Goal: Task Accomplishment & Management: Manage account settings

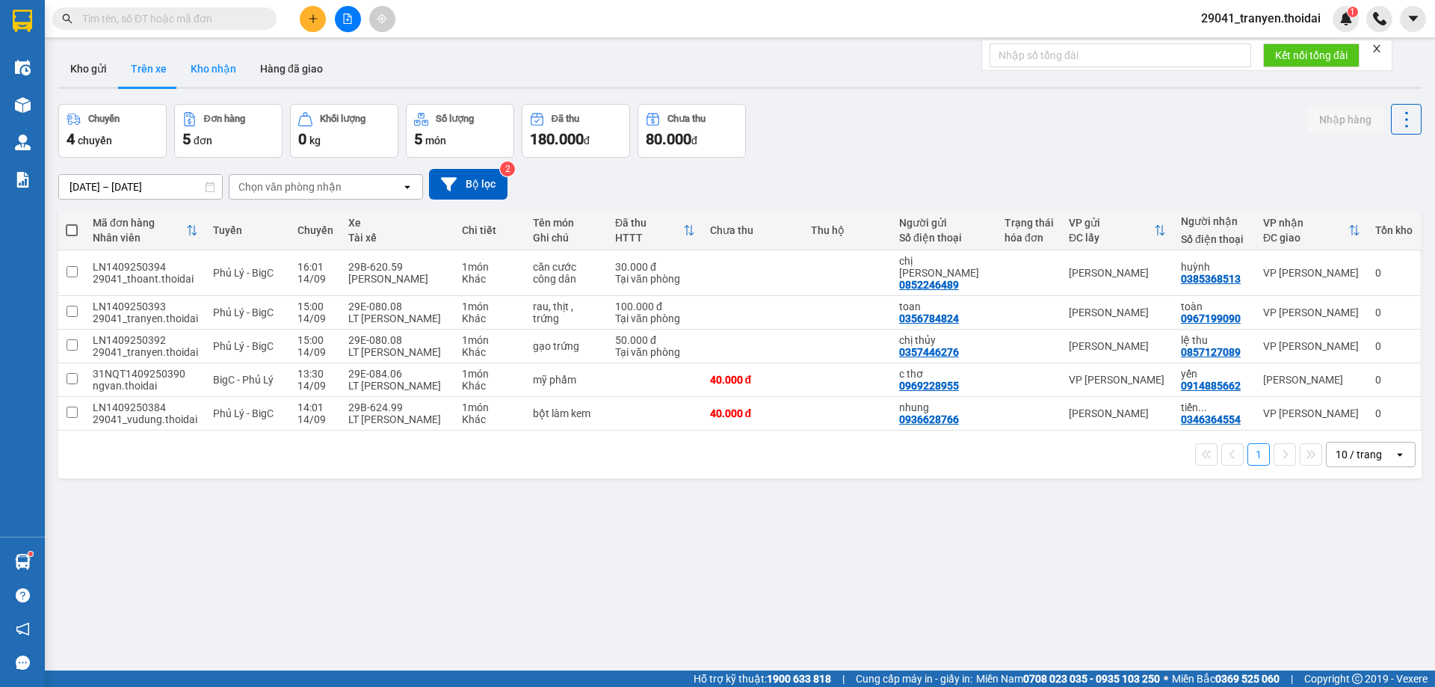
click at [193, 73] on button "Kho nhận" at bounding box center [214, 69] width 70 height 36
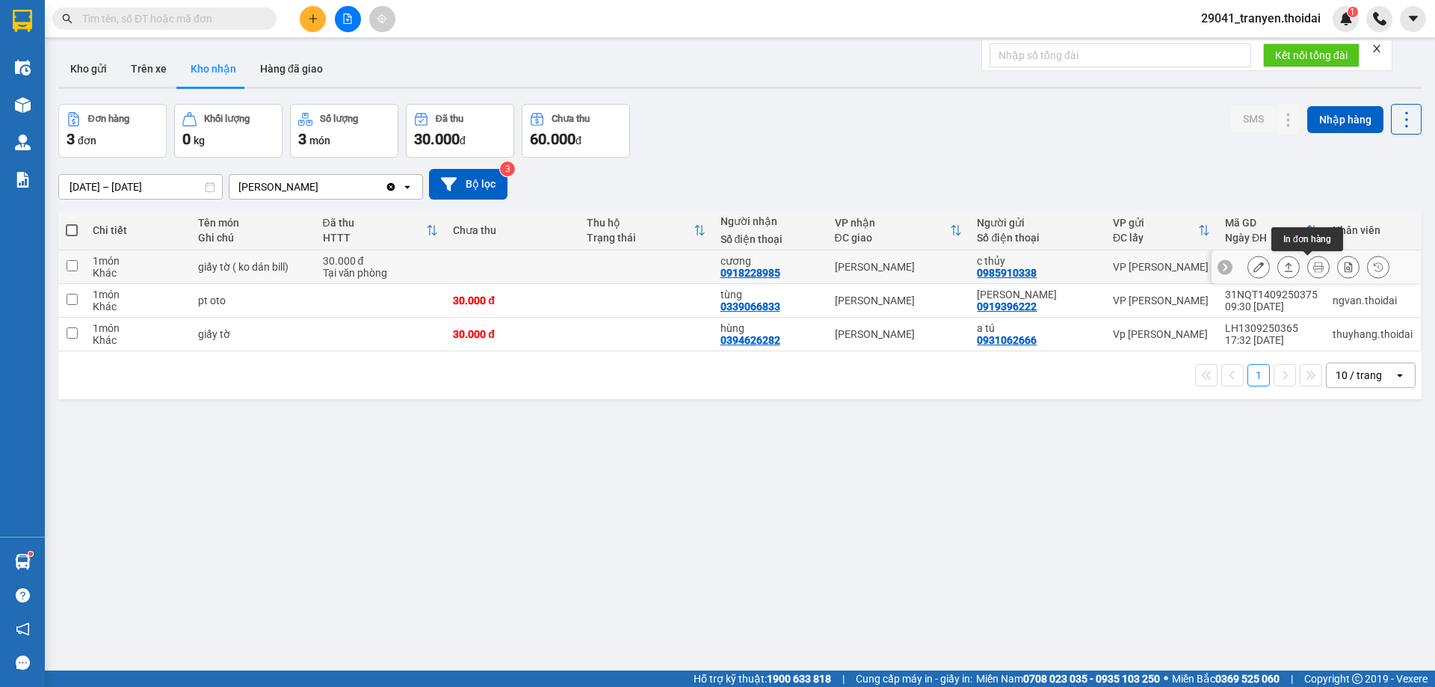
click at [1314, 264] on icon at bounding box center [1319, 267] width 10 height 10
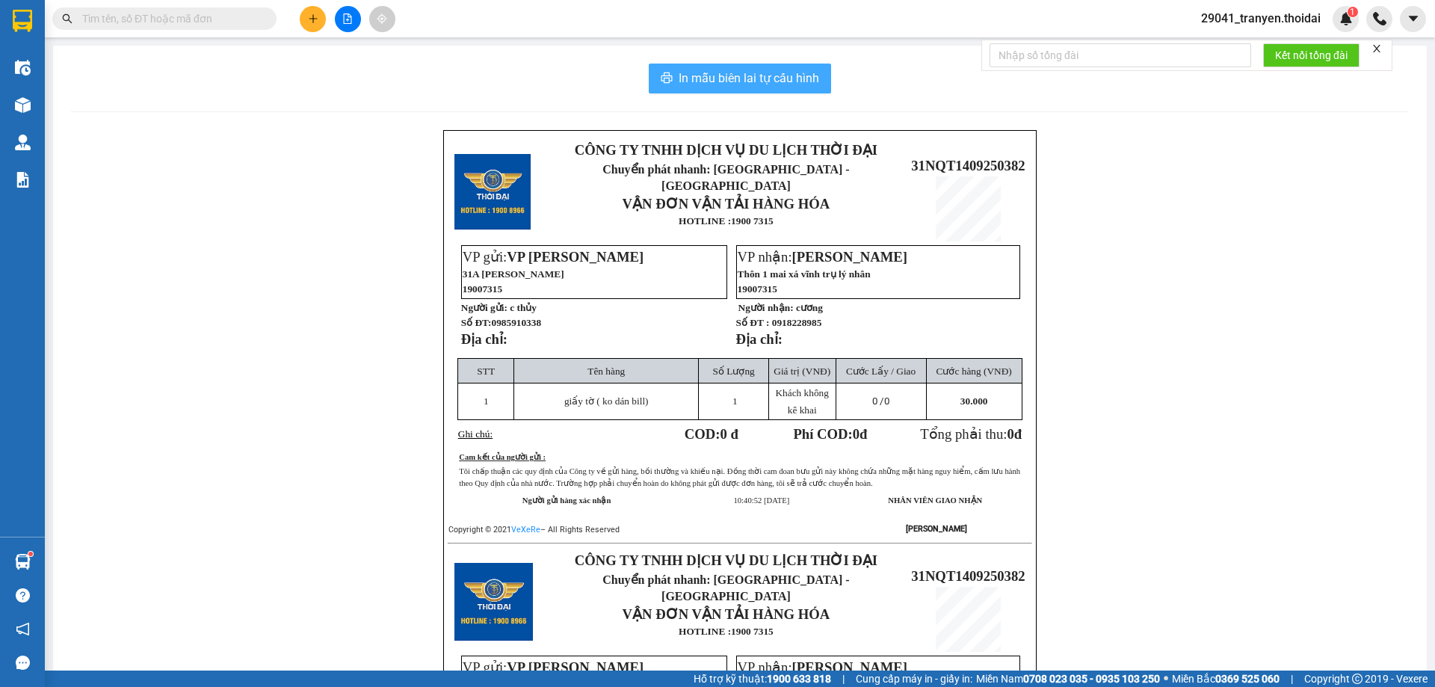
click at [781, 77] on span "In mẫu biên lai tự cấu hình" at bounding box center [749, 78] width 141 height 19
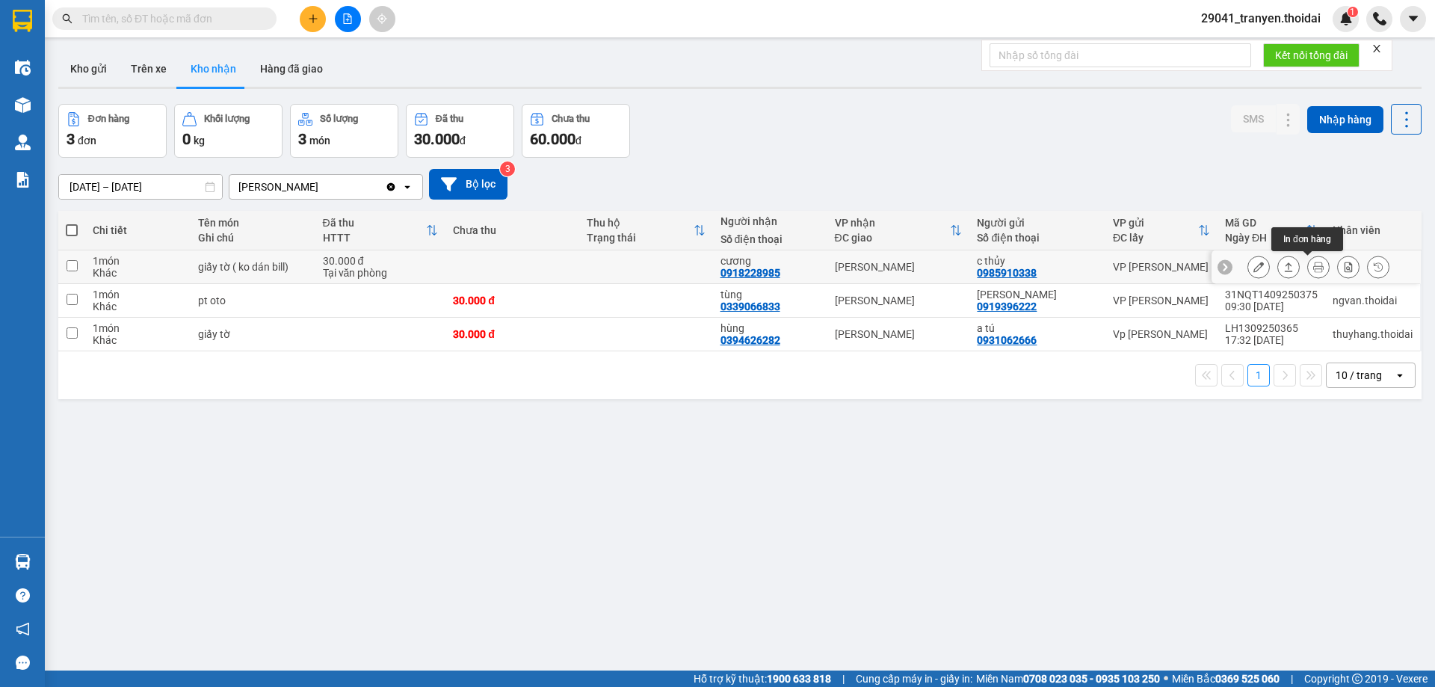
click at [1314, 263] on icon at bounding box center [1319, 267] width 10 height 10
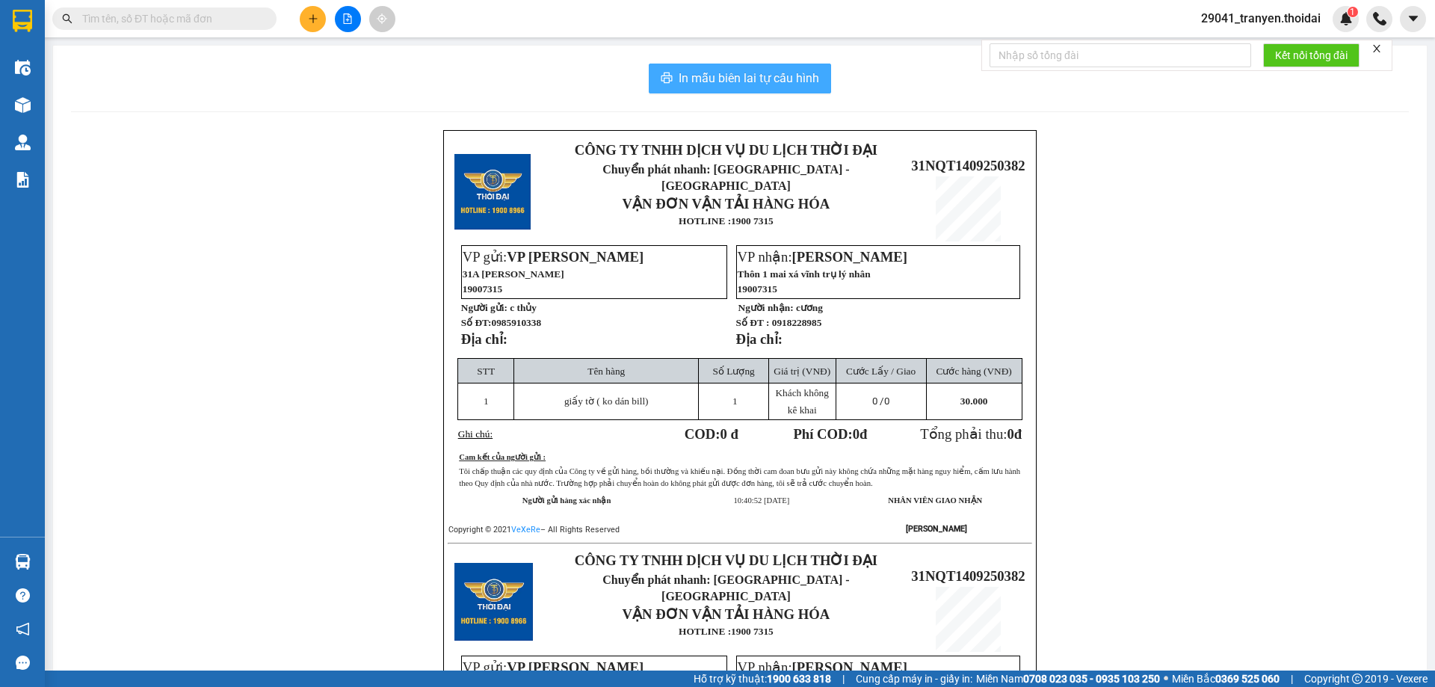
click at [755, 78] on span "In mẫu biên lai tự cấu hình" at bounding box center [749, 78] width 141 height 19
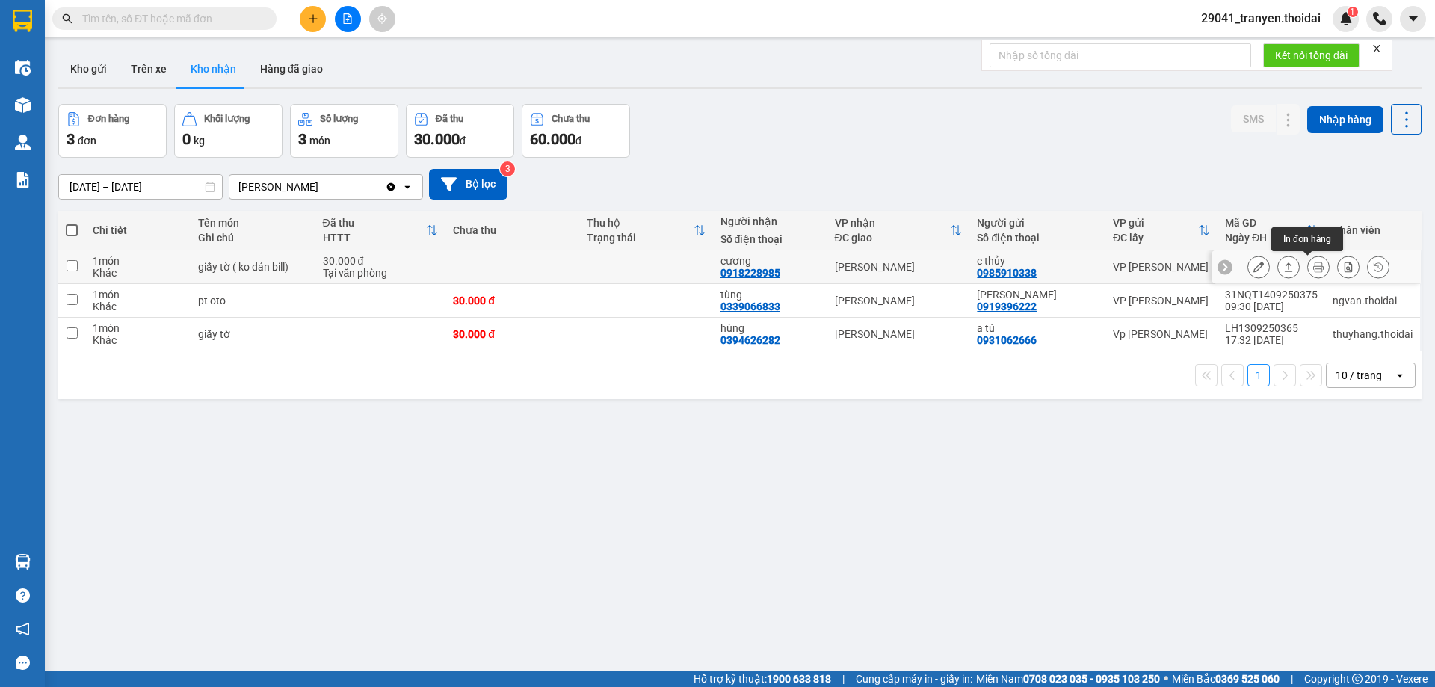
click at [1314, 265] on icon at bounding box center [1319, 267] width 10 height 10
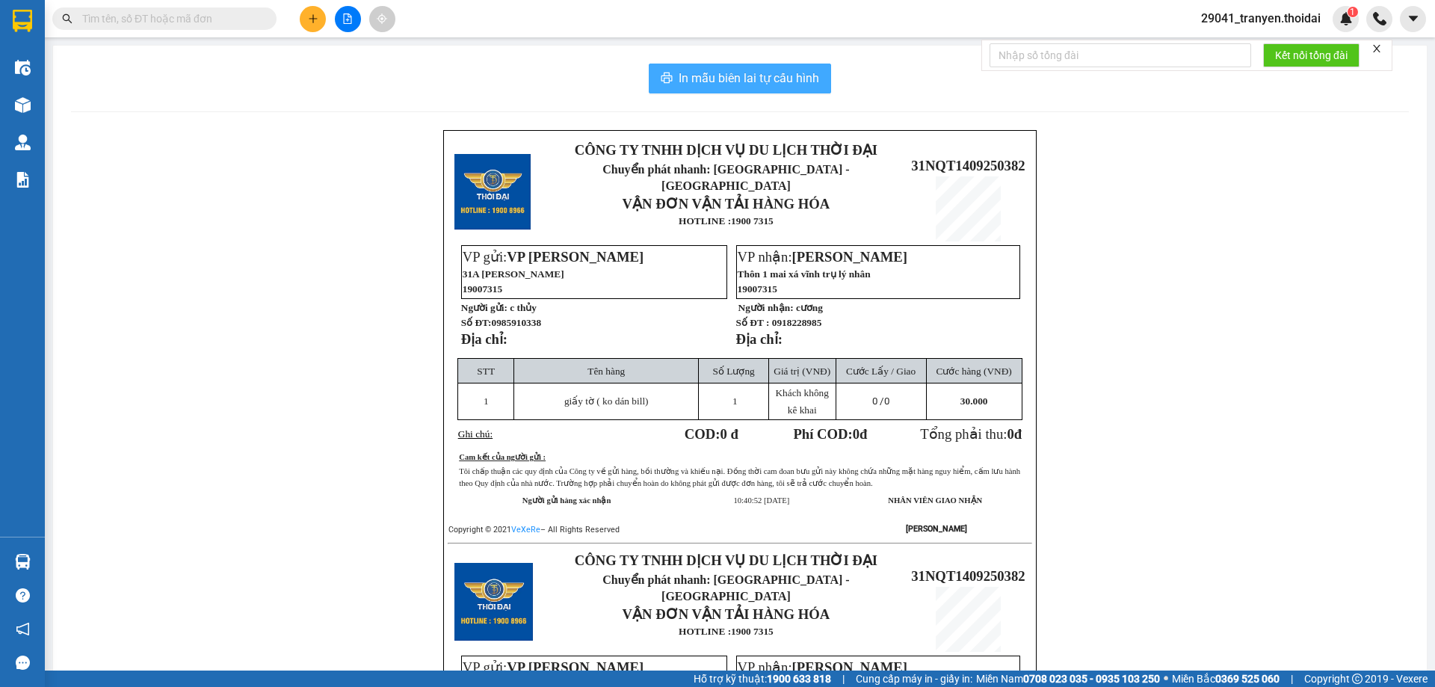
click at [801, 81] on span "In mẫu biên lai tự cấu hình" at bounding box center [749, 78] width 141 height 19
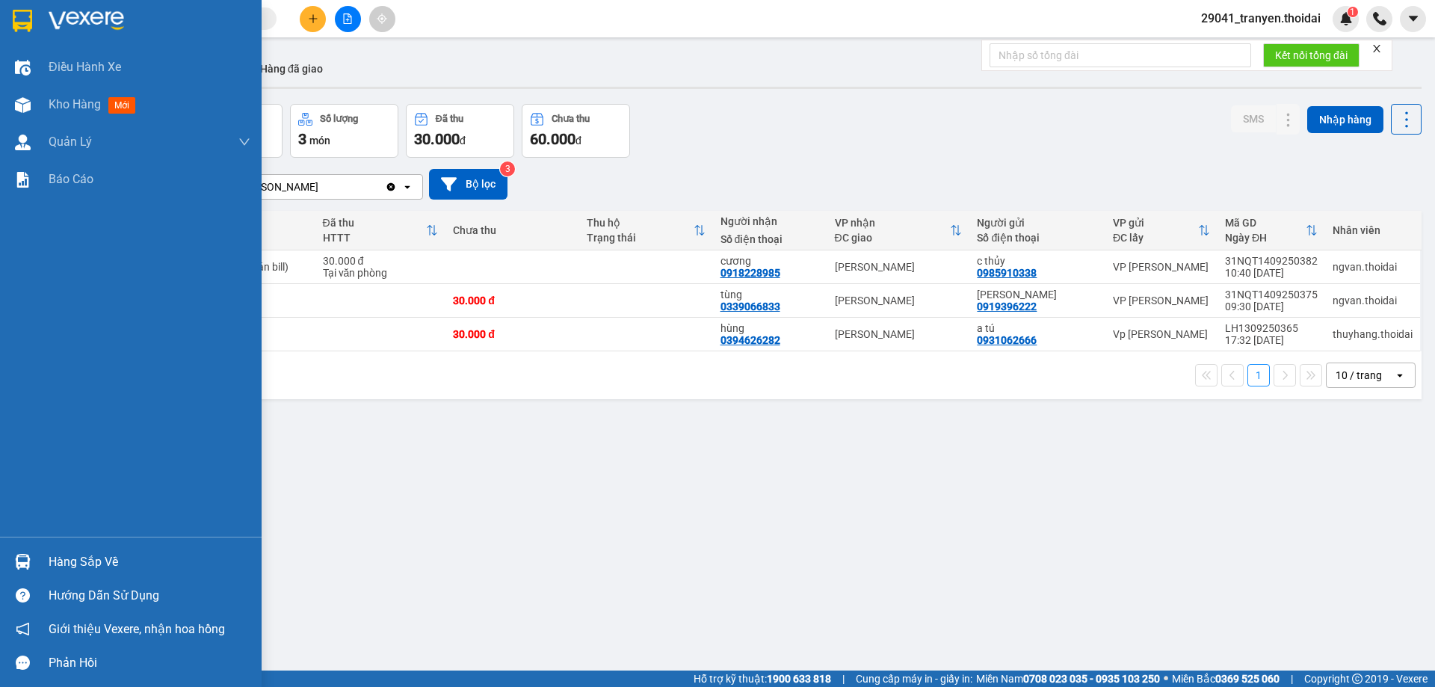
click at [7, 16] on div at bounding box center [131, 24] width 262 height 49
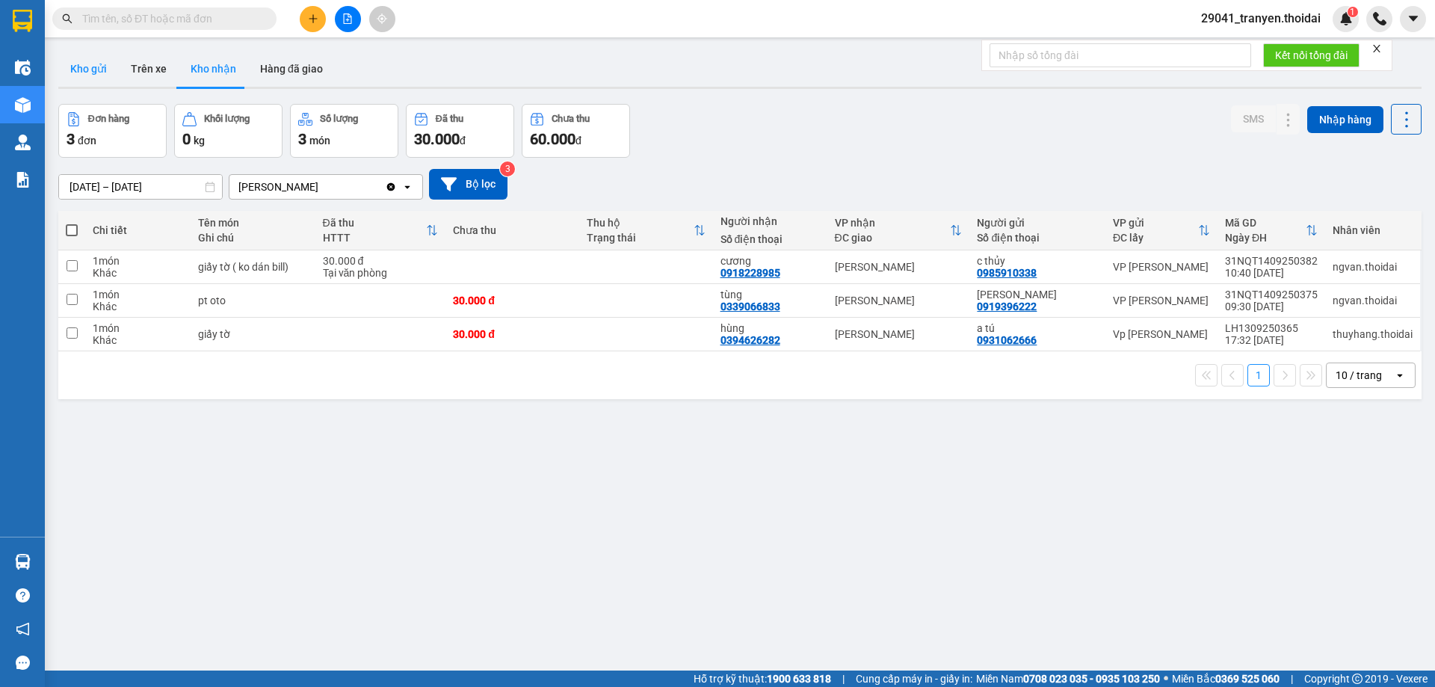
click at [95, 69] on button "Kho gửi" at bounding box center [88, 69] width 61 height 36
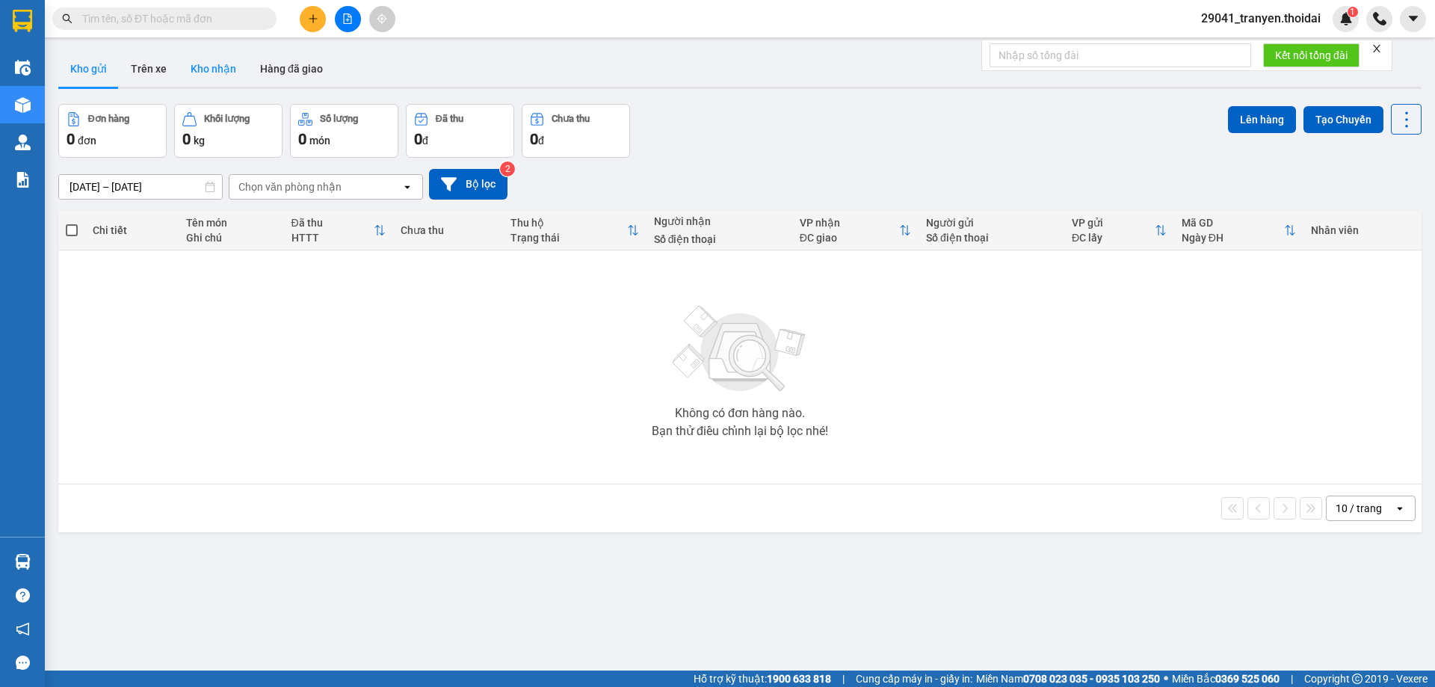
click at [221, 65] on button "Kho nhận" at bounding box center [214, 69] width 70 height 36
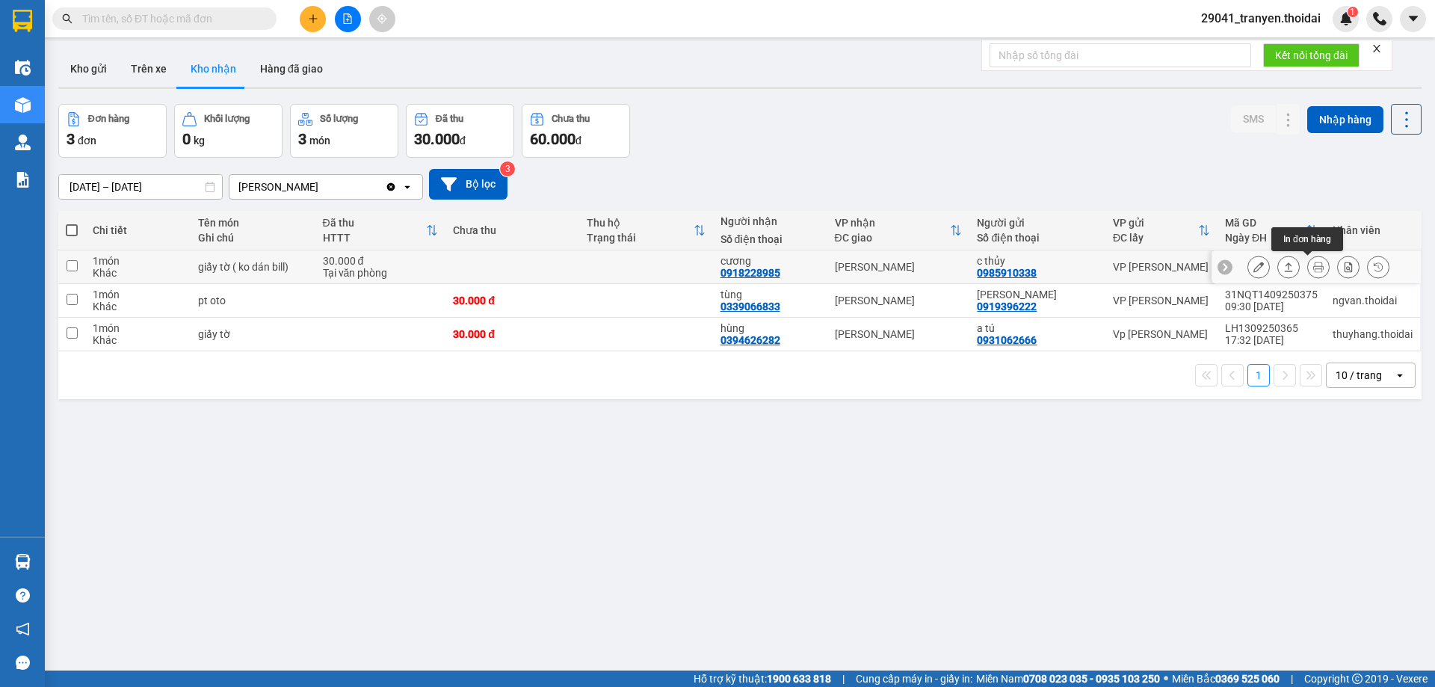
click at [1314, 268] on icon at bounding box center [1319, 267] width 10 height 10
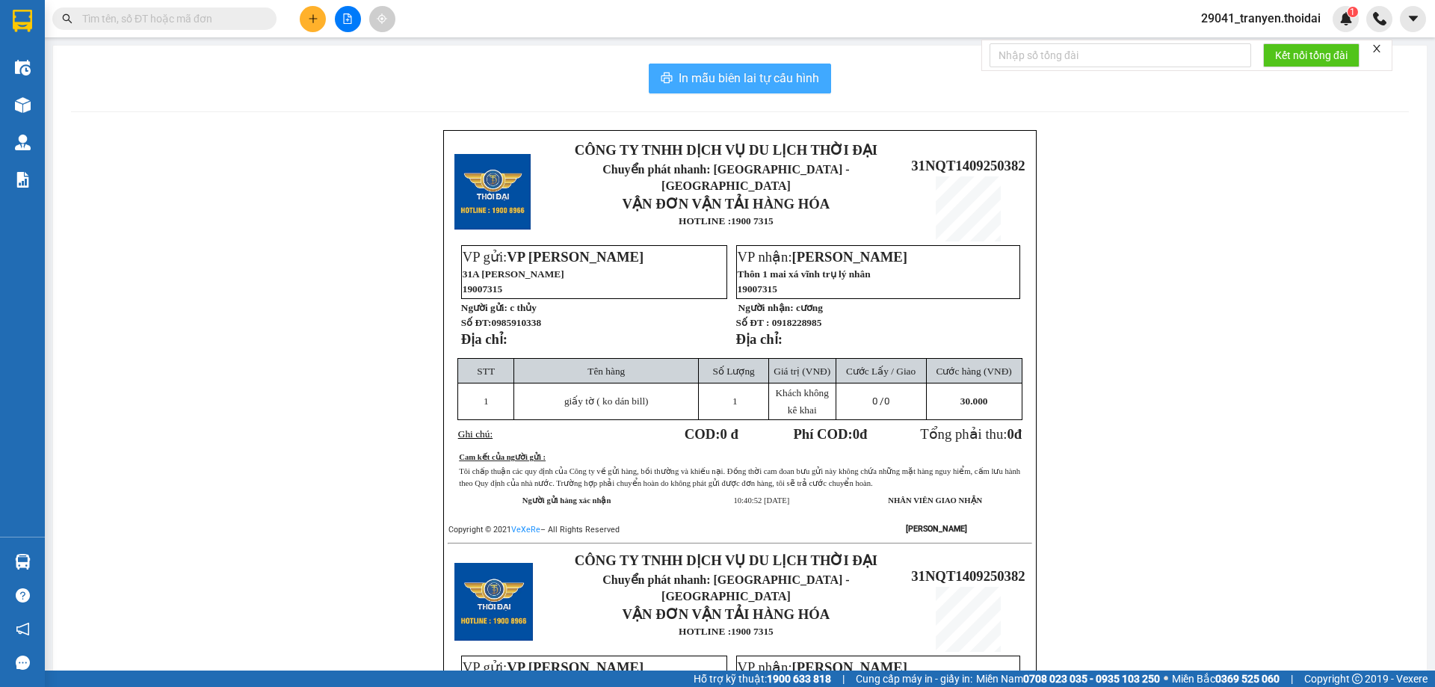
click at [783, 69] on span "In mẫu biên lai tự cấu hình" at bounding box center [749, 78] width 141 height 19
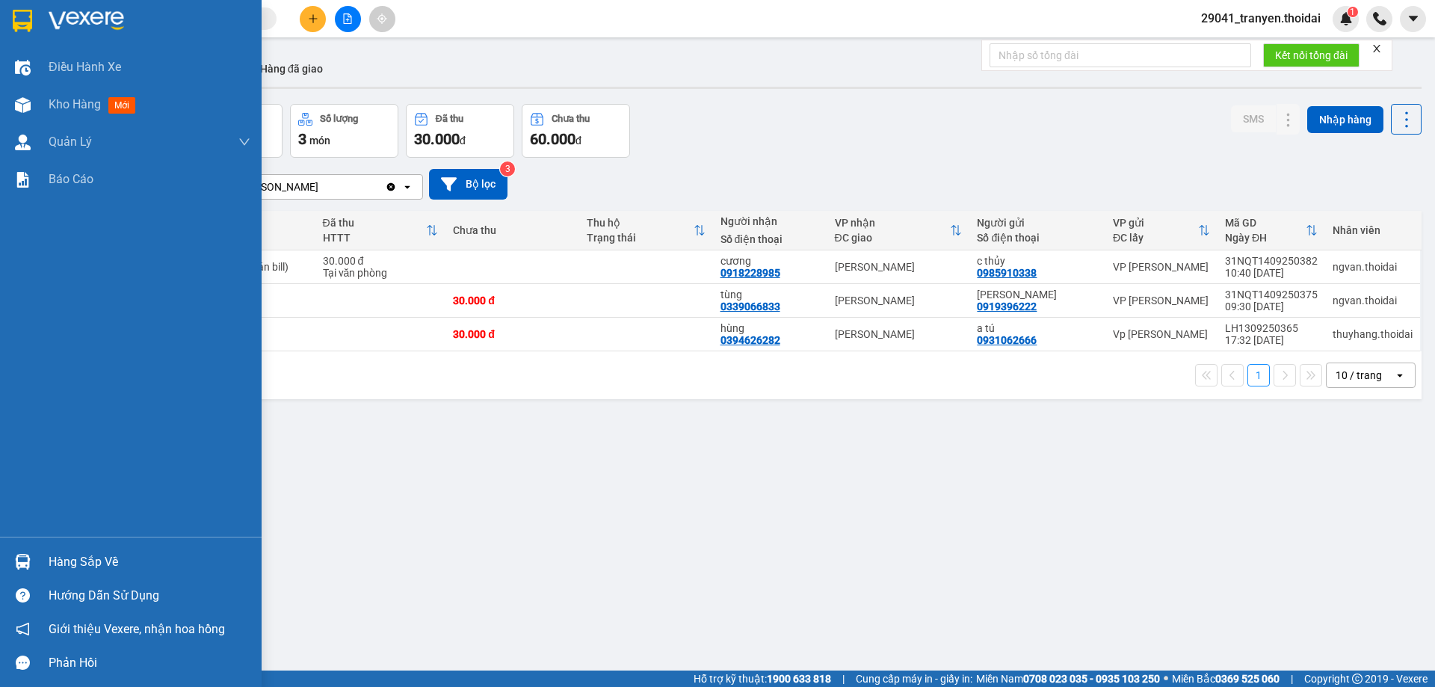
click at [23, 10] on img at bounding box center [22, 21] width 19 height 22
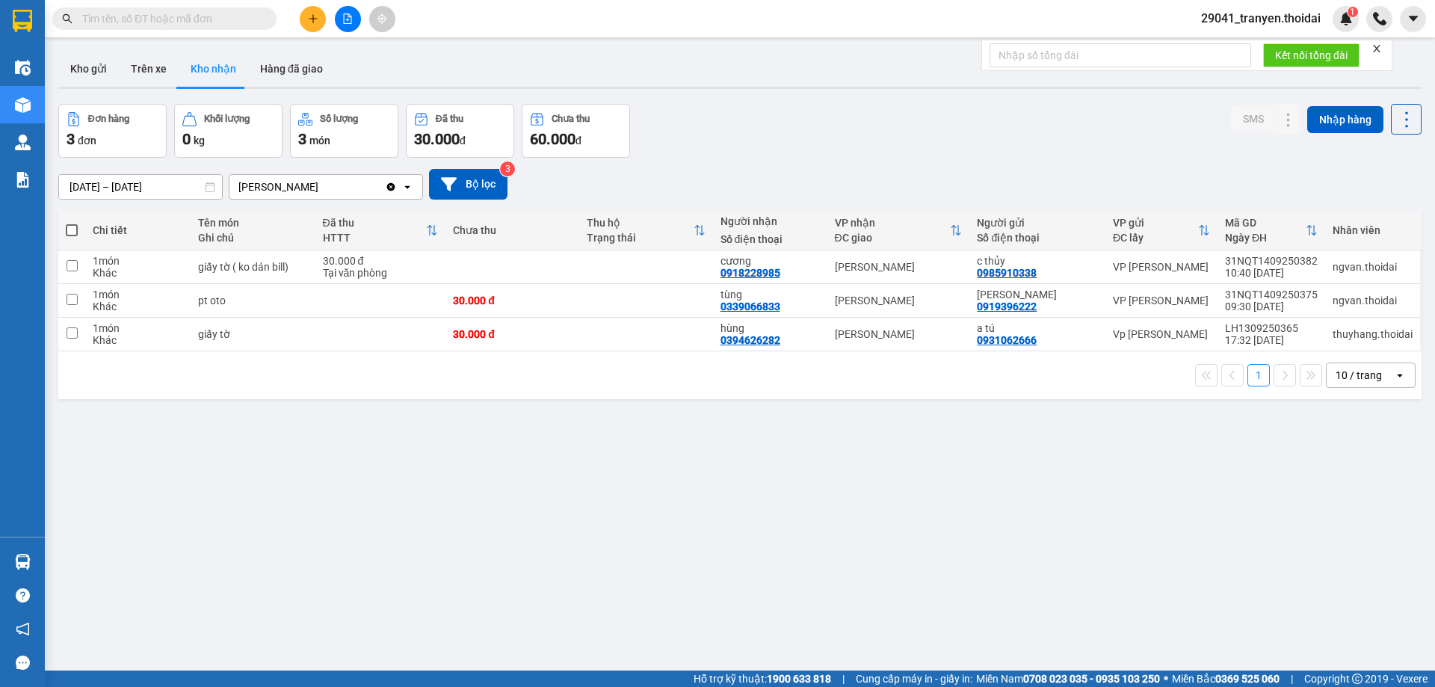
click at [825, 172] on div "[DATE] – [DATE] Press the down arrow key to interact with the calendar and sele…" at bounding box center [740, 184] width 1364 height 31
click at [233, 23] on input "text" at bounding box center [170, 18] width 176 height 16
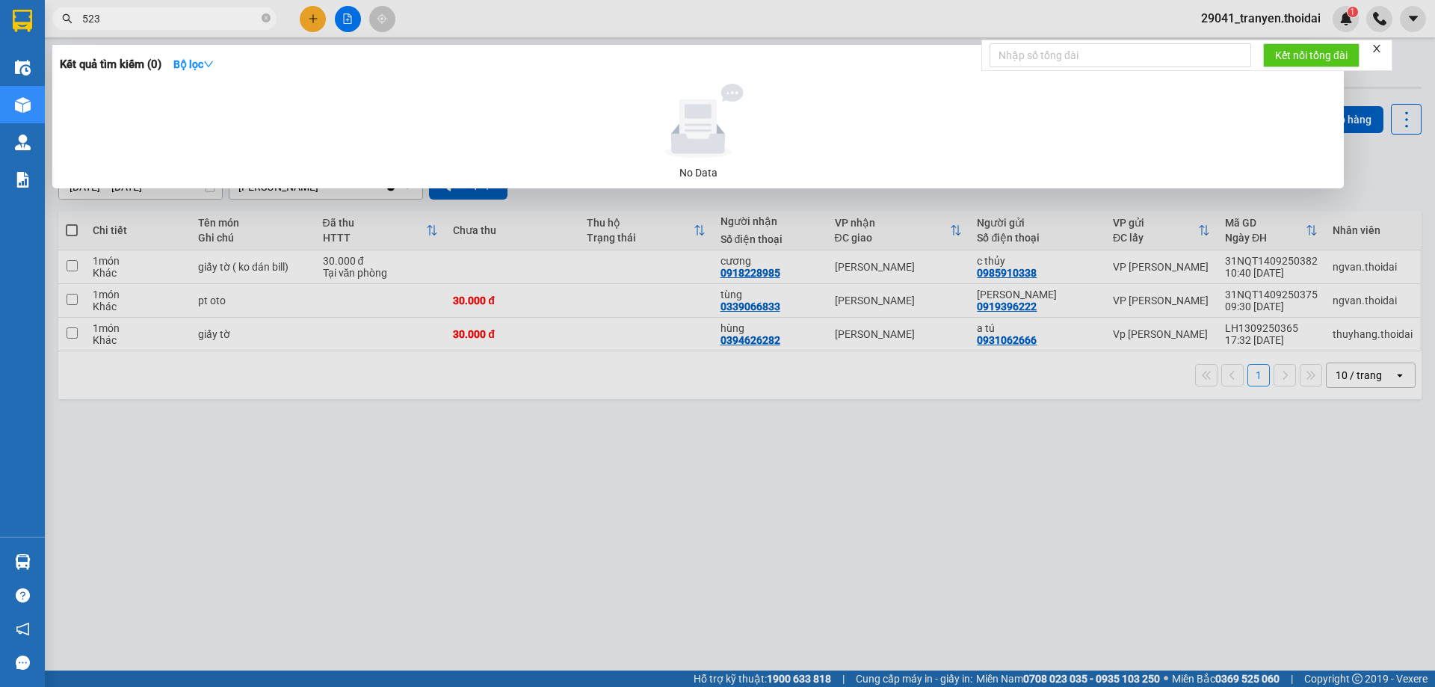
type input "5237"
drag, startPoint x: 266, startPoint y: 14, endPoint x: 270, endPoint y: 25, distance: 11.1
click at [266, 16] on icon "close-circle" at bounding box center [266, 17] width 9 height 9
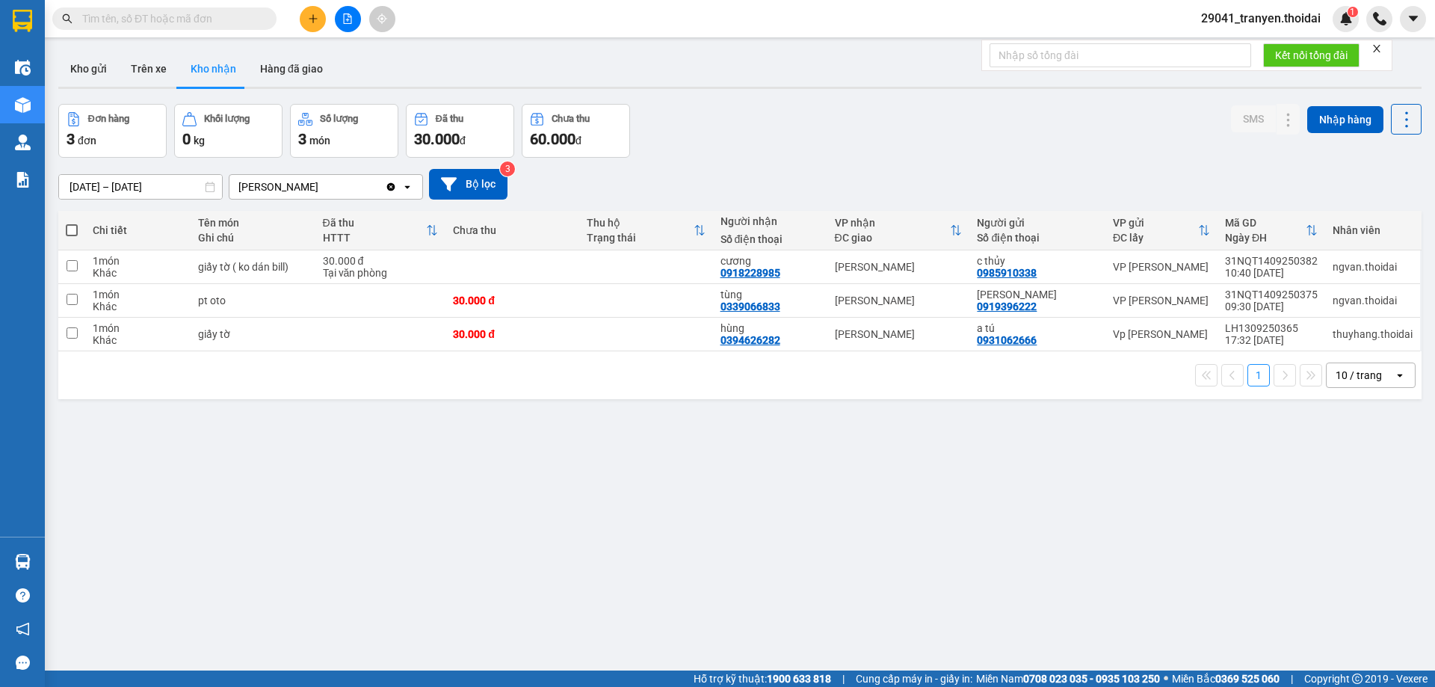
click at [725, 141] on div "Đơn hàng 3 đơn Khối lượng 0 kg Số lượng 3 món Đã thu 30.000 đ Chưa thu 60.000 đ…" at bounding box center [740, 131] width 1364 height 54
click at [189, 19] on input "text" at bounding box center [170, 18] width 176 height 16
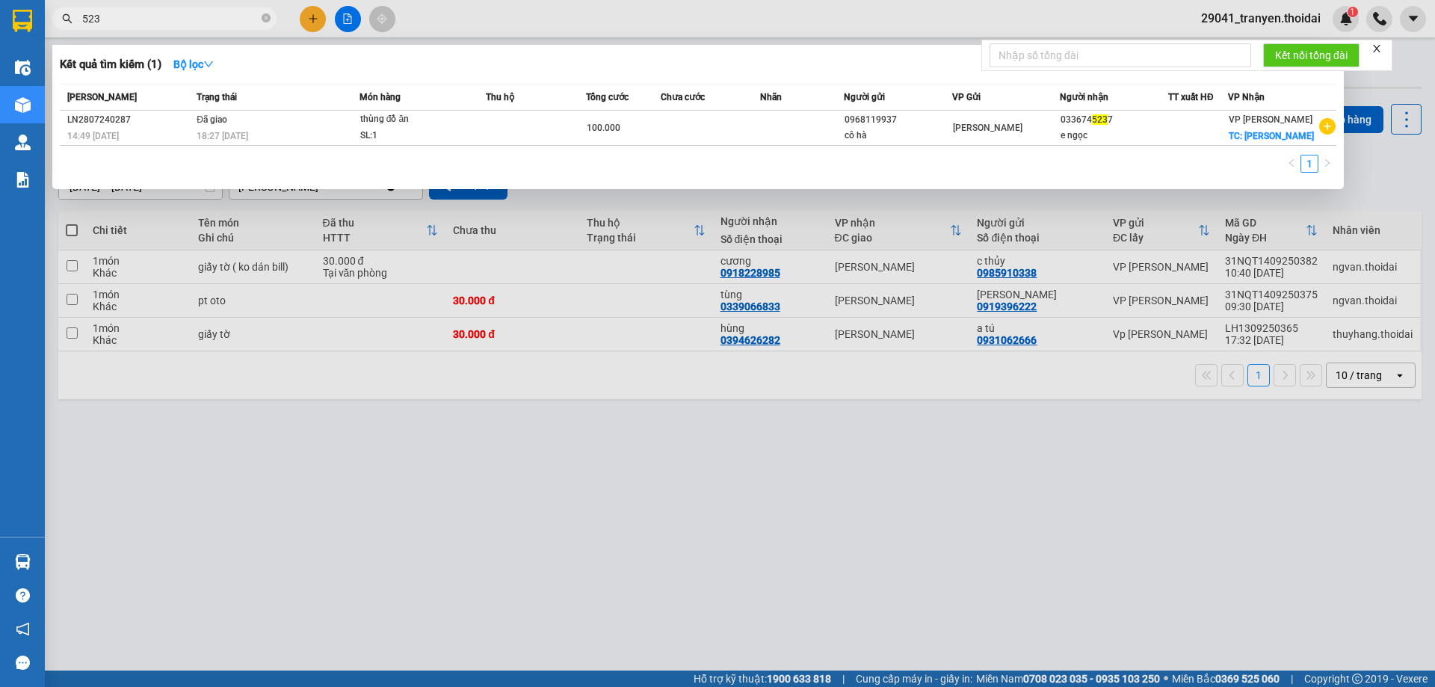
type input "5237"
click at [268, 19] on icon "close-circle" at bounding box center [266, 17] width 9 height 9
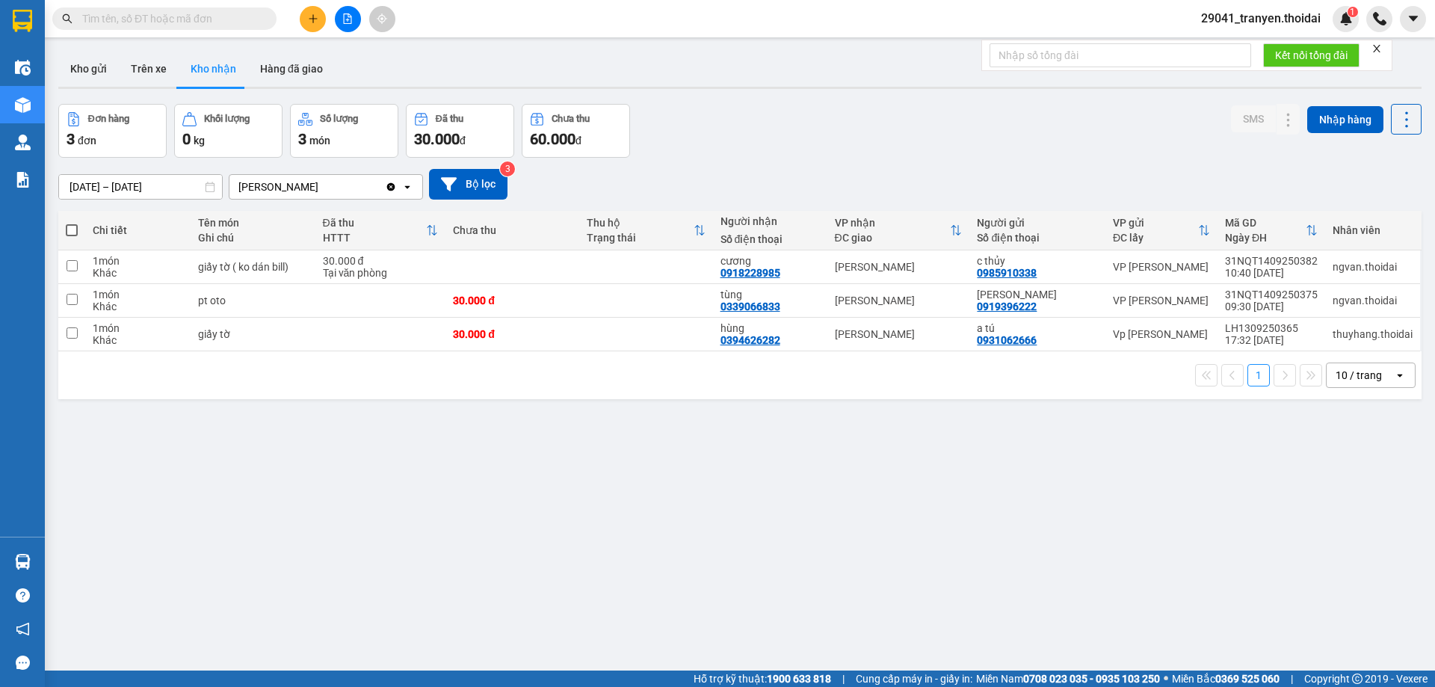
click at [582, 56] on div "Kho gửi Trên xe Kho nhận Hàng đã giao" at bounding box center [740, 71] width 1364 height 40
click at [73, 68] on button "Kho gửi" at bounding box center [88, 69] width 61 height 36
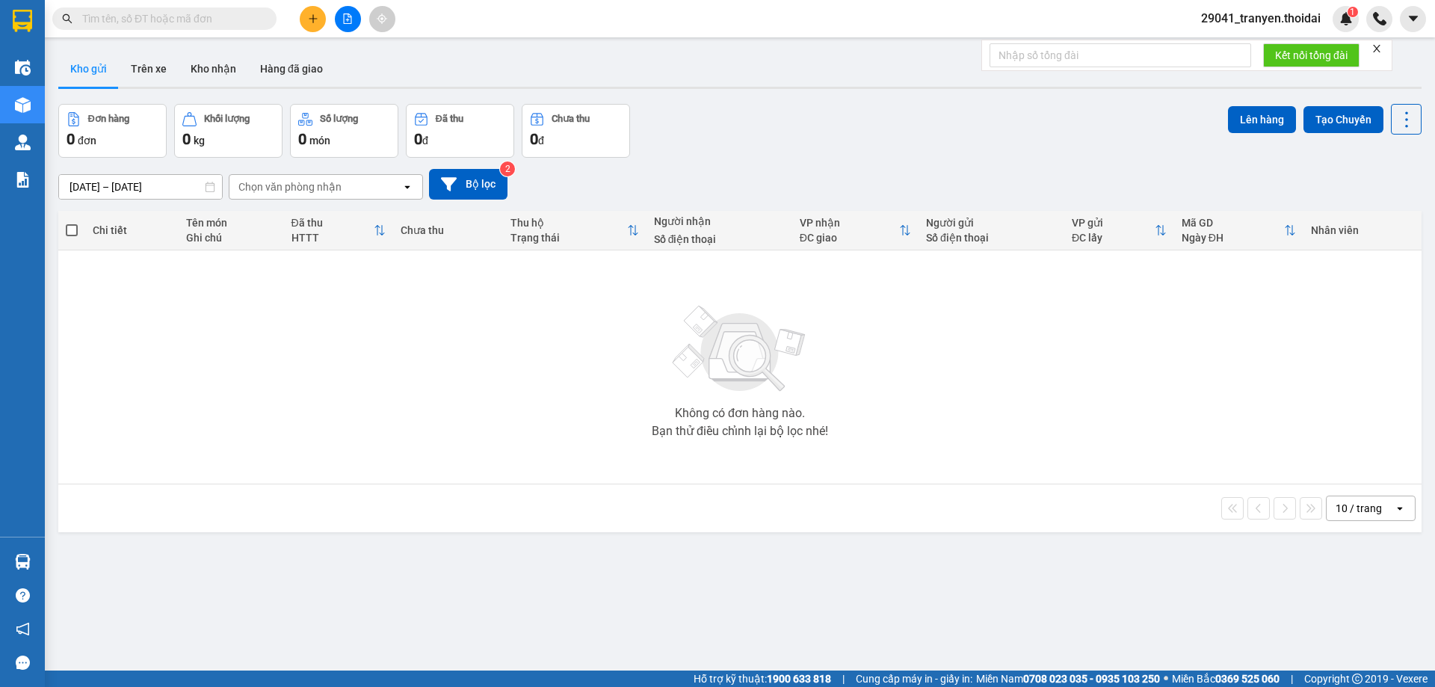
click at [931, 189] on div "[DATE] – [DATE] Press the down arrow key to interact with the calendar and sele…" at bounding box center [740, 184] width 1364 height 31
click at [152, 60] on button "Trên xe" at bounding box center [149, 69] width 60 height 36
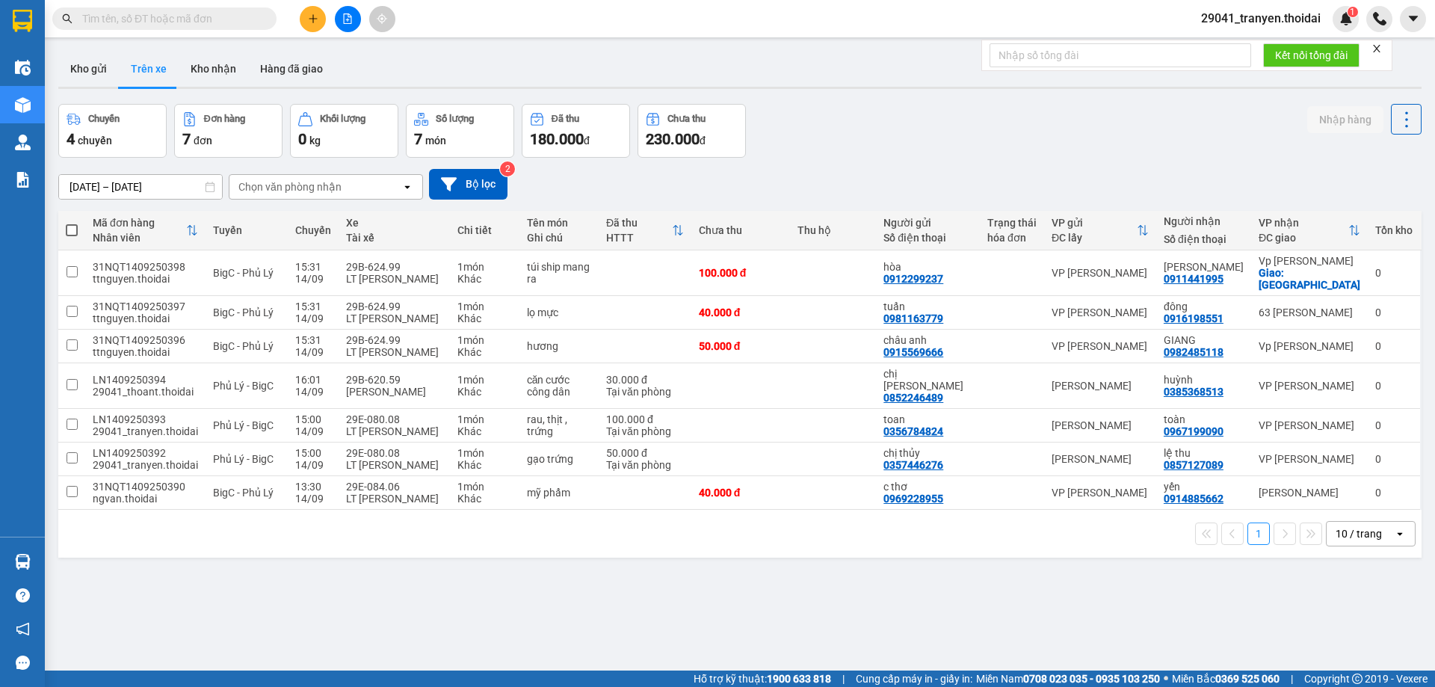
click at [846, 177] on div "[DATE] – [DATE] Press the down arrow key to interact with the calendar and sele…" at bounding box center [740, 184] width 1364 height 31
click at [1020, 106] on div "Chuyến 4 chuyến Đơn hàng 7 đơn Khối lượng 0 kg Số lượng 7 món Đã thu 180.000 đ …" at bounding box center [740, 131] width 1364 height 54
click at [216, 68] on button "Kho nhận" at bounding box center [214, 69] width 70 height 36
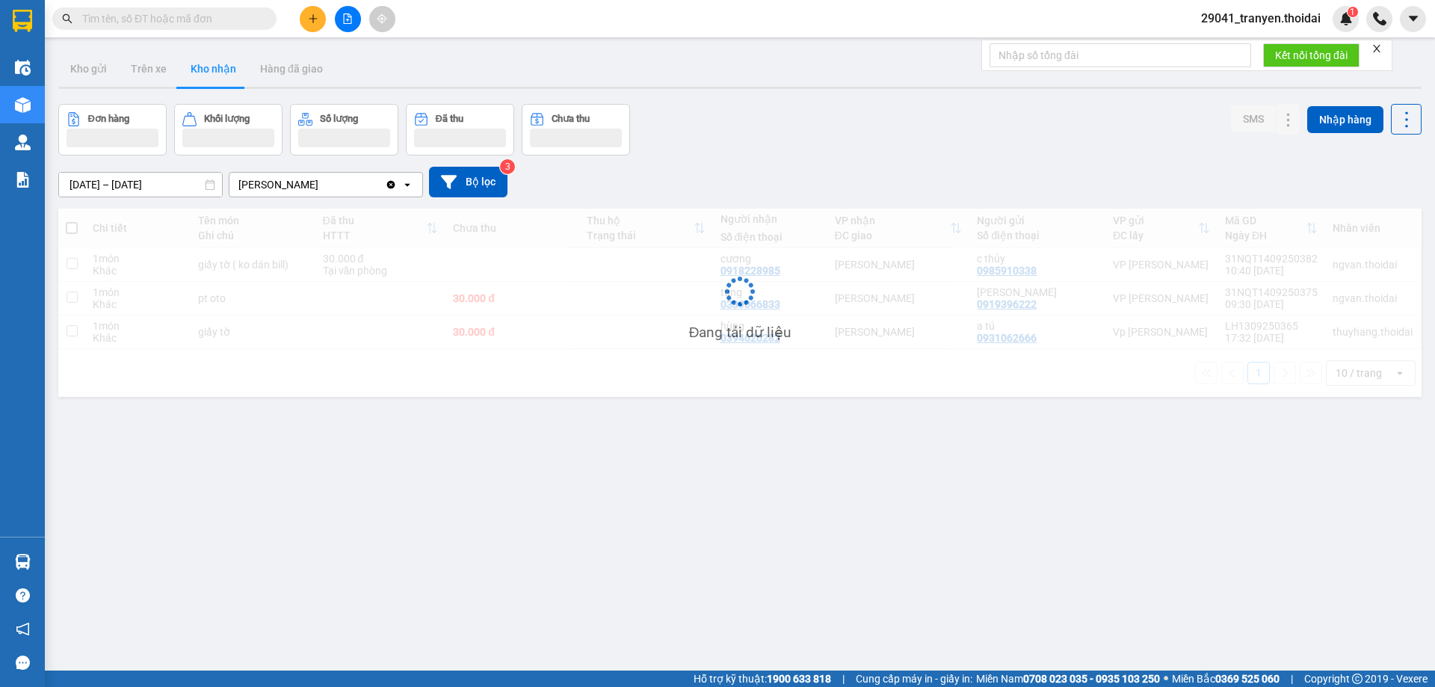
click at [923, 170] on div "[DATE] – [DATE] Press the down arrow key to interact with the calendar and sele…" at bounding box center [740, 182] width 1364 height 31
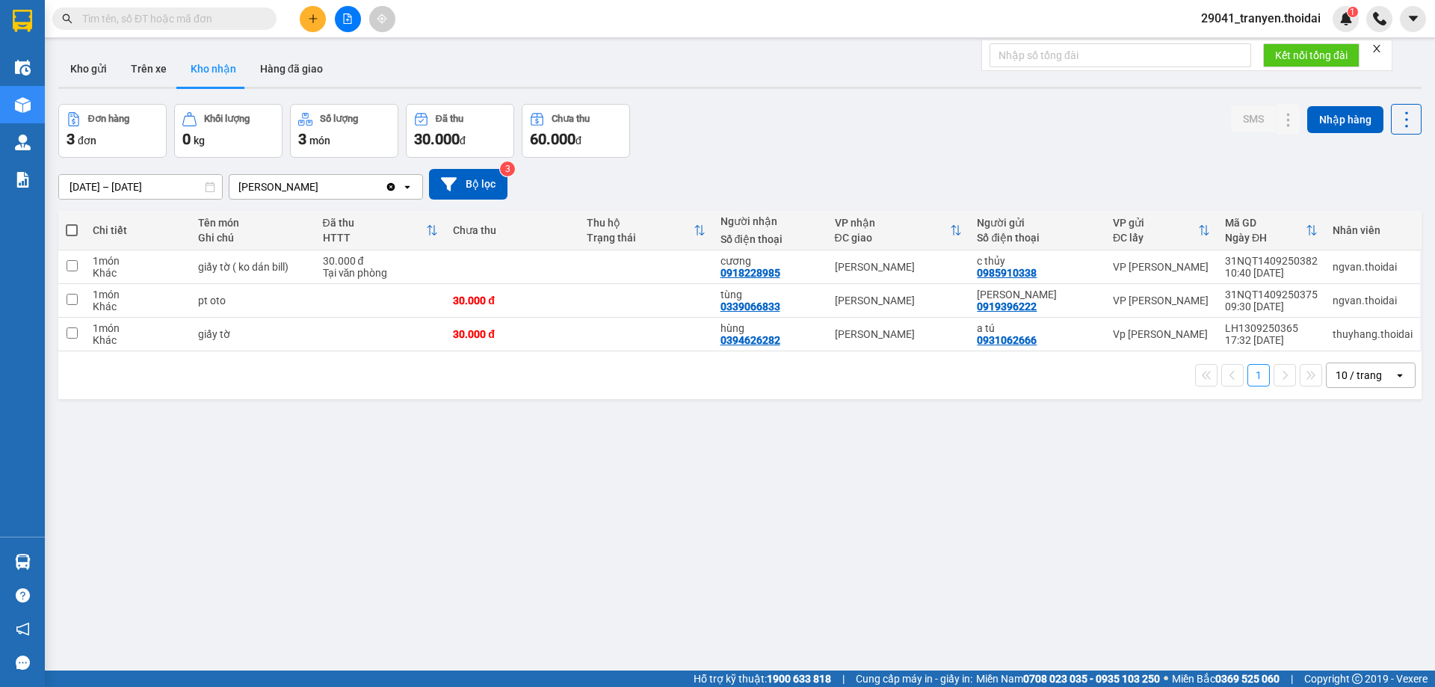
click at [816, 109] on div "Đơn hàng 3 đơn Khối lượng 0 kg Số lượng 3 món Đã thu 30.000 đ Chưa thu 60.000 đ…" at bounding box center [740, 131] width 1364 height 54
click at [714, 128] on div "Đơn hàng 3 đơn Khối lượng 0 kg Số lượng 3 món Đã thu 30.000 đ Chưa thu 60.000 đ…" at bounding box center [740, 131] width 1364 height 54
click at [1104, 71] on div "Kết nối tổng đài" at bounding box center [1187, 55] width 411 height 31
click at [153, 70] on button "Trên xe" at bounding box center [149, 69] width 60 height 36
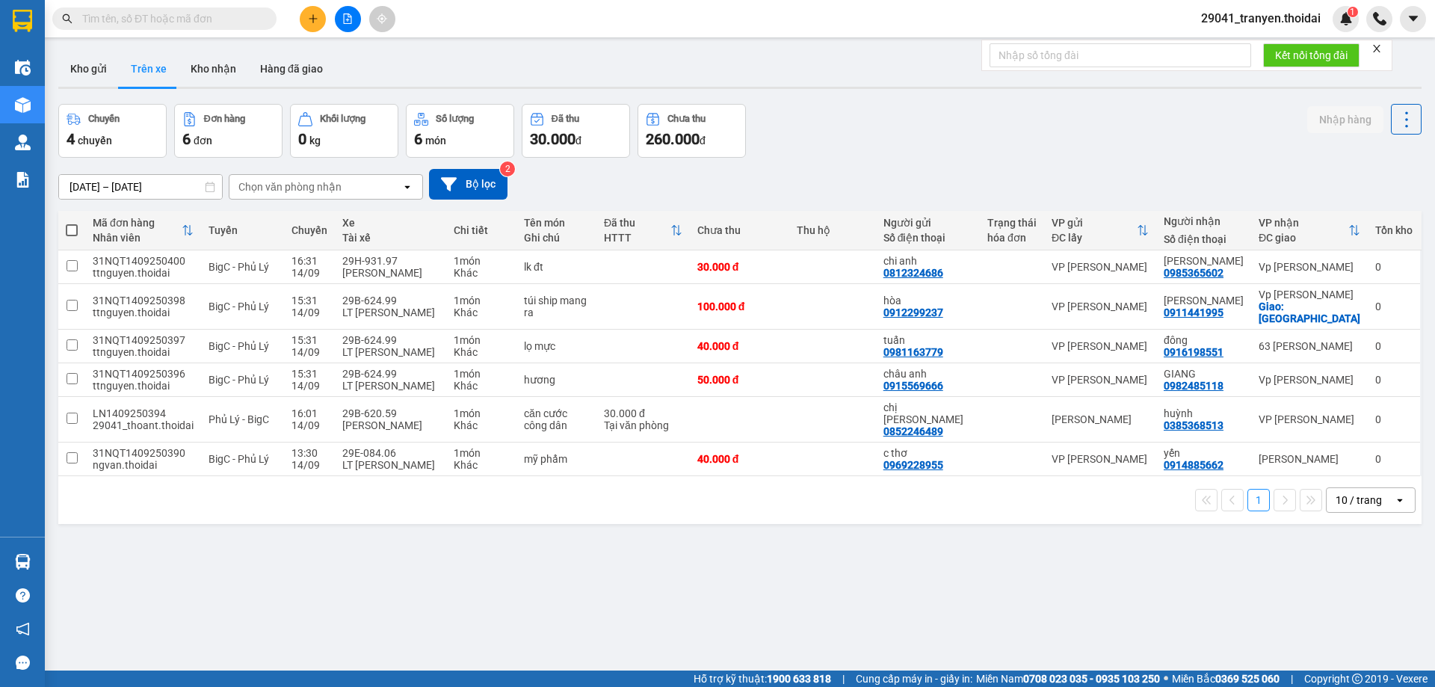
click at [1017, 123] on div "Chuyến 4 chuyến Đơn hàng 6 đơn Khối lượng 0 kg Số lượng 6 món Đã thu 30.000 đ C…" at bounding box center [740, 131] width 1364 height 54
click at [222, 12] on input "text" at bounding box center [170, 18] width 176 height 16
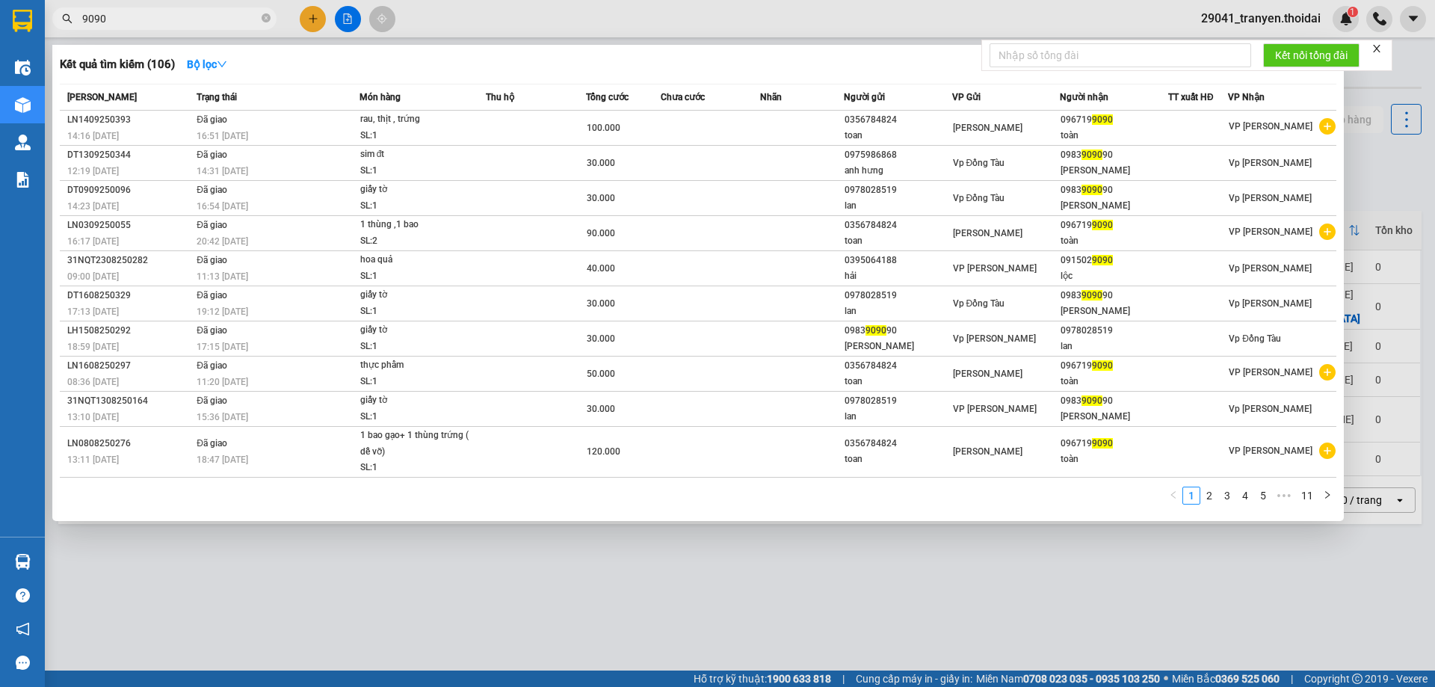
type input "9090"
click at [264, 15] on icon "close-circle" at bounding box center [266, 17] width 9 height 9
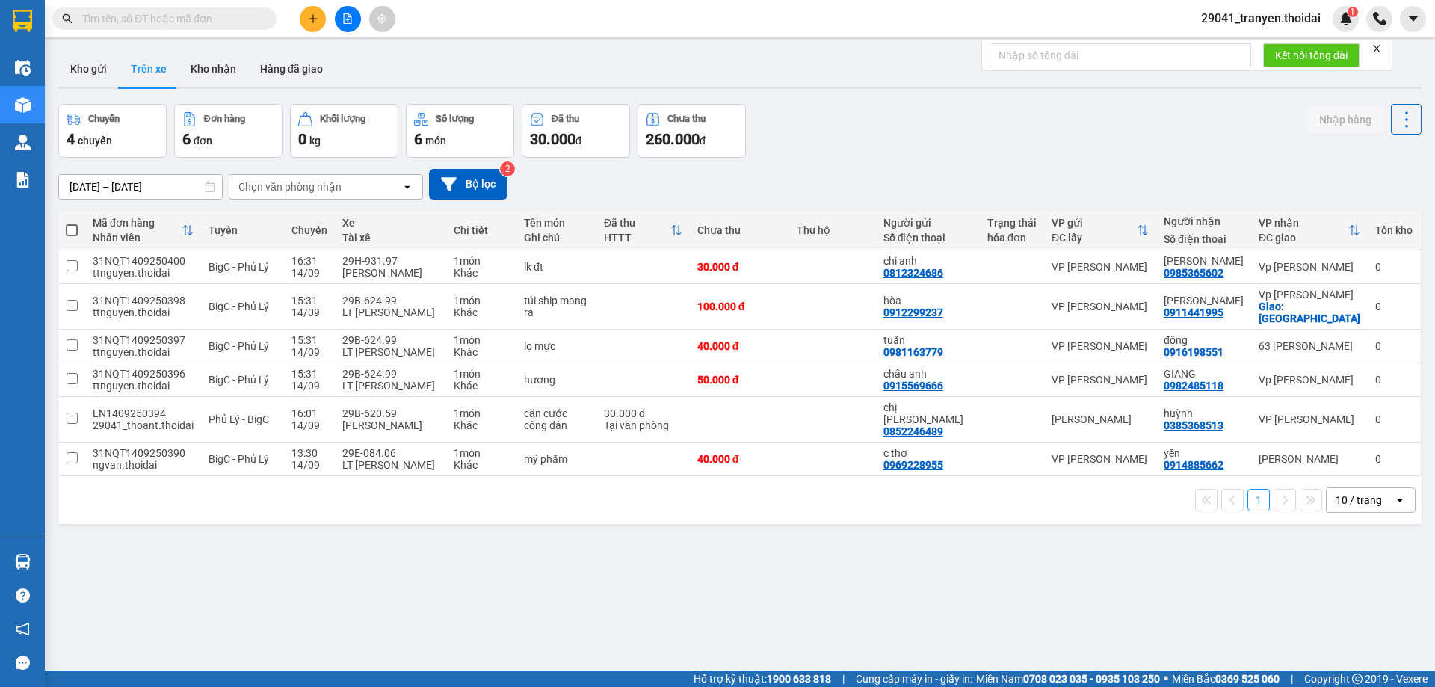
click at [247, 15] on input "text" at bounding box center [170, 18] width 176 height 16
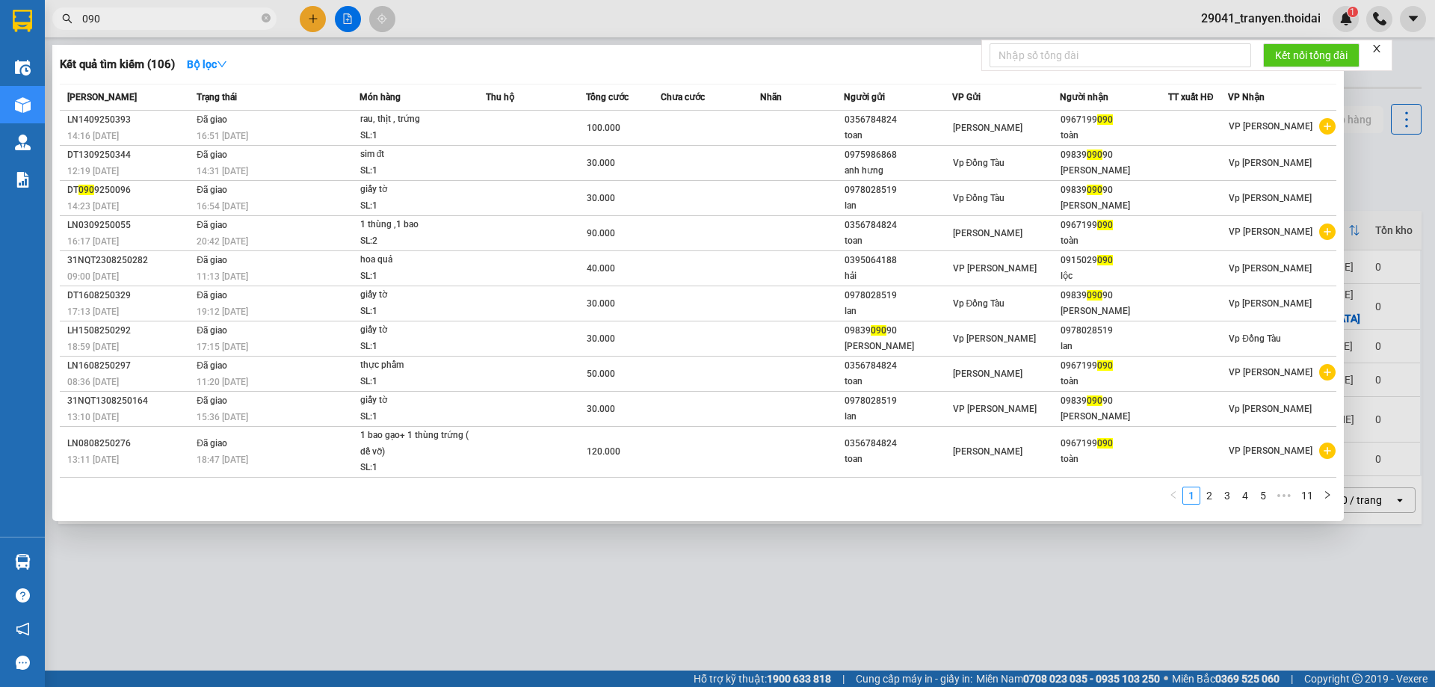
type input "0909"
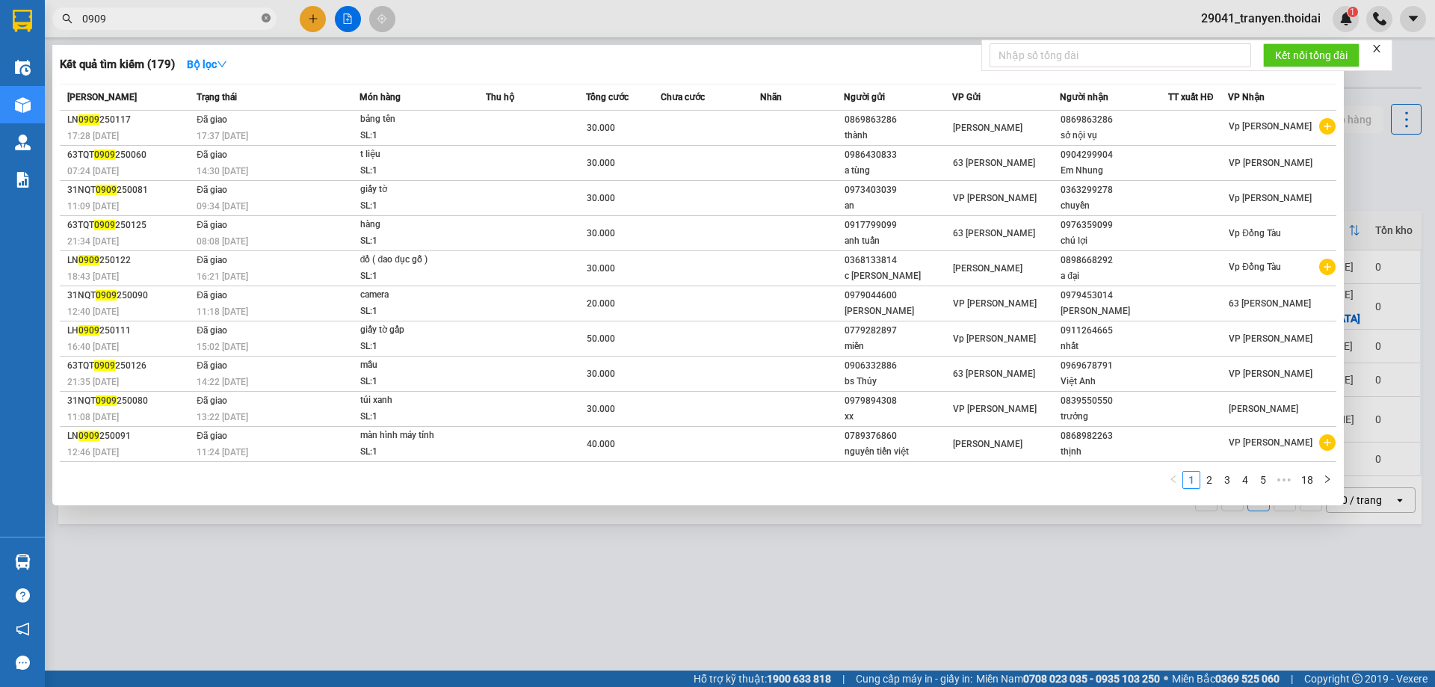
click at [264, 19] on icon "close-circle" at bounding box center [266, 17] width 9 height 9
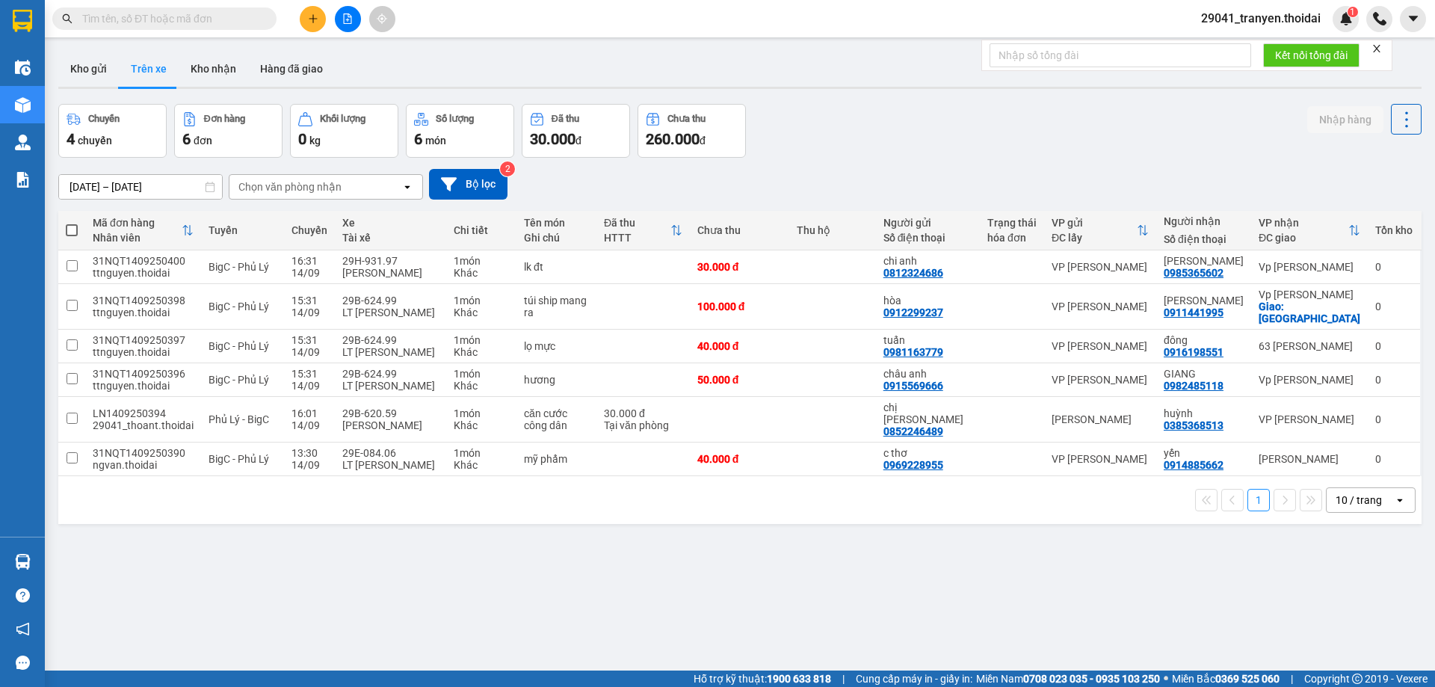
click at [641, 64] on div "Kho gửi Trên xe Kho nhận Hàng đã giao" at bounding box center [740, 71] width 1364 height 40
click at [837, 159] on div "[DATE] – [DATE] Press the down arrow key to interact with the calendar and sele…" at bounding box center [740, 184] width 1364 height 53
click at [216, 68] on button "Kho nhận" at bounding box center [214, 69] width 70 height 36
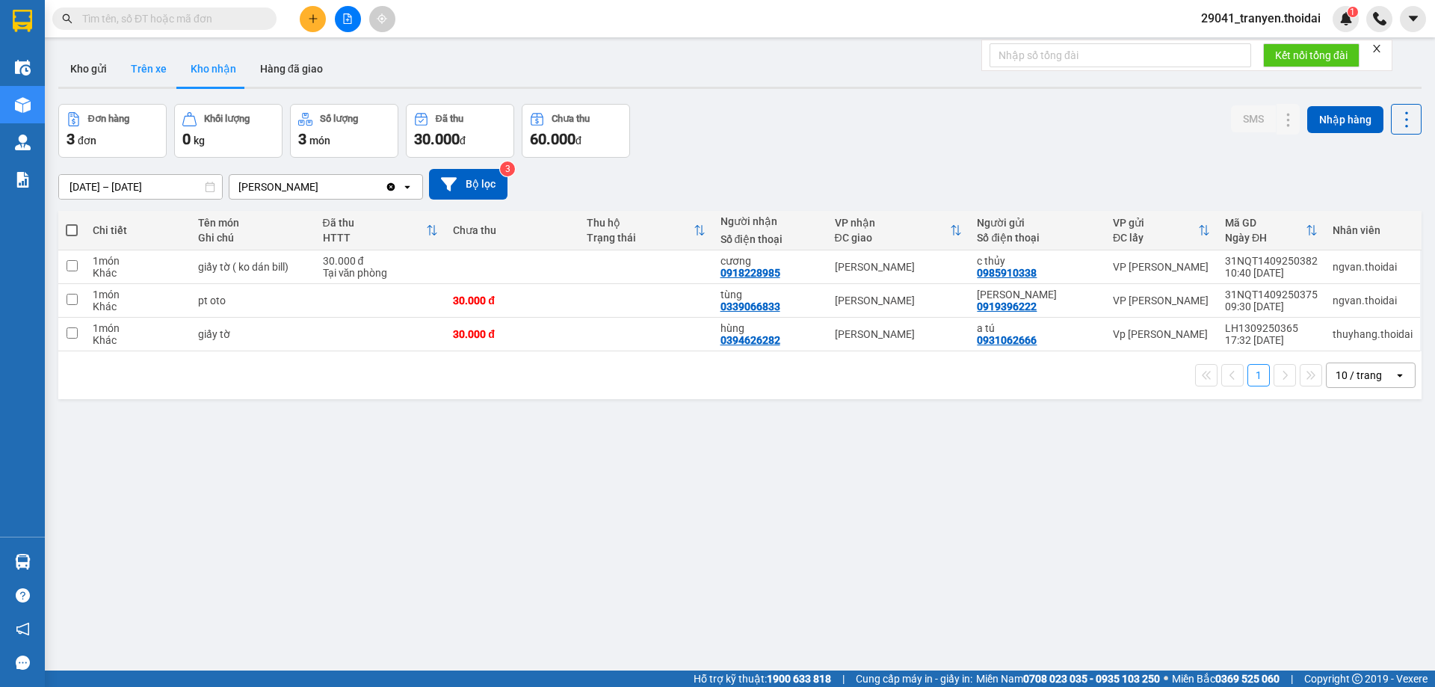
click at [155, 75] on button "Trên xe" at bounding box center [149, 69] width 60 height 36
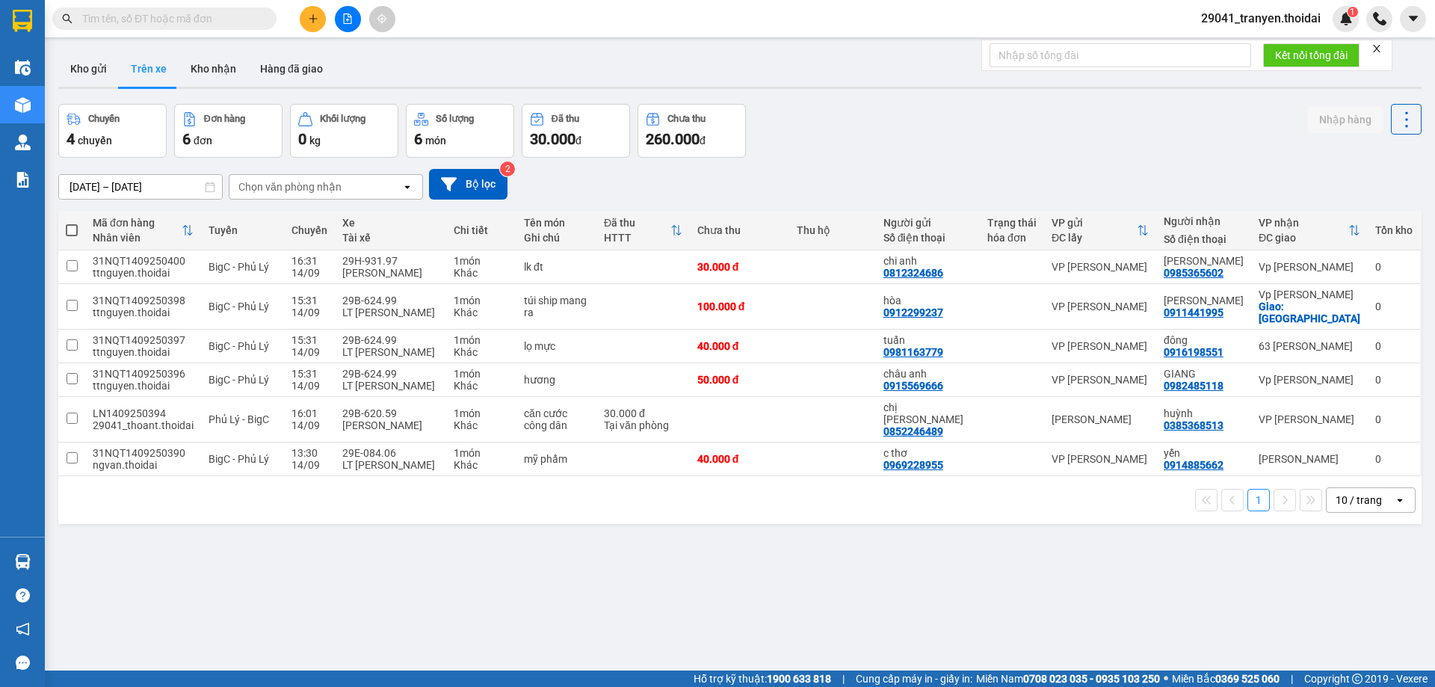
drag, startPoint x: 943, startPoint y: 114, endPoint x: 933, endPoint y: 117, distance: 11.1
click at [943, 114] on div "Chuyến 4 chuyến Đơn hàng 6 đơn Khối lượng 0 kg Số lượng 6 món Đã thu 30.000 đ C…" at bounding box center [740, 131] width 1364 height 54
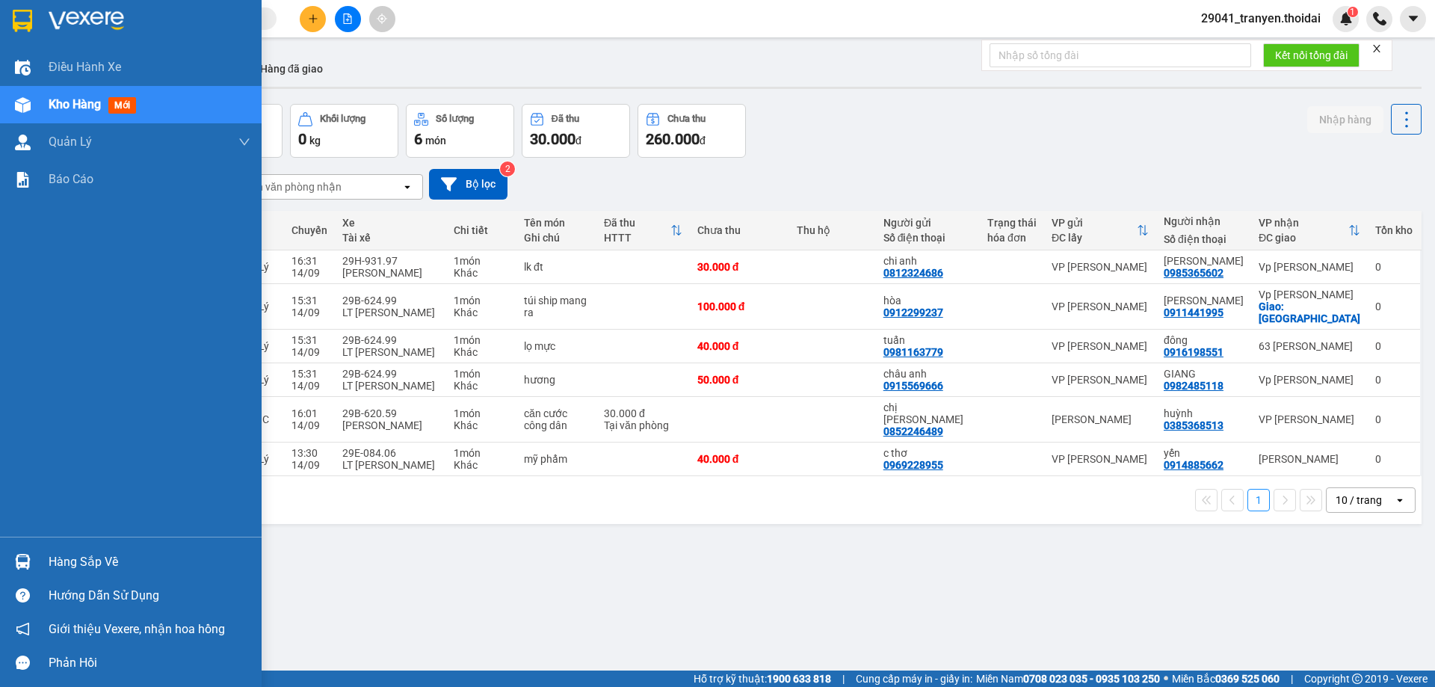
click at [129, 557] on div "Hàng sắp về" at bounding box center [150, 562] width 202 height 22
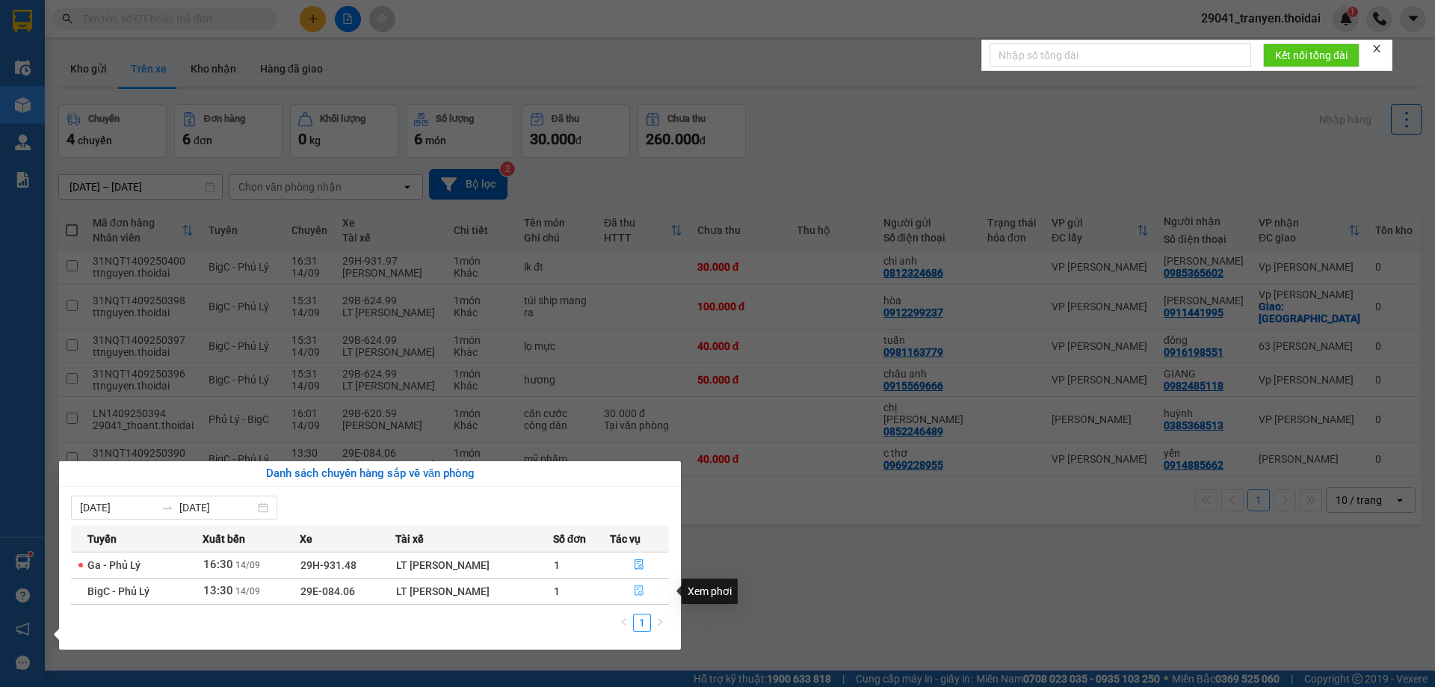
click at [637, 590] on icon "file-done" at bounding box center [639, 591] width 9 height 10
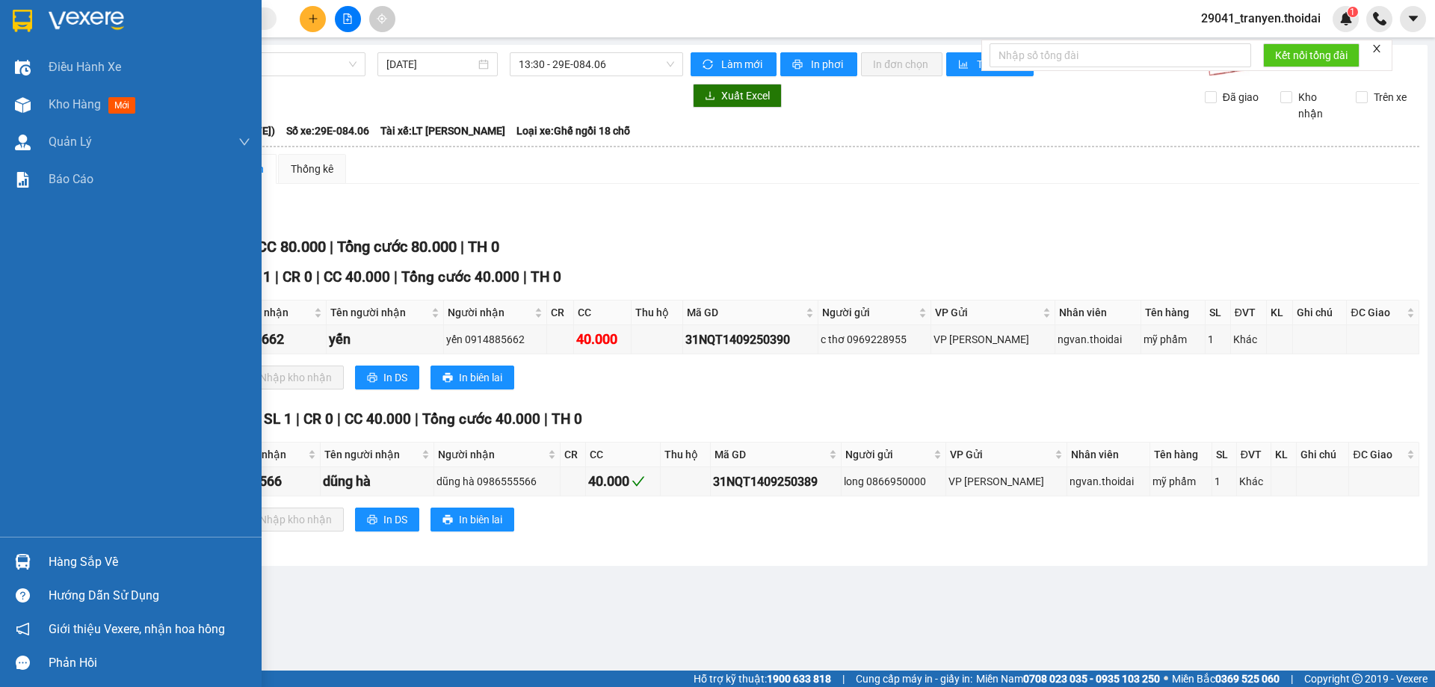
click at [74, 558] on div "Hàng sắp về" at bounding box center [150, 562] width 202 height 22
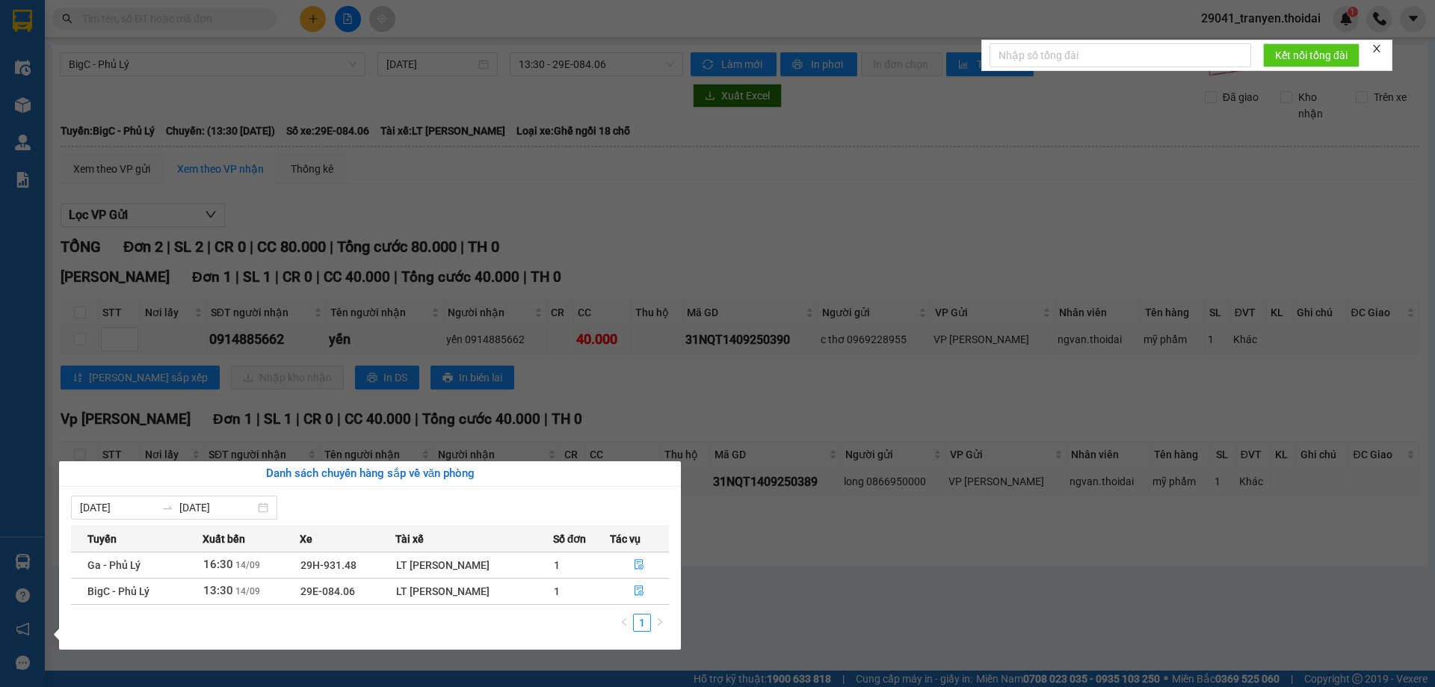
click at [636, 197] on section "Kết quả tìm kiếm ( 179 ) Bộ lọc Mã ĐH Trạng thái Món hàng Thu hộ Tổng cước Chưa…" at bounding box center [717, 343] width 1435 height 687
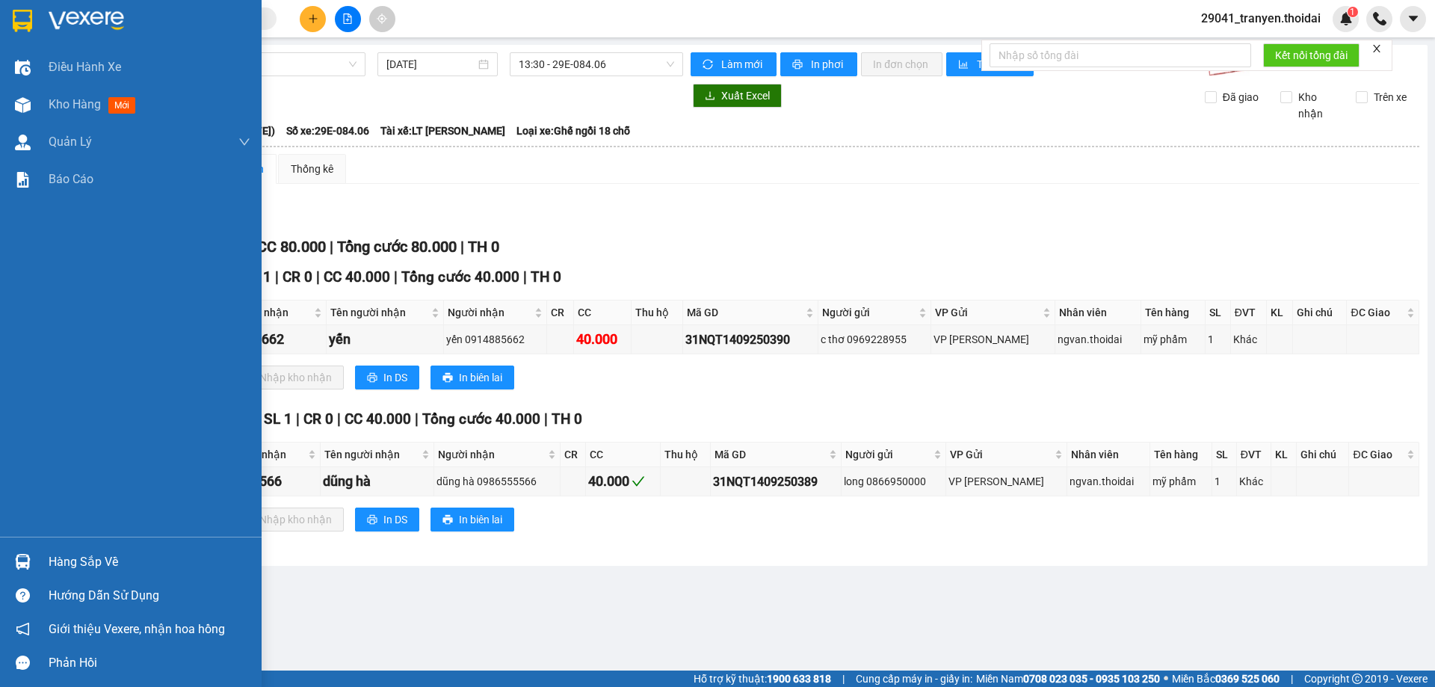
click at [20, 4] on div at bounding box center [131, 24] width 262 height 49
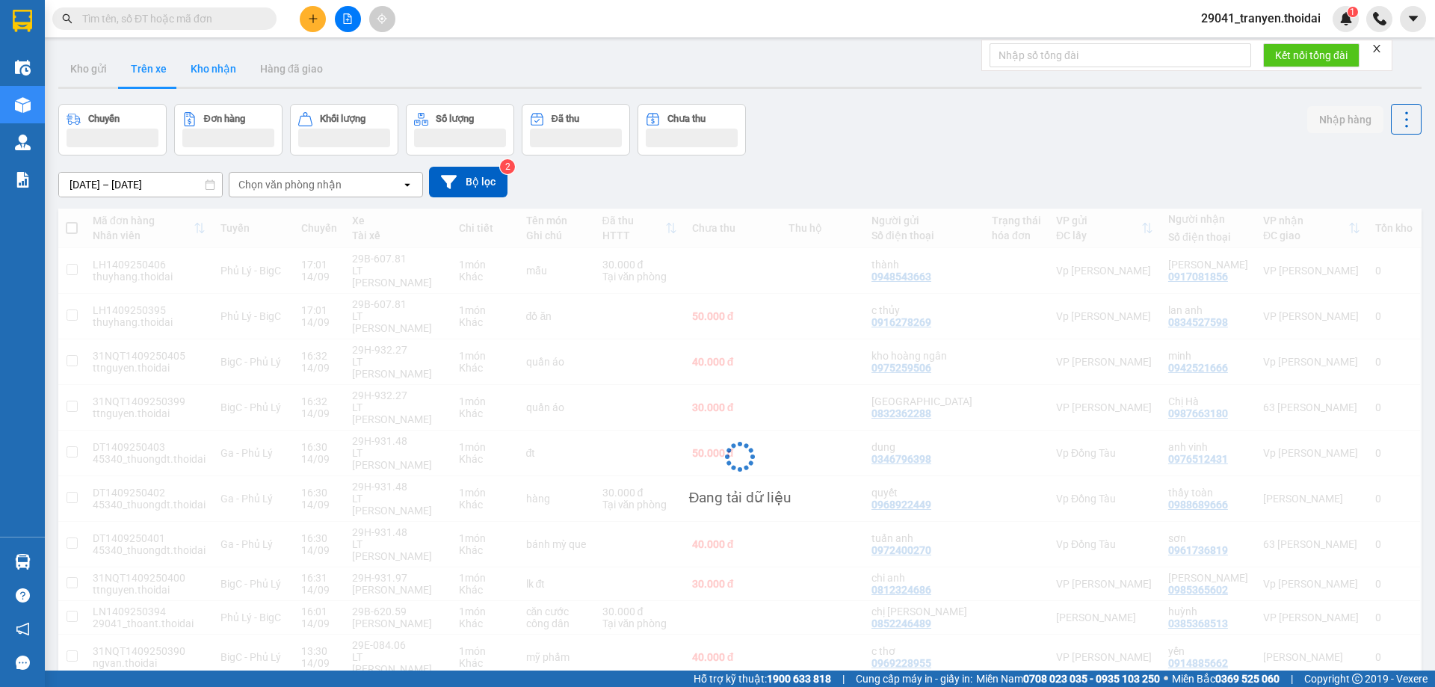
click at [220, 70] on button "Kho nhận" at bounding box center [214, 69] width 70 height 36
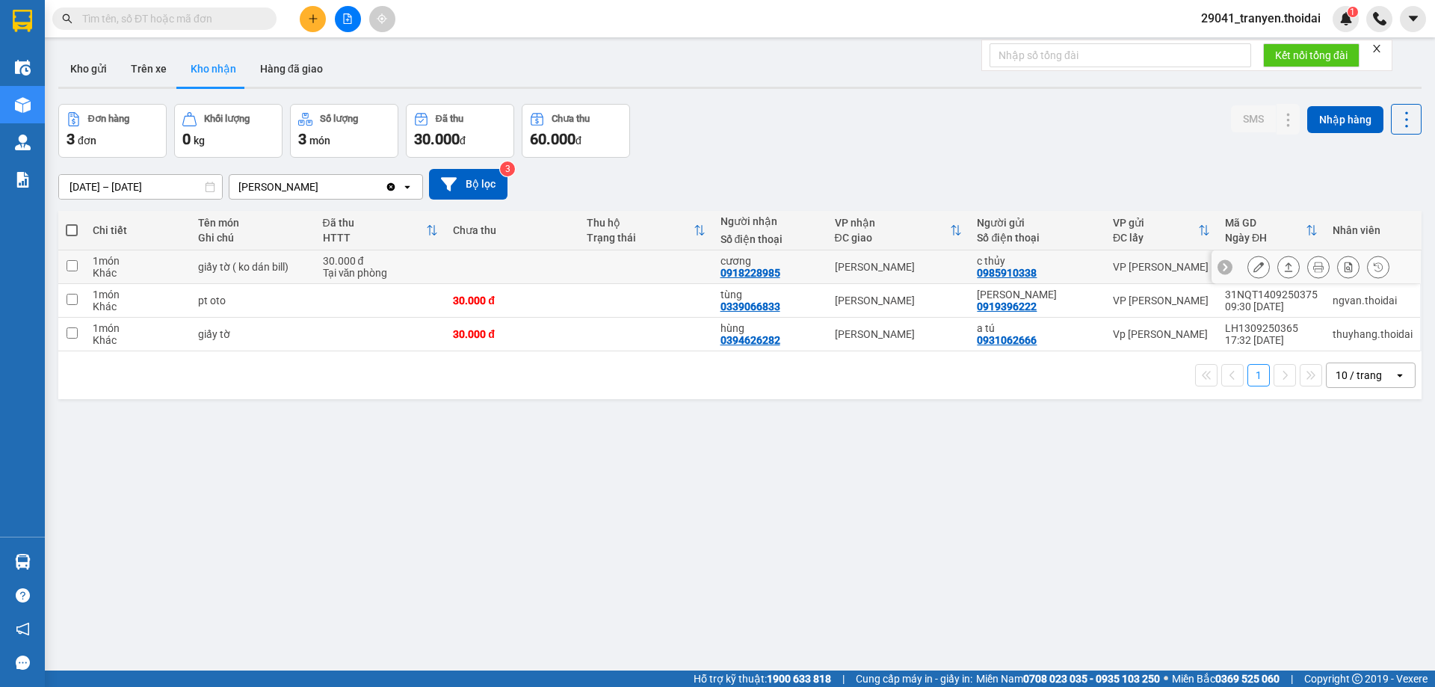
click at [77, 264] on input "checkbox" at bounding box center [72, 265] width 11 height 11
checkbox input "true"
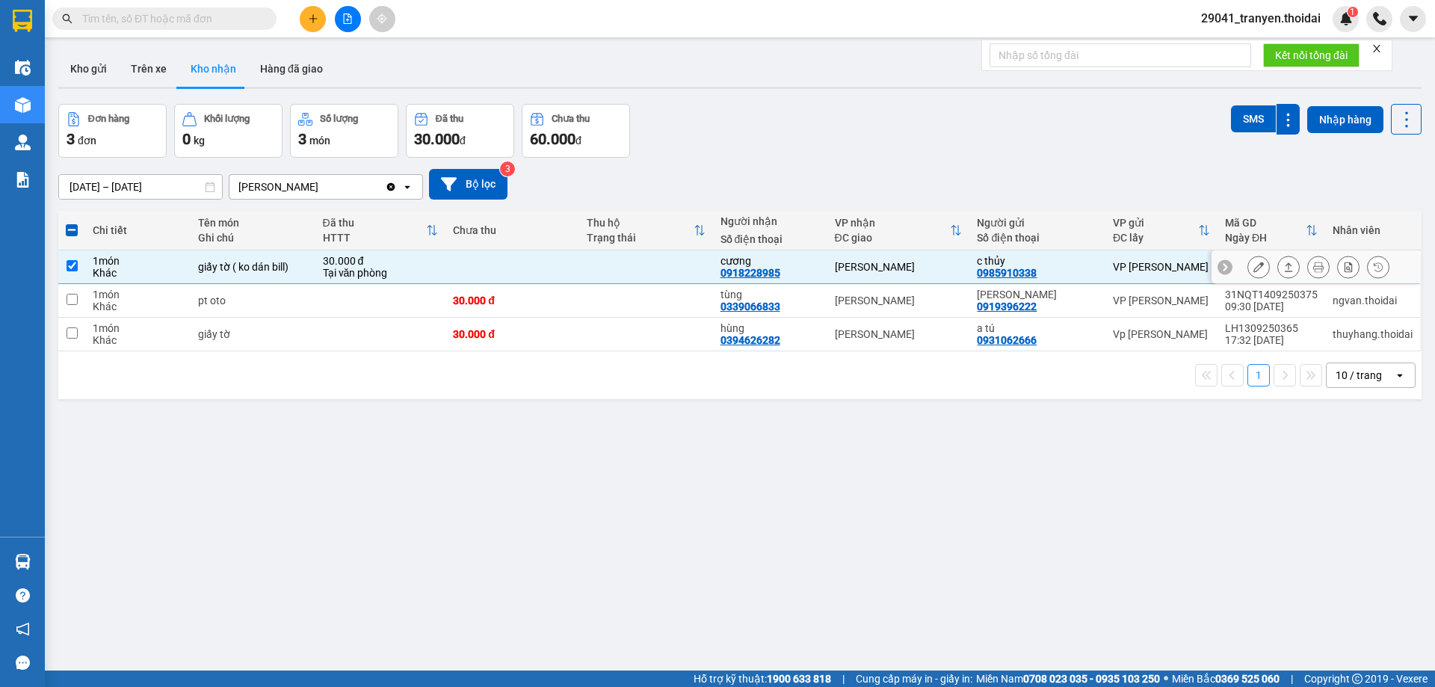
click at [1248, 265] on button at bounding box center [1258, 267] width 21 height 26
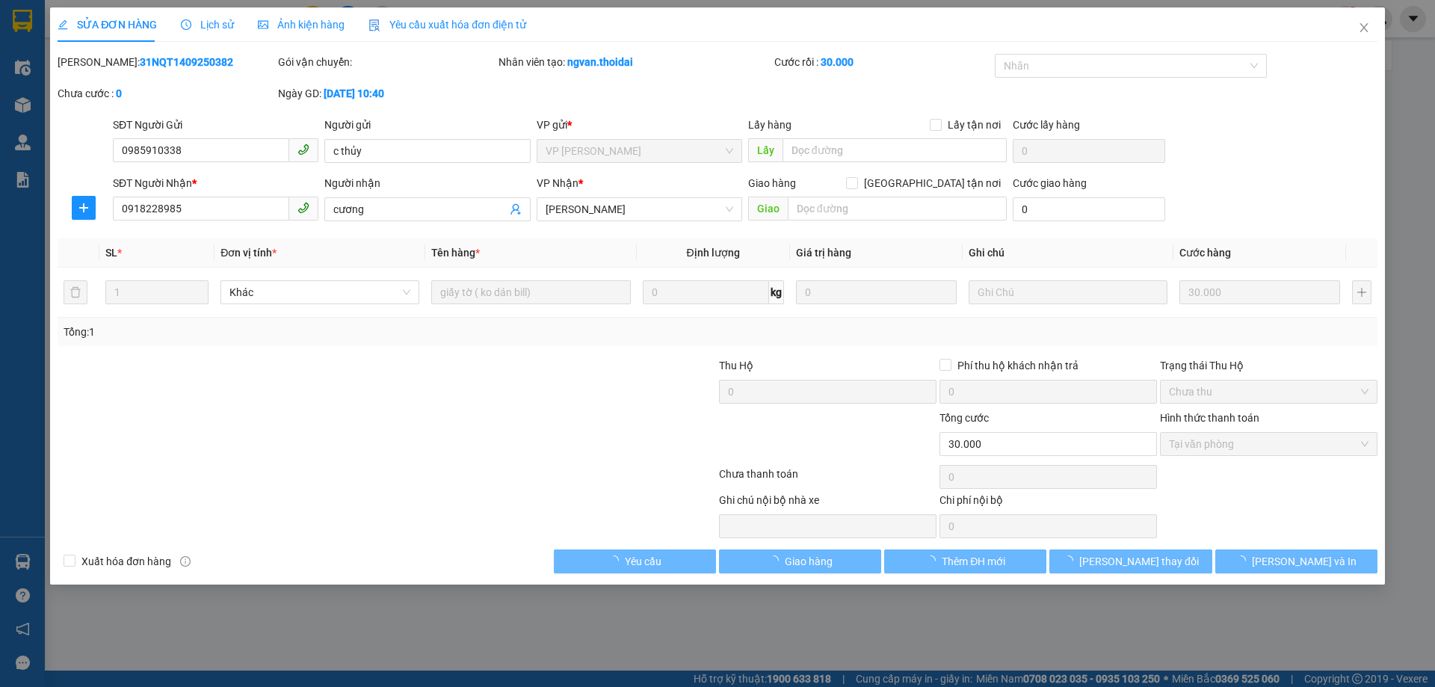
type input "0985910338"
type input "c thủy"
type input "0918228985"
type input "cương"
type input "30.000"
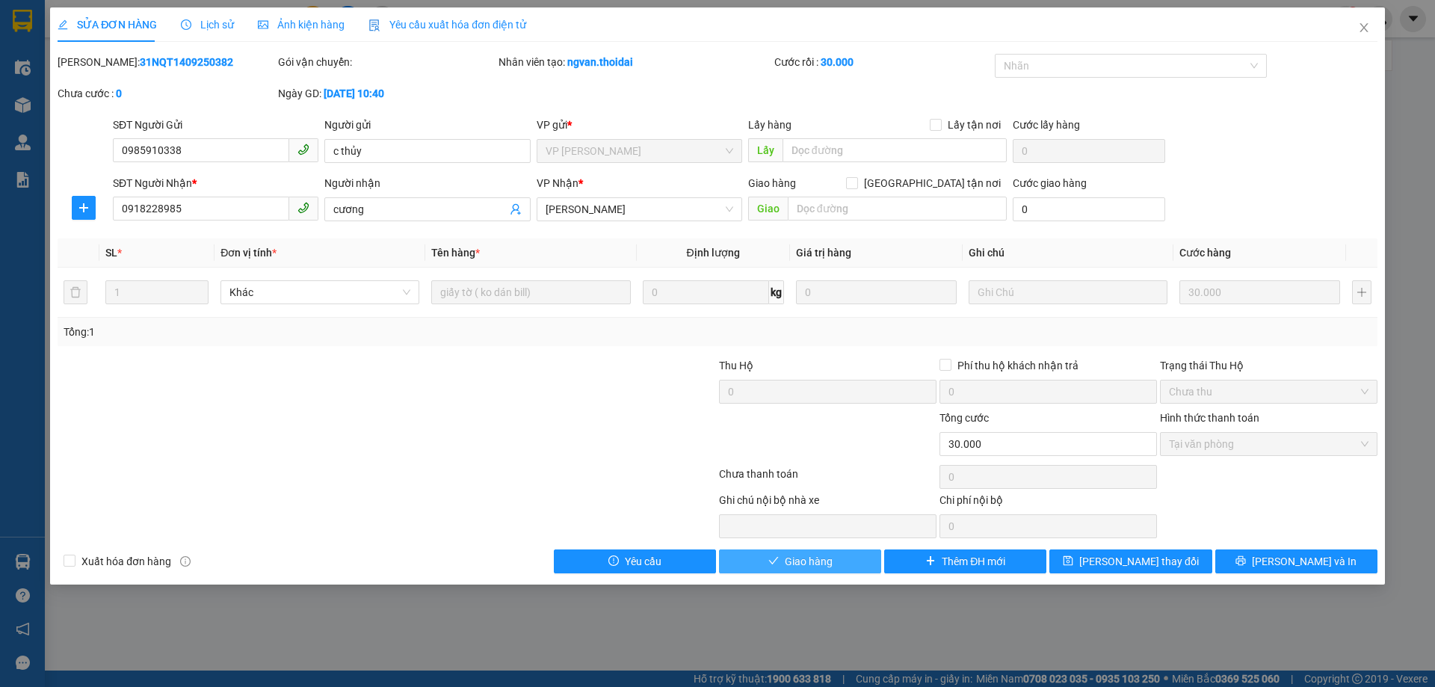
click at [857, 568] on button "Giao hàng" at bounding box center [800, 561] width 162 height 24
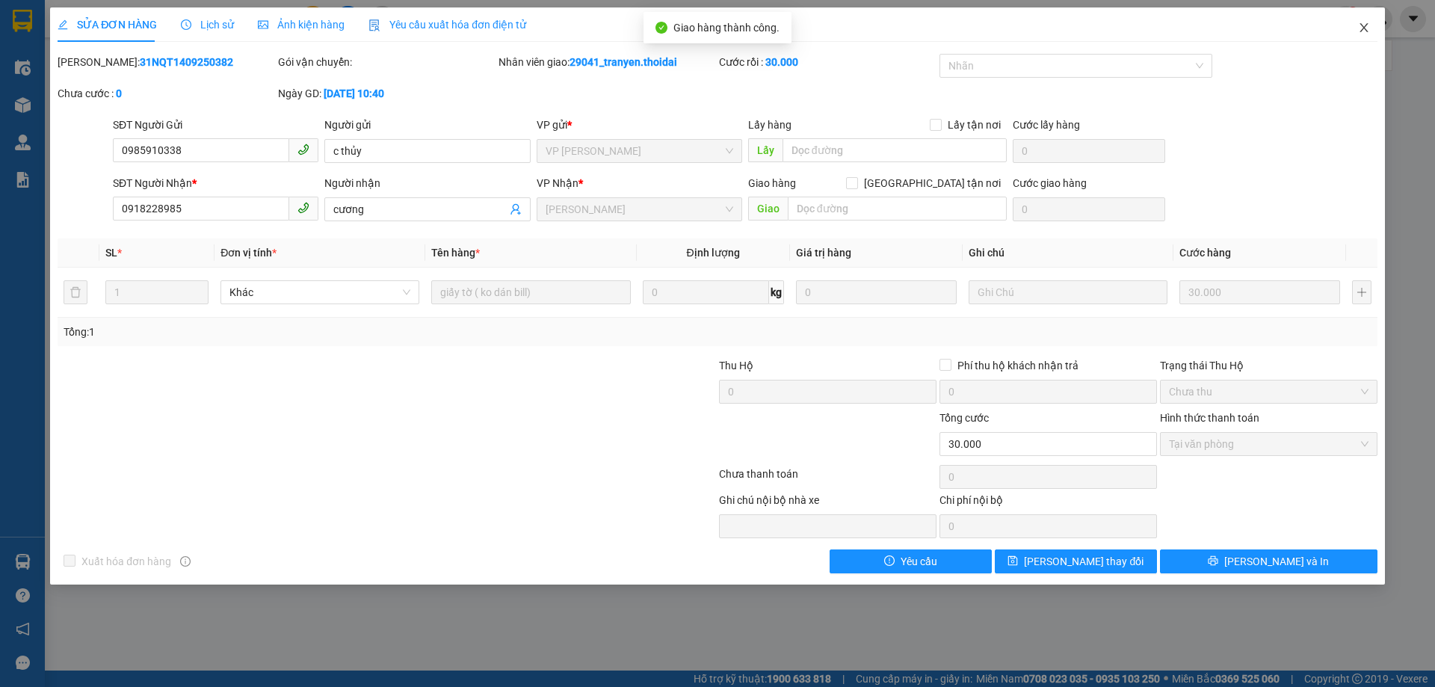
click at [1363, 30] on icon "close" at bounding box center [1364, 27] width 8 height 9
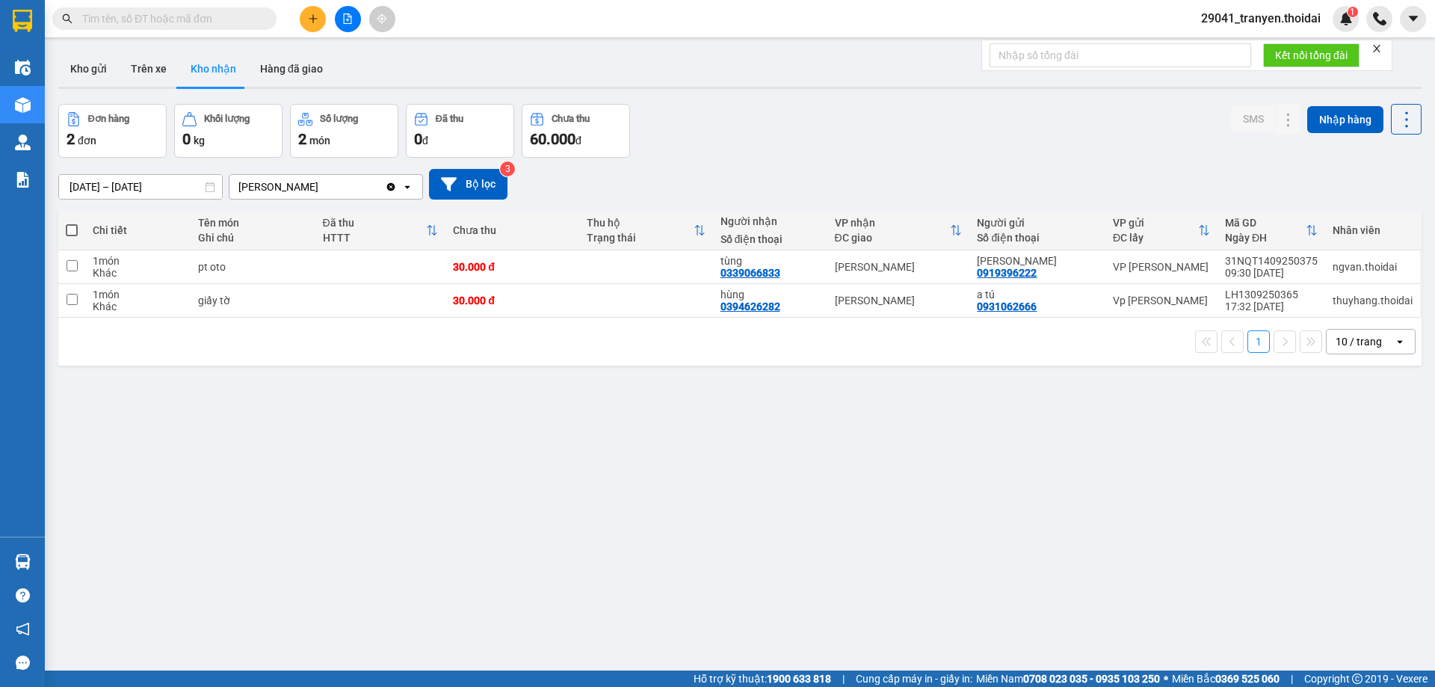
click at [859, 149] on div "Đơn hàng 2 đơn Khối lượng 0 kg Số lượng 2 món Đã thu 0 đ Chưa thu 60.000 đ SMS …" at bounding box center [740, 131] width 1364 height 54
click at [846, 118] on div "Đơn hàng 2 đơn Khối lượng 0 kg Số lượng 2 món Đã thu 0 đ Chưa thu 60.000 đ SMS …" at bounding box center [740, 131] width 1364 height 54
click at [520, 355] on div "1 10 / trang open" at bounding box center [740, 342] width 1364 height 48
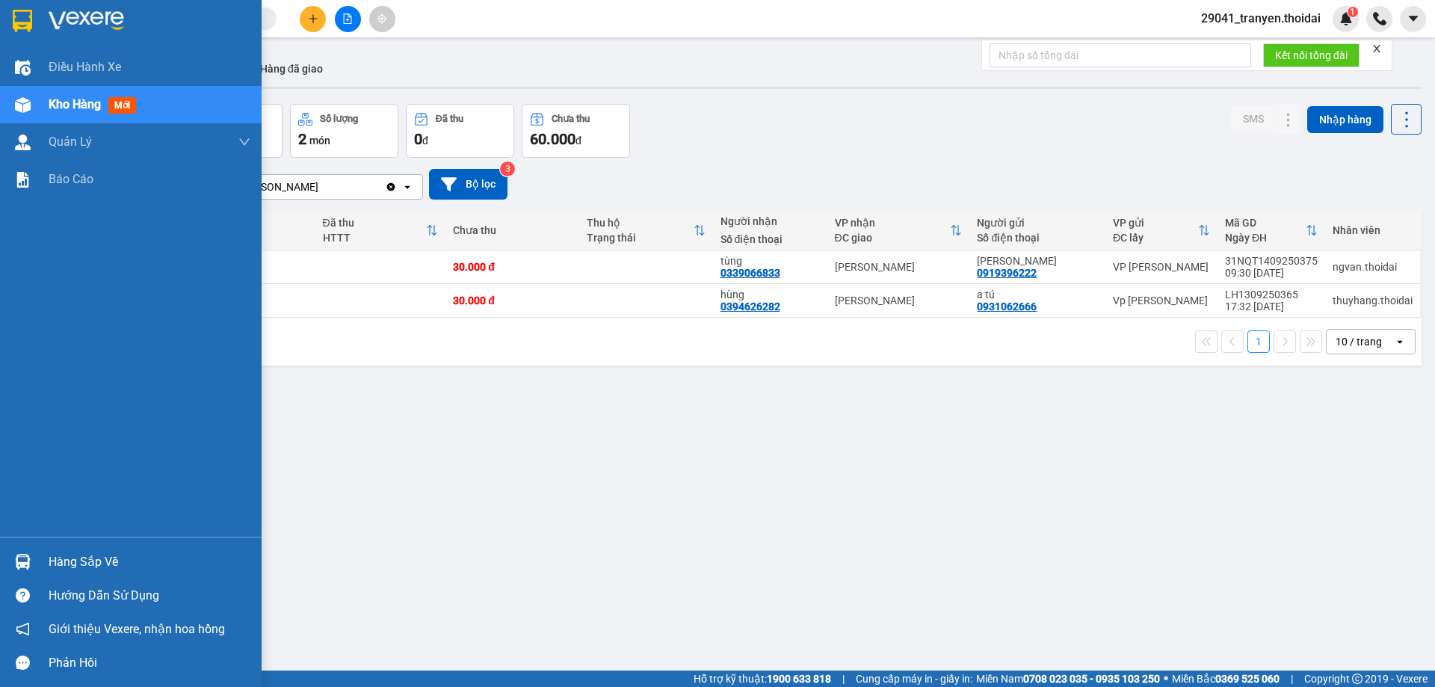
click at [28, 564] on img at bounding box center [23, 562] width 16 height 16
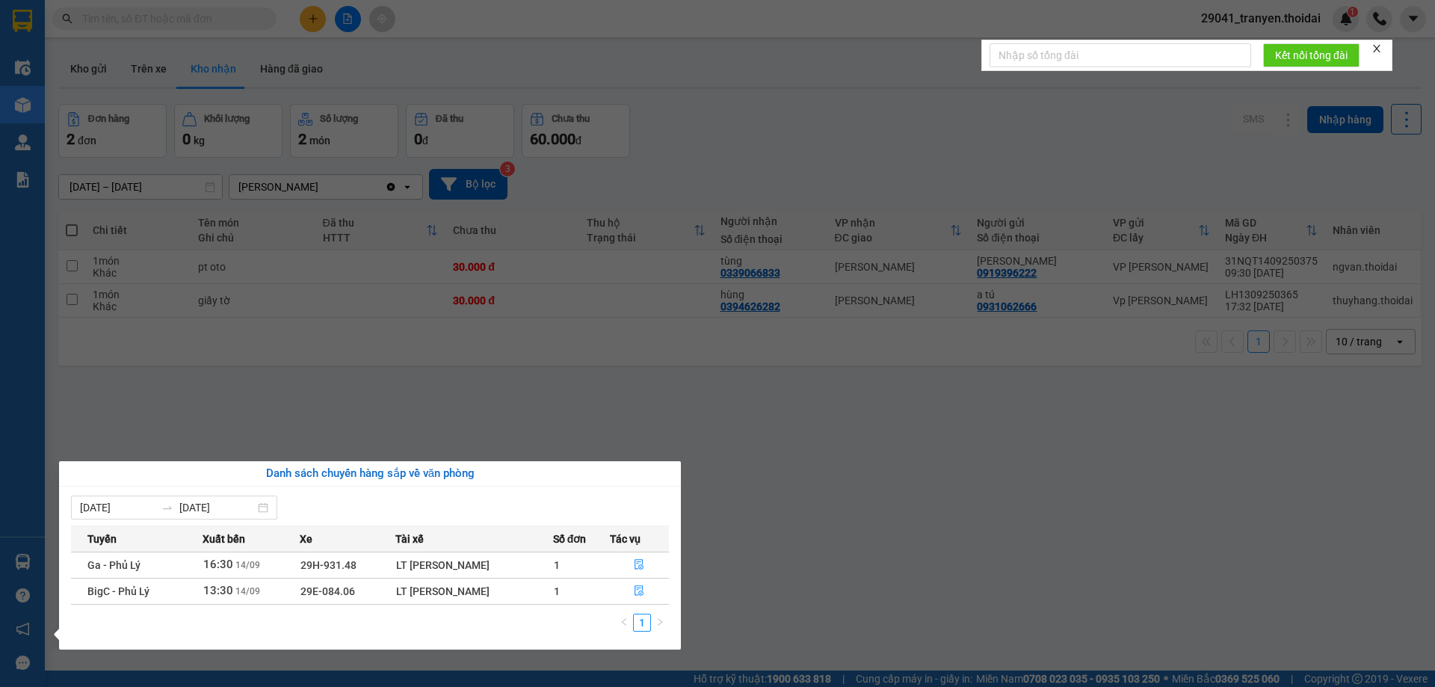
click at [743, 524] on section "Kết quả tìm kiếm ( 179 ) Bộ lọc Mã ĐH Trạng thái Món hàng Thu hộ Tổng cước Chưa…" at bounding box center [717, 343] width 1435 height 687
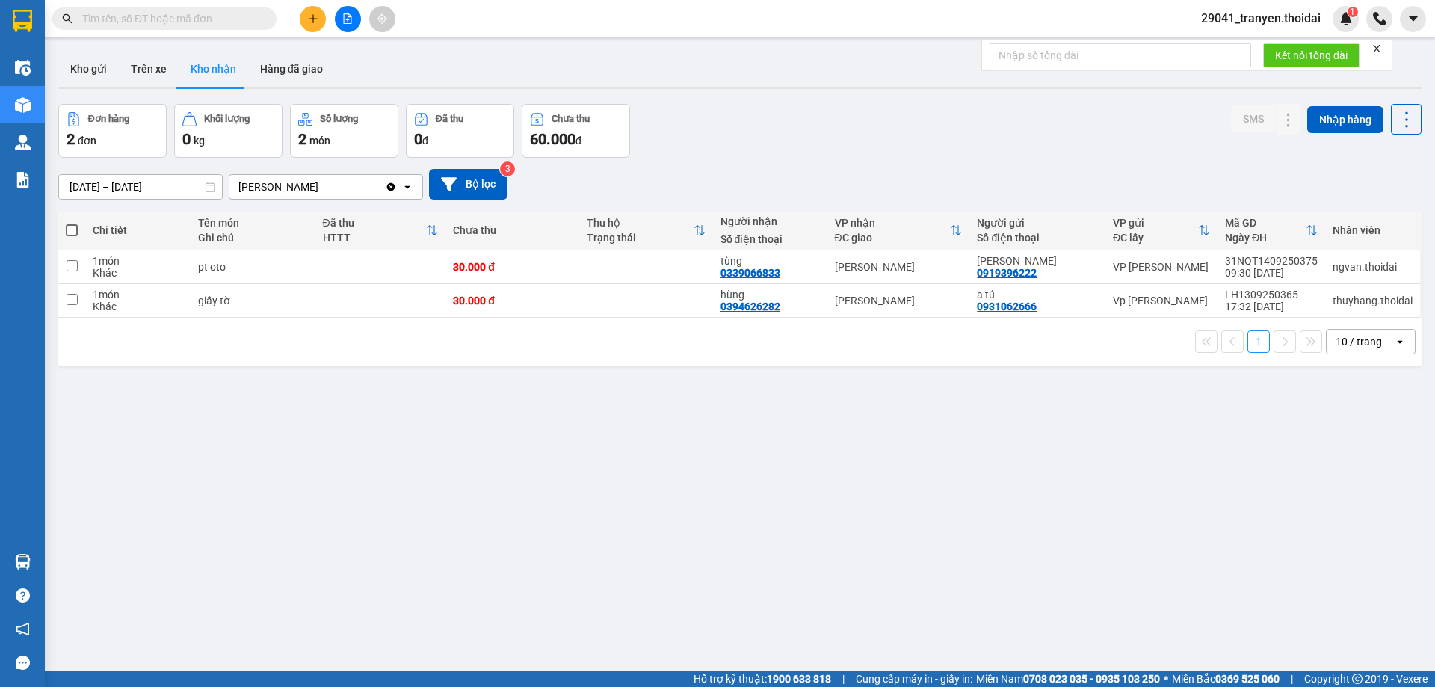
click at [674, 386] on div "ver 1.8.143 Kho gửi Trên xe Kho nhận Hàng đã giao Đơn hàng 2 đơn Khối lượng 0 k…" at bounding box center [740, 388] width 1376 height 687
click at [905, 103] on div "ver 1.8.143 Kho gửi Trên xe Kho nhận Hàng đã giao Đơn hàng 2 đơn Khối lượng 0 k…" at bounding box center [740, 388] width 1376 height 687
click at [809, 147] on div "Đơn hàng 2 đơn Khối lượng 0 kg Số lượng 2 món Đã thu 0 đ Chưa thu 60.000 đ SMS …" at bounding box center [740, 131] width 1364 height 54
click at [84, 65] on button "Kho gửi" at bounding box center [88, 69] width 61 height 36
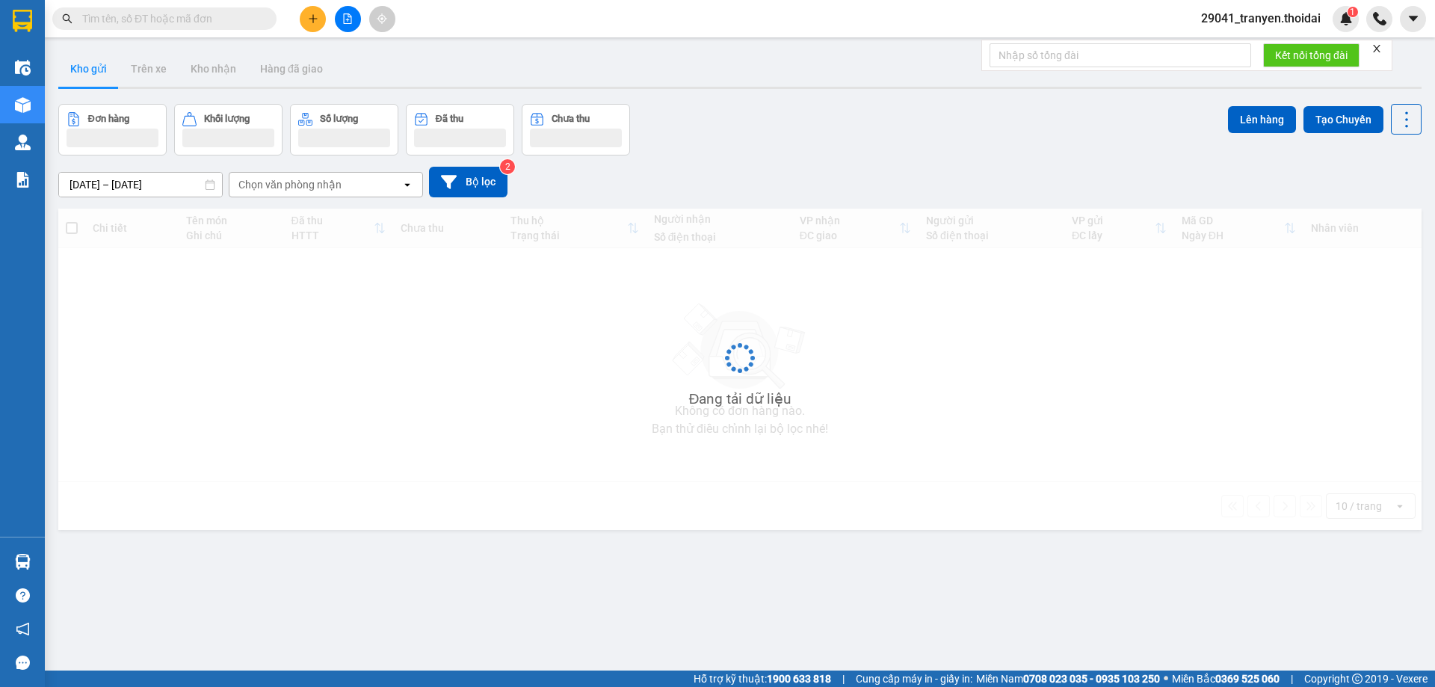
click at [910, 116] on div "Đơn hàng Khối lượng Số lượng Đã thu Chưa thu Lên hàng Tạo Chuyến" at bounding box center [740, 130] width 1364 height 52
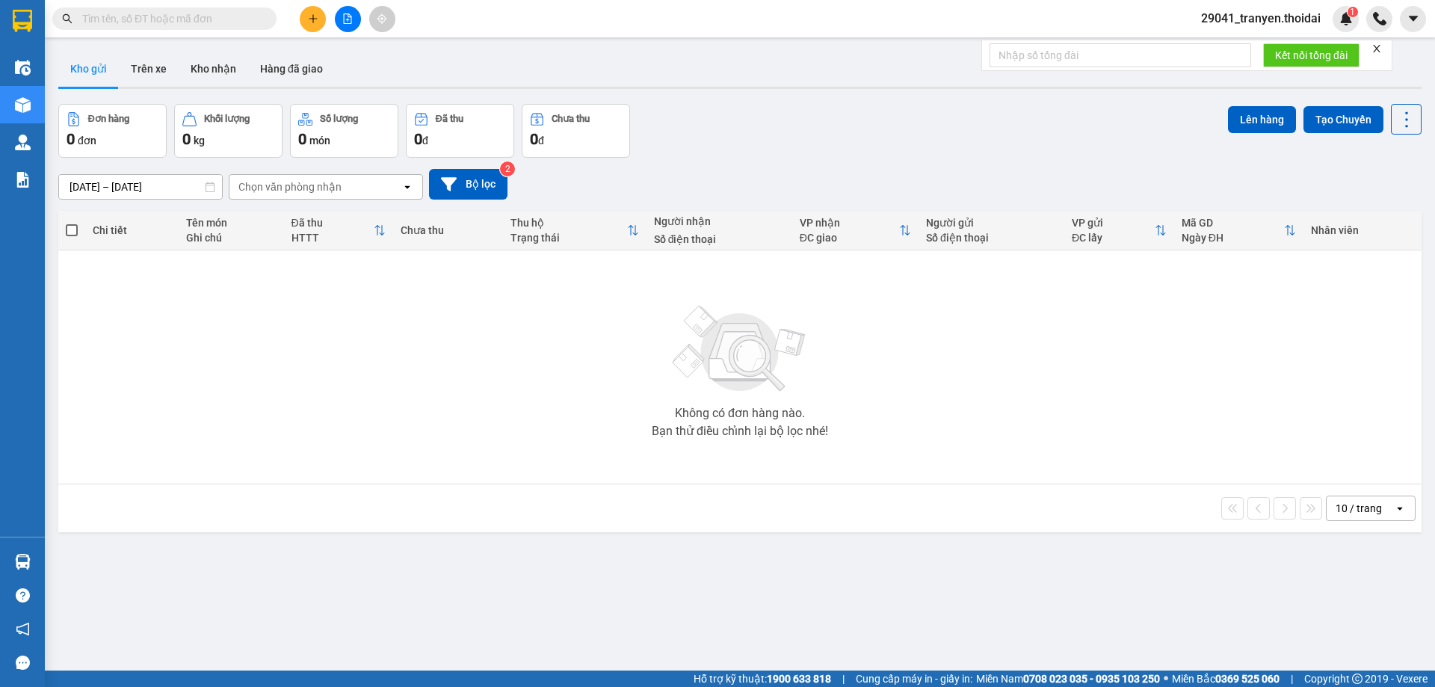
click at [867, 150] on div "Đơn hàng 0 đơn Khối lượng 0 kg Số lượng 0 món Đã thu 0 đ Chưa thu 0 đ Lên hàng …" at bounding box center [740, 131] width 1364 height 54
click at [220, 74] on button "Kho nhận" at bounding box center [214, 69] width 70 height 36
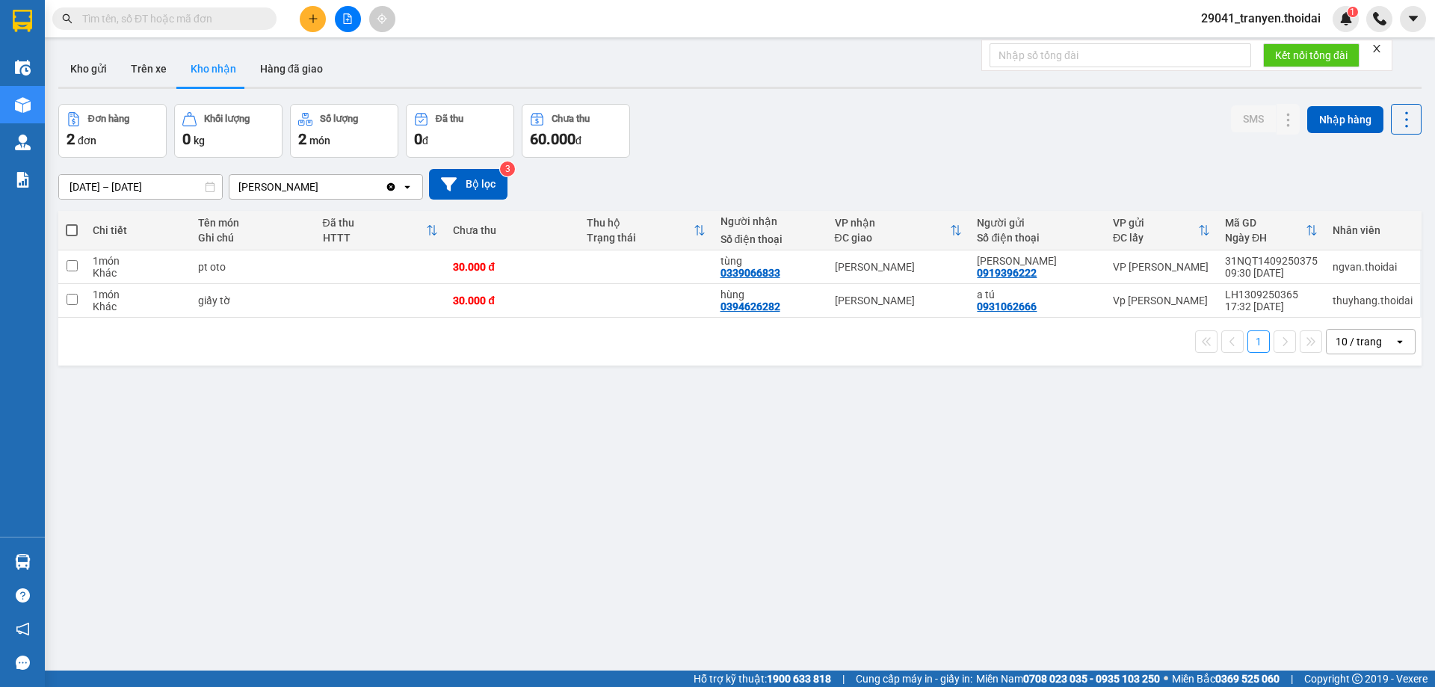
click at [918, 128] on div "Đơn hàng 2 đơn Khối lượng 0 kg Số lượng 2 món Đã thu 0 đ Chưa thu 60.000 đ SMS …" at bounding box center [740, 131] width 1364 height 54
click at [149, 70] on button "Trên xe" at bounding box center [149, 69] width 60 height 36
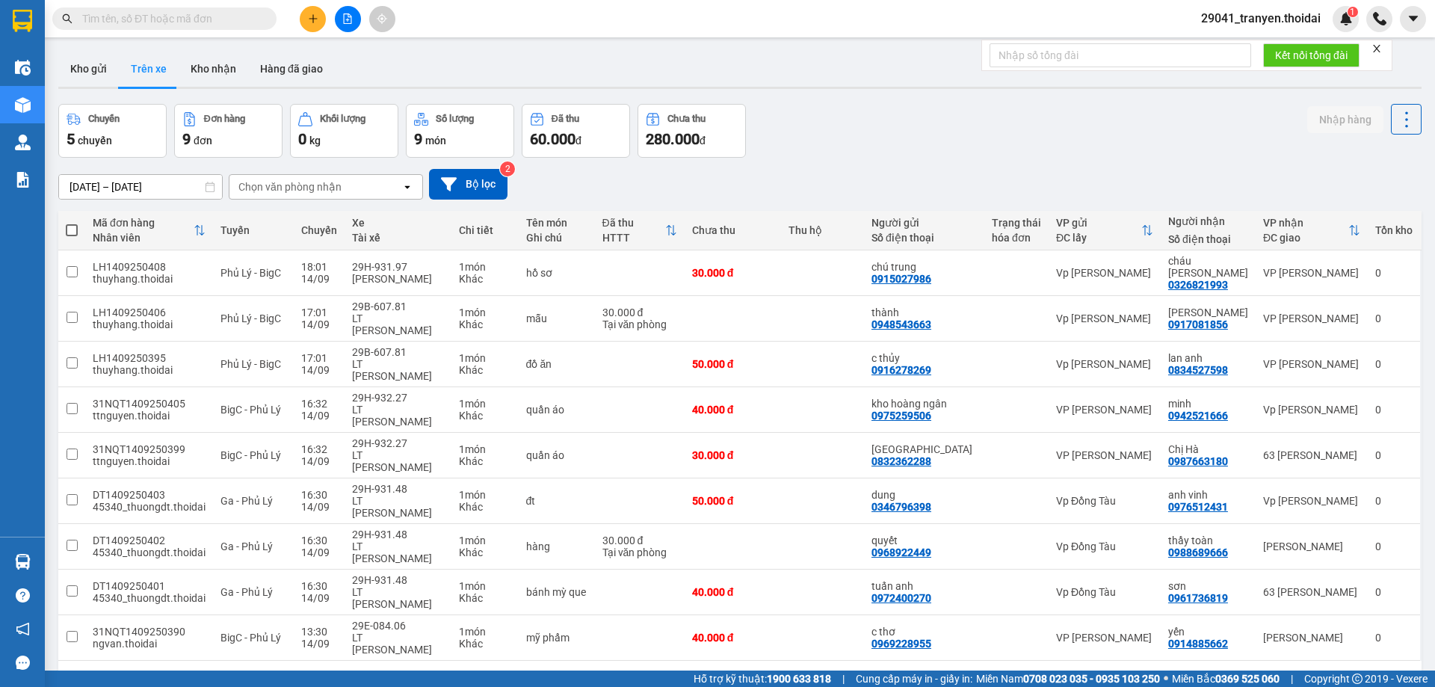
click at [853, 169] on div "[DATE] – [DATE] Press the down arrow key to interact with the calendar and sele…" at bounding box center [740, 184] width 1364 height 31
click at [147, 16] on input "text" at bounding box center [170, 18] width 176 height 16
drag, startPoint x: 100, startPoint y: 67, endPoint x: 97, endPoint y: 80, distance: 13.1
click at [99, 67] on button "Kho gửi" at bounding box center [88, 69] width 61 height 36
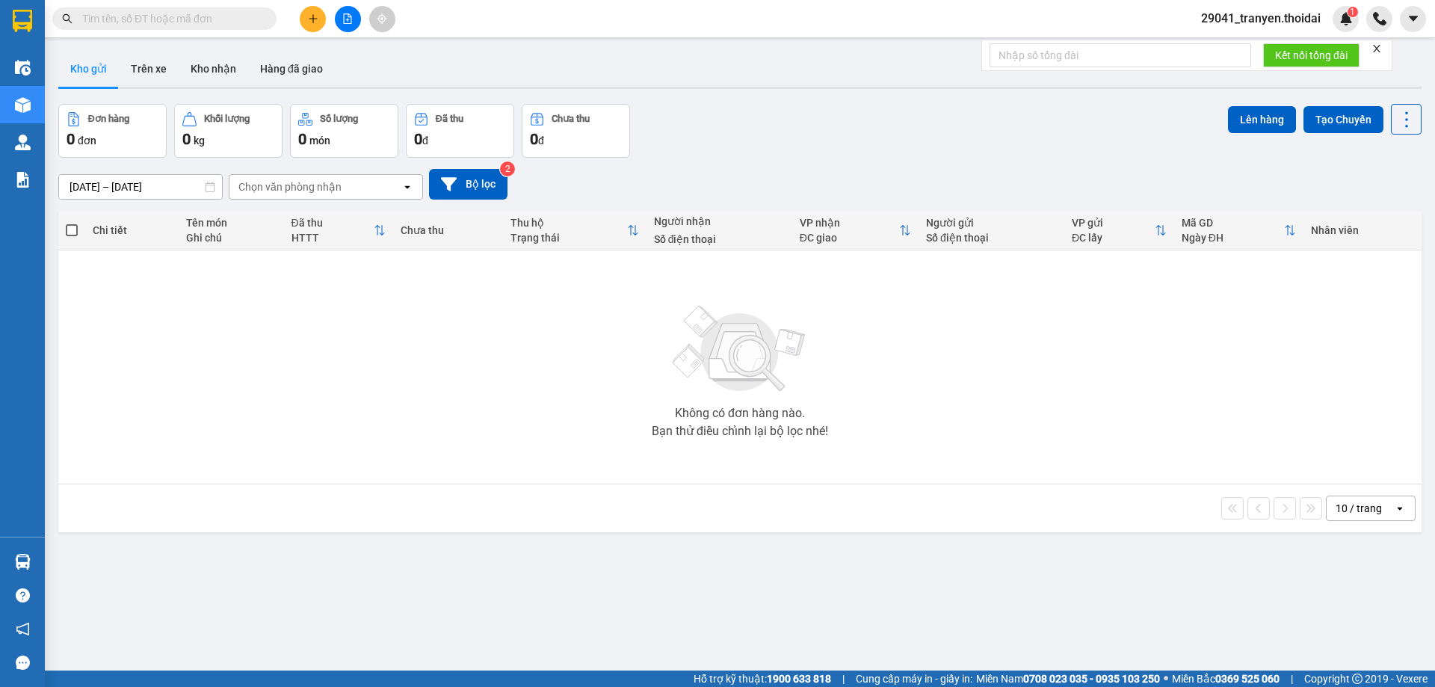
drag, startPoint x: 865, startPoint y: 150, endPoint x: 794, endPoint y: 144, distance: 71.2
click at [858, 150] on div "Đơn hàng 0 đơn Khối lượng 0 kg Số lượng 0 món Đã thu 0 đ Chưa thu 0 đ Lên hàng …" at bounding box center [740, 131] width 1364 height 54
click at [149, 69] on button "Trên xe" at bounding box center [149, 69] width 60 height 36
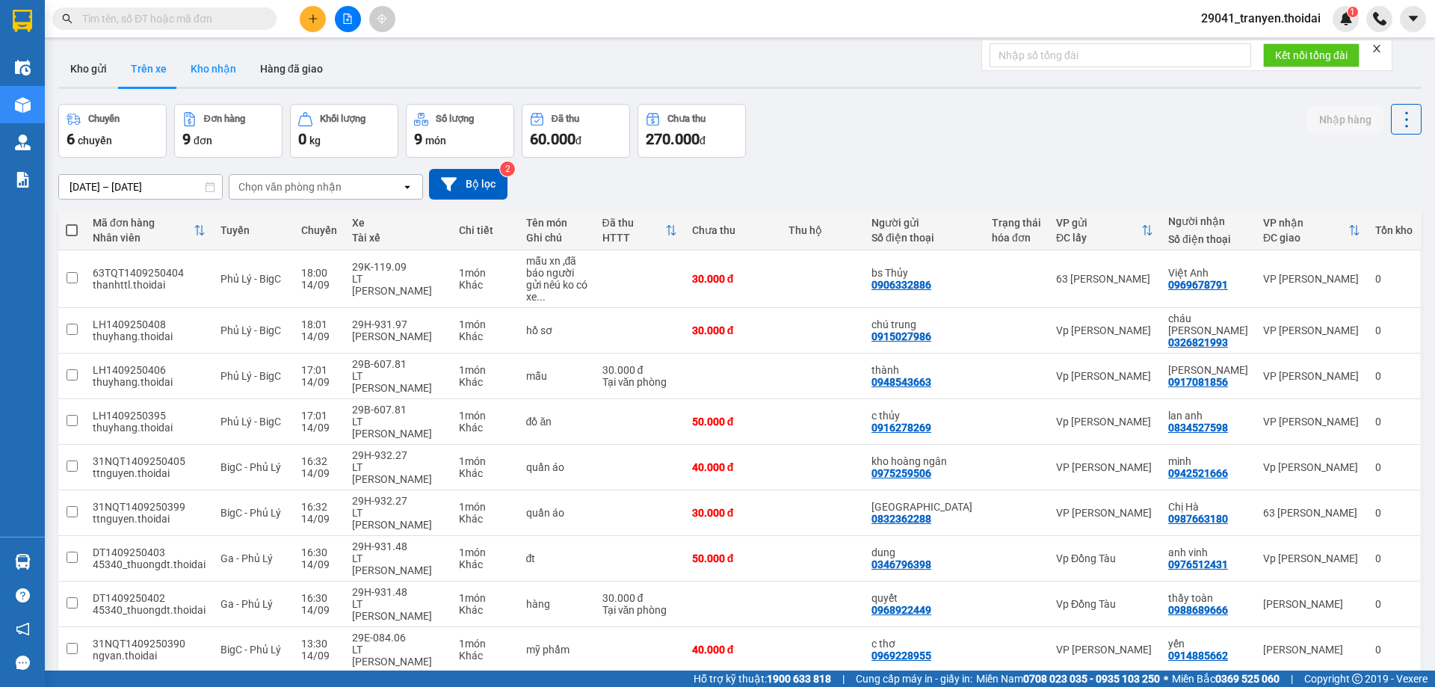
click at [224, 70] on button "Kho nhận" at bounding box center [214, 69] width 70 height 36
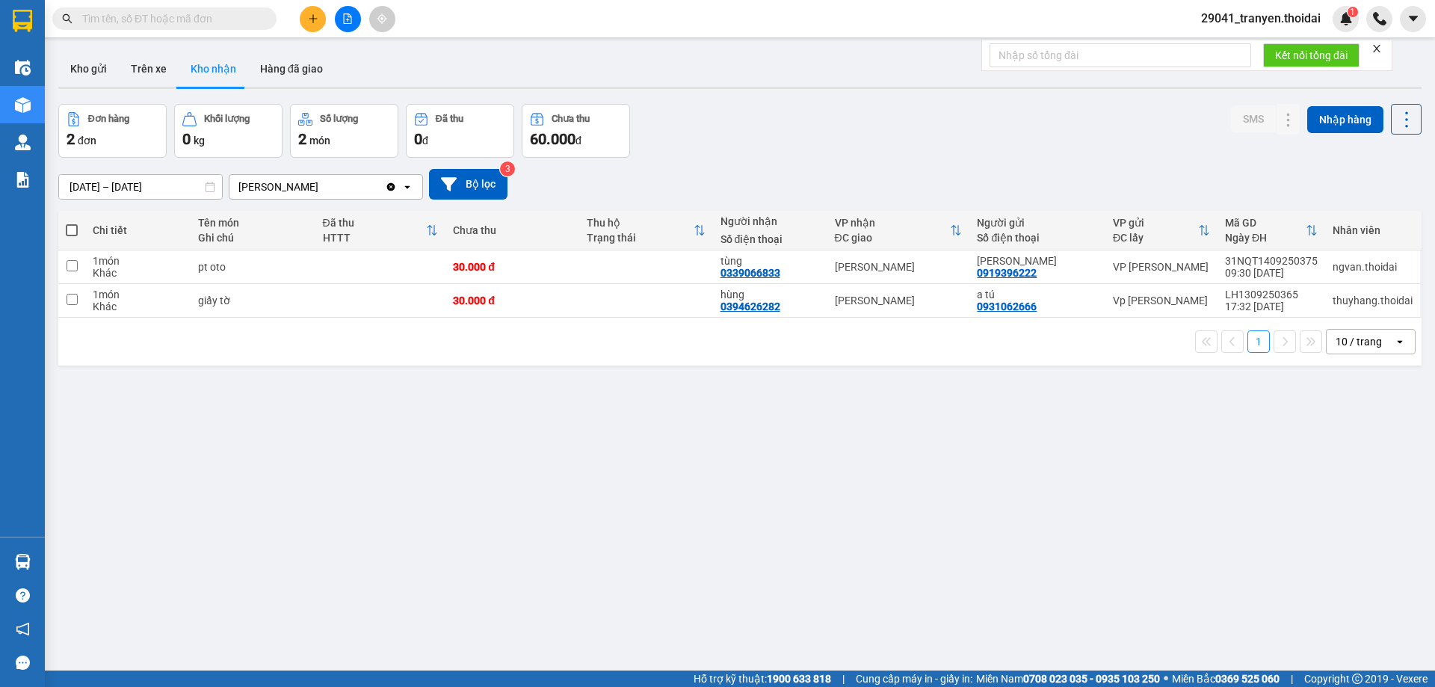
click at [914, 174] on div "[DATE] – [DATE] Press the down arrow key to interact with the calendar and sele…" at bounding box center [740, 184] width 1364 height 31
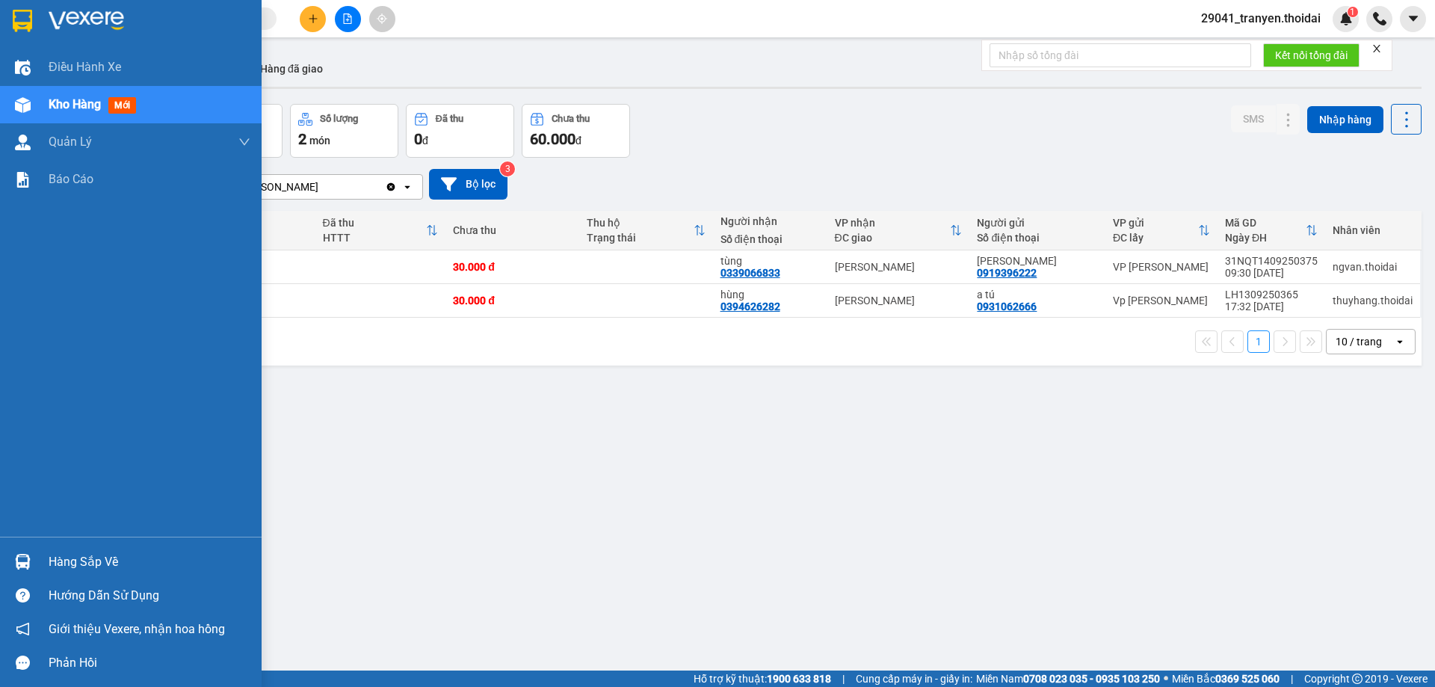
click at [17, 570] on div at bounding box center [23, 562] width 26 height 26
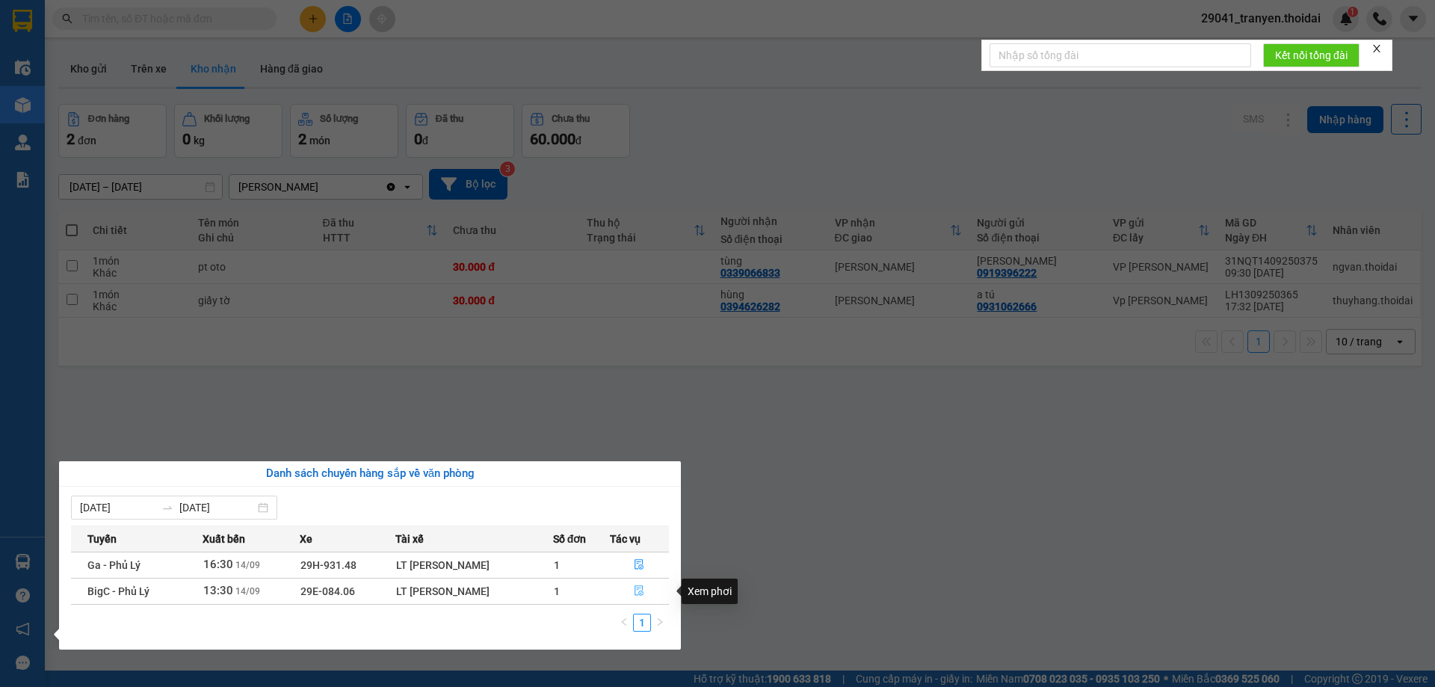
click at [641, 591] on icon "file-done" at bounding box center [639, 591] width 9 height 10
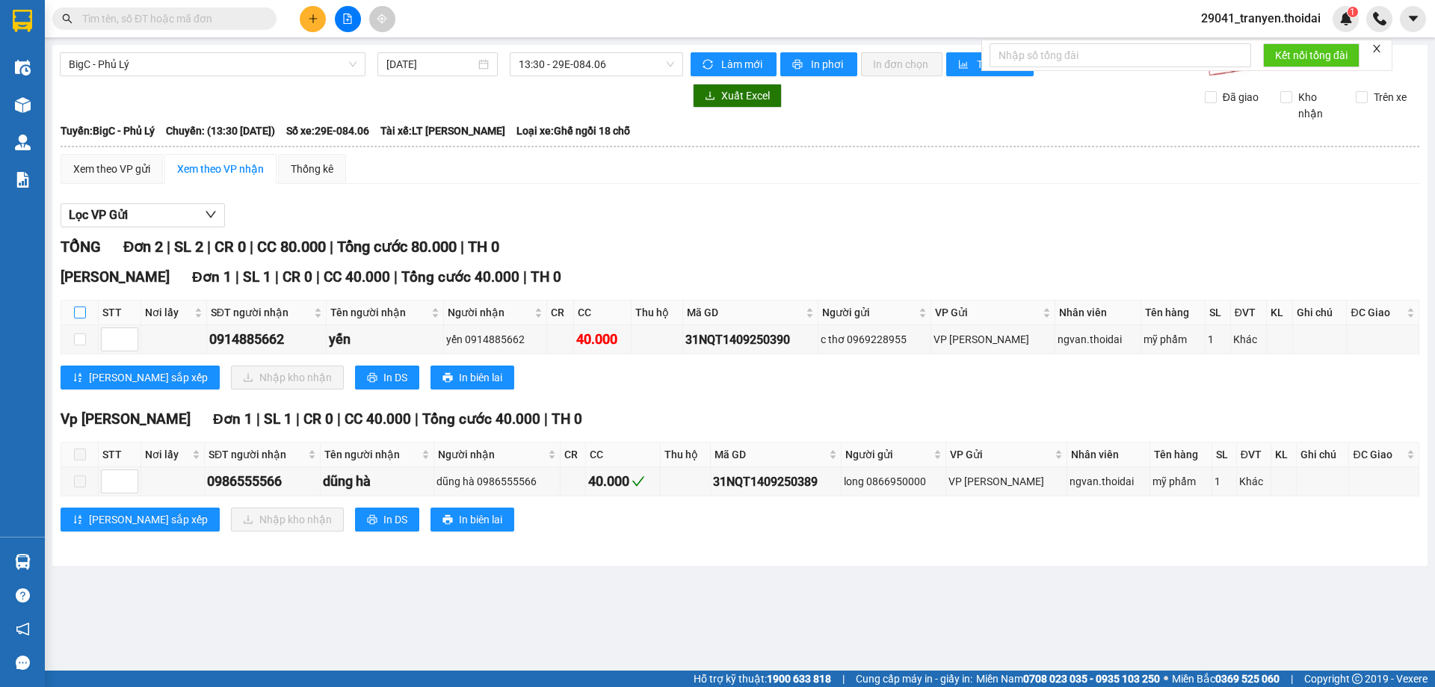
click at [76, 314] on input "checkbox" at bounding box center [80, 313] width 12 height 12
checkbox input "true"
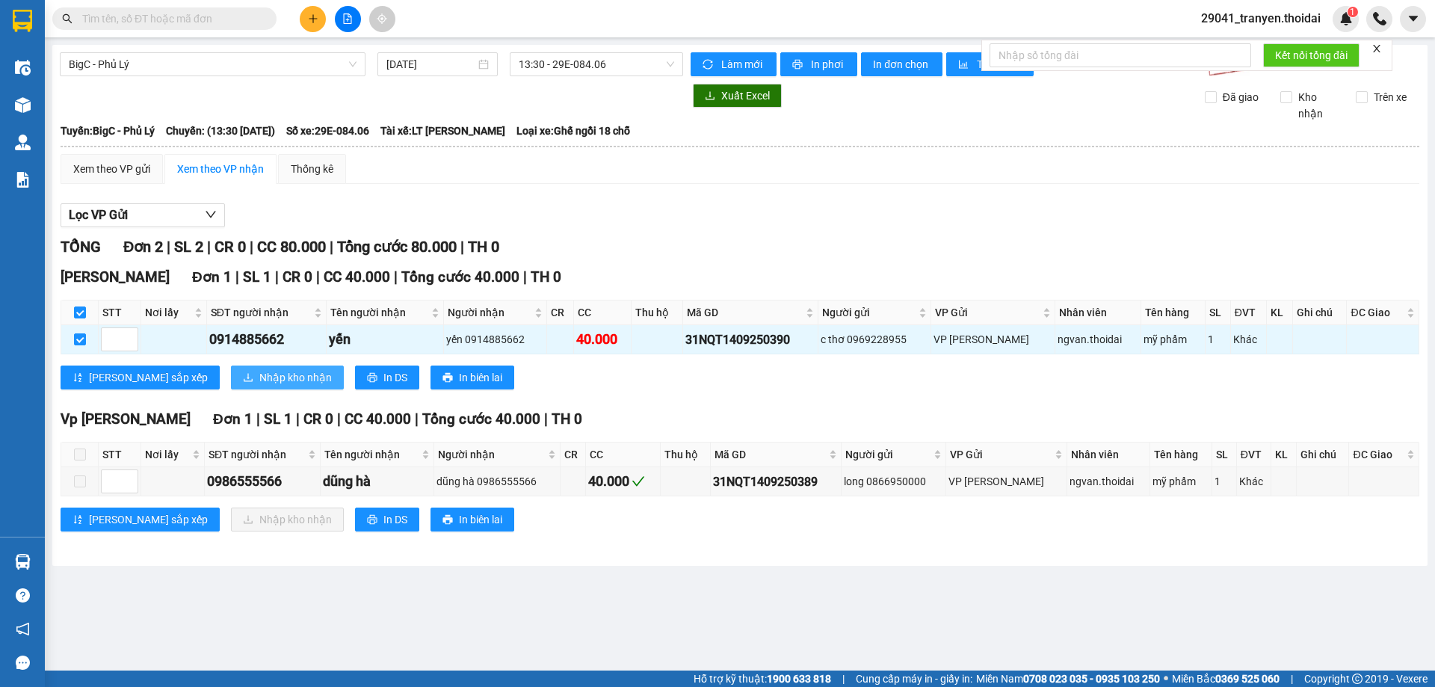
click at [231, 369] on button "Nhập kho nhận" at bounding box center [287, 378] width 113 height 24
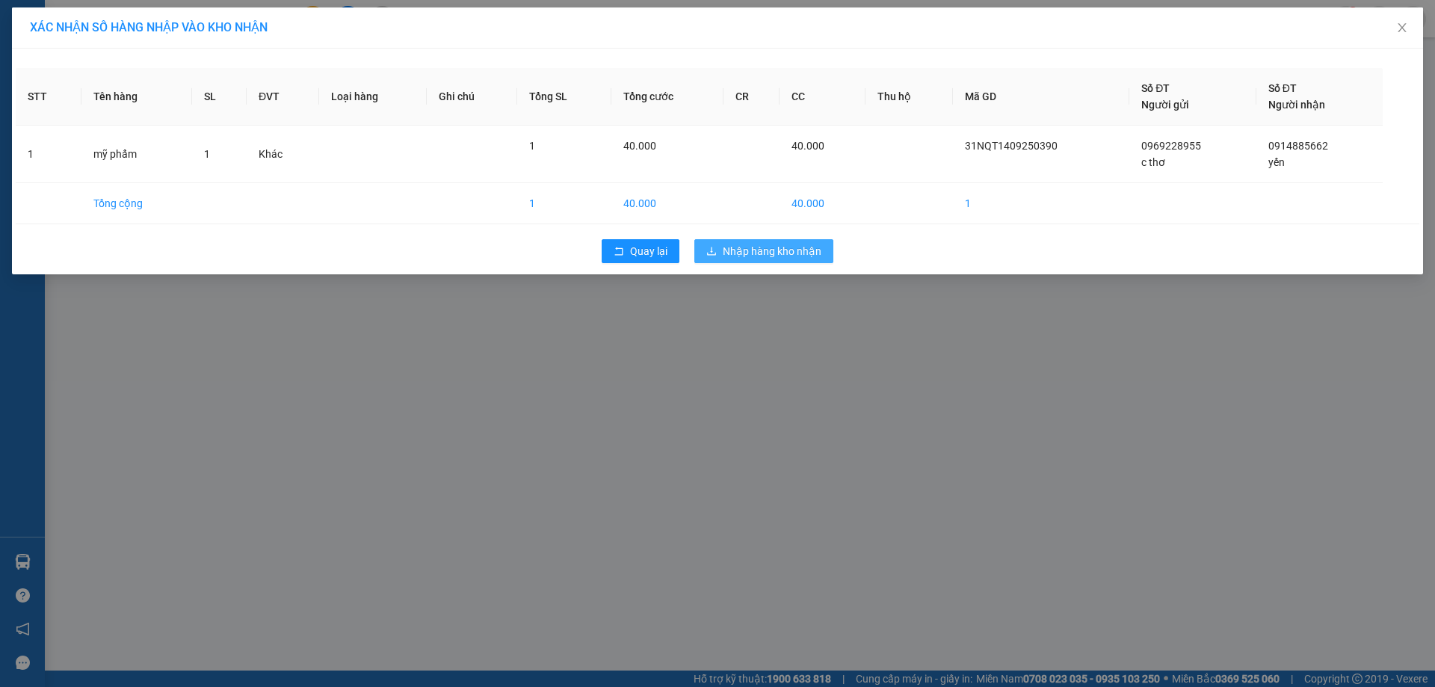
click at [815, 240] on button "Nhập hàng kho nhận" at bounding box center [764, 251] width 139 height 24
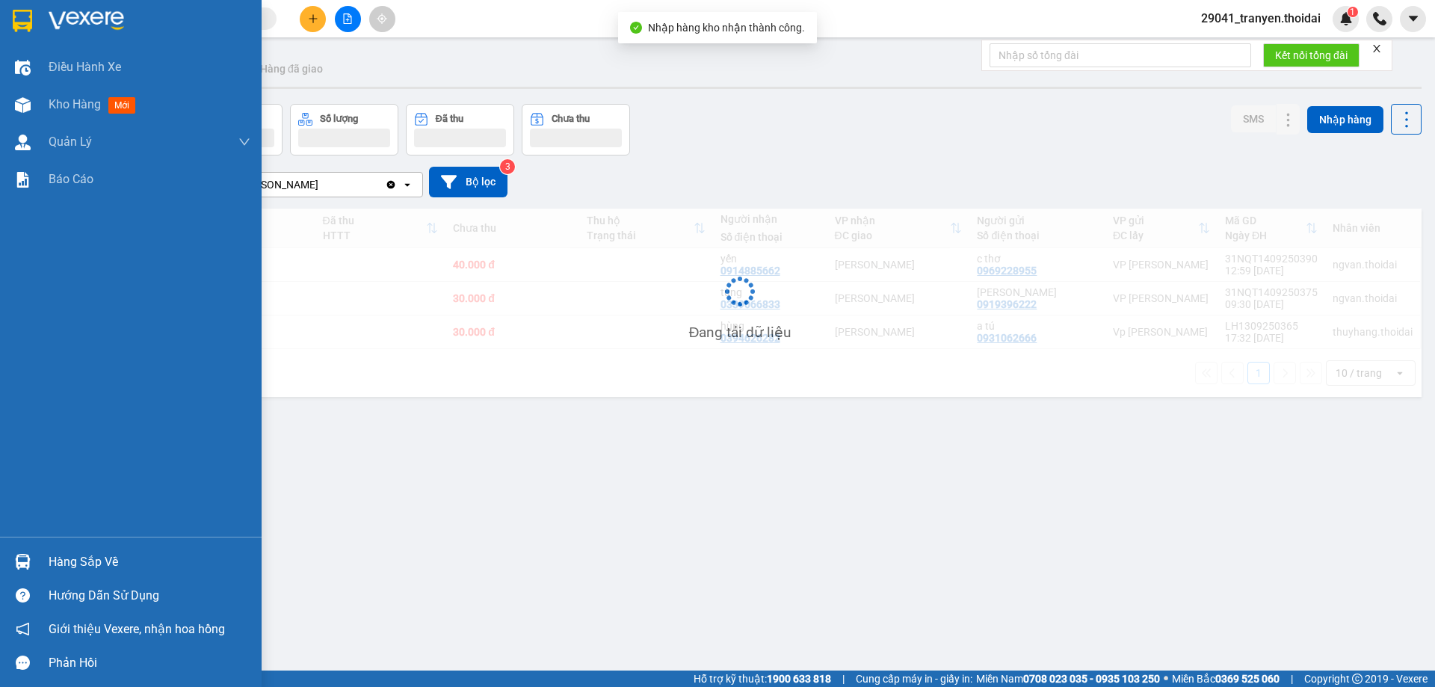
click at [43, 561] on div "Hàng sắp về" at bounding box center [131, 562] width 262 height 34
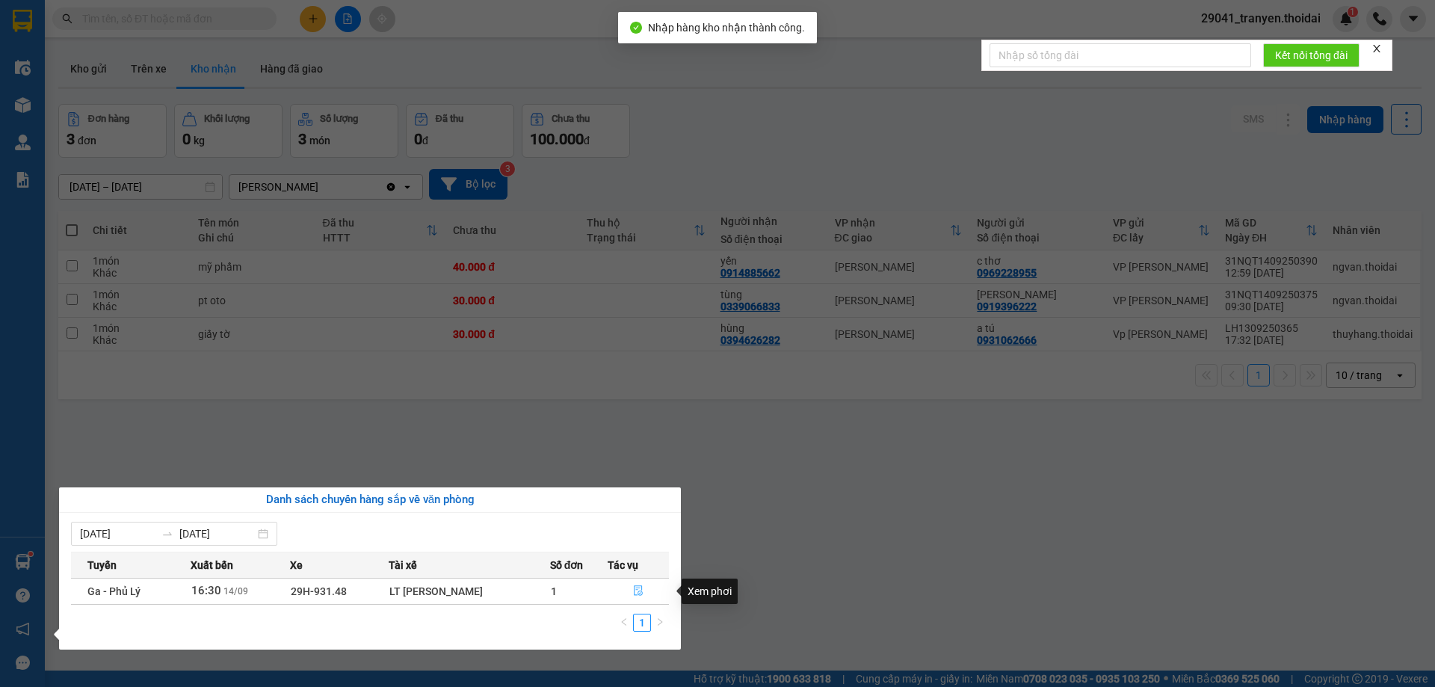
click at [635, 593] on icon "file-done" at bounding box center [639, 591] width 9 height 10
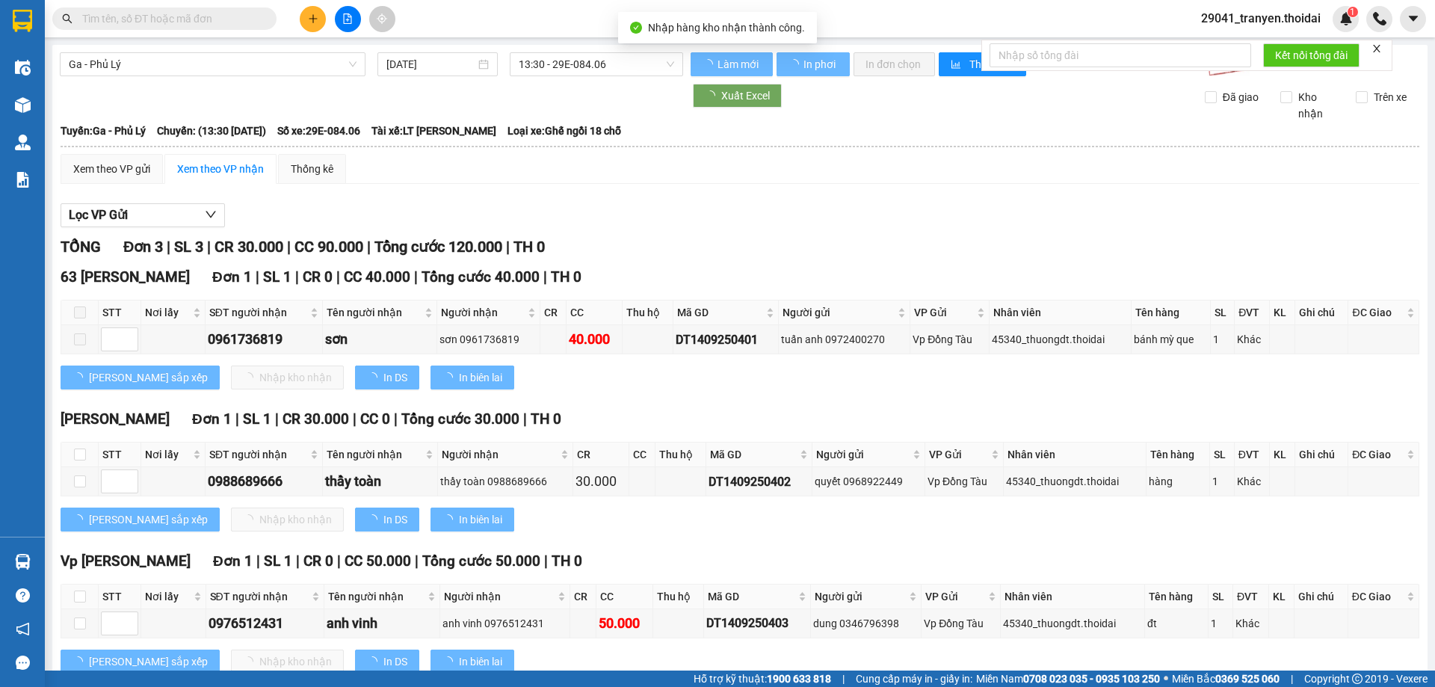
click at [721, 234] on div "Lọc VP Gửi TỔNG Đơn 3 | SL 3 | CR 30.000 | CC 90.000 | Tổng cước 120.000 | TH …" at bounding box center [740, 444] width 1359 height 496
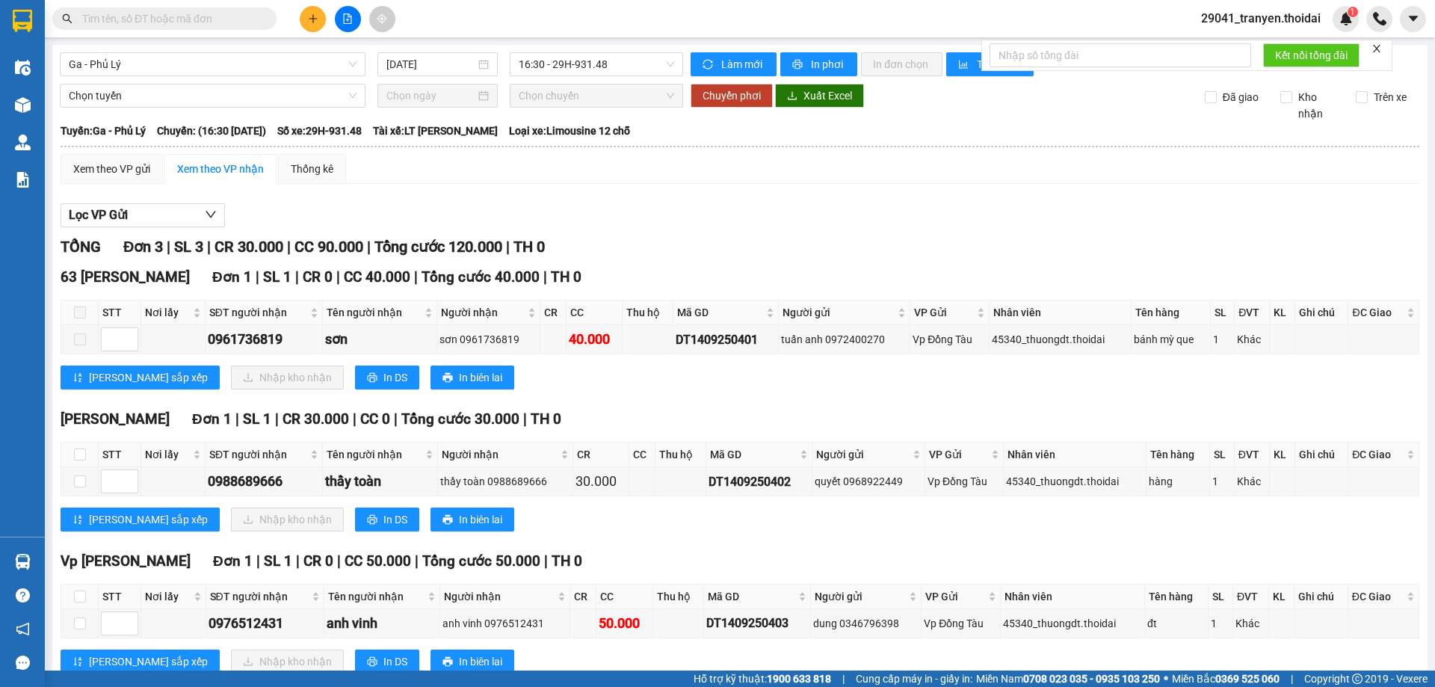
scroll to position [45, 0]
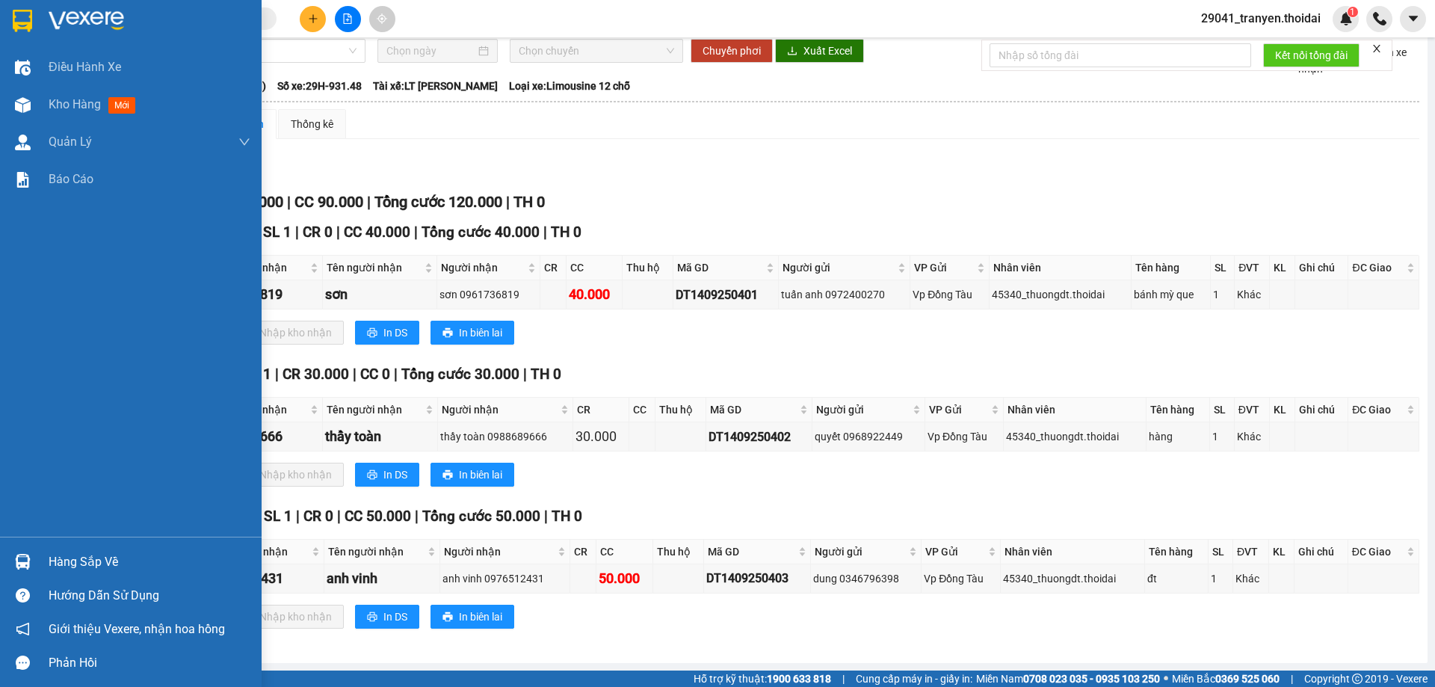
click at [89, 28] on img at bounding box center [87, 21] width 76 height 22
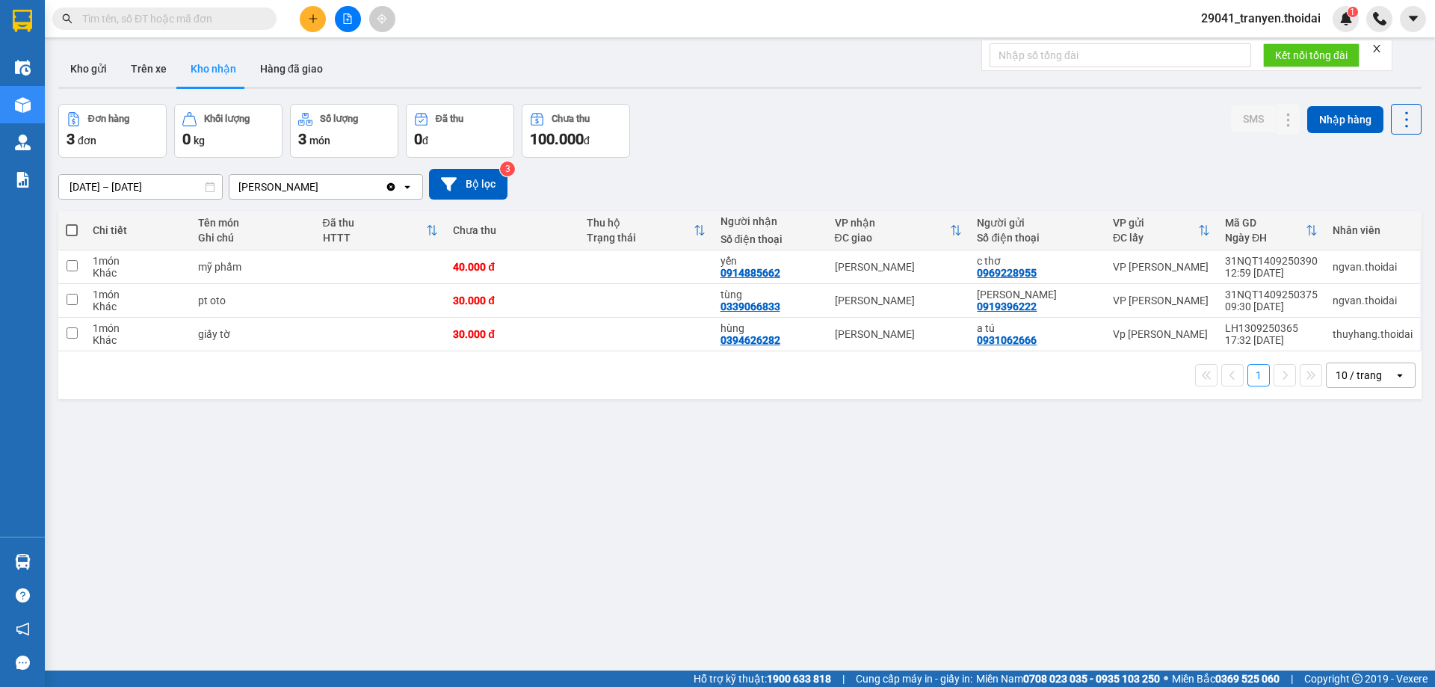
click at [817, 143] on div "Đơn hàng 3 đơn Khối lượng 0 kg Số lượng 3 món Đã thu 0 đ Chưa thu 100.000 đ SMS…" at bounding box center [740, 131] width 1364 height 54
click at [962, 131] on div "Đơn hàng 3 đơn Khối lượng 0 kg Số lượng 3 món Đã thu 0 đ Chưa thu 100.000 đ SMS…" at bounding box center [740, 131] width 1364 height 54
drag, startPoint x: 816, startPoint y: 367, endPoint x: 800, endPoint y: 367, distance: 16.4
click at [816, 367] on div "1 10 / trang open" at bounding box center [740, 375] width 1352 height 25
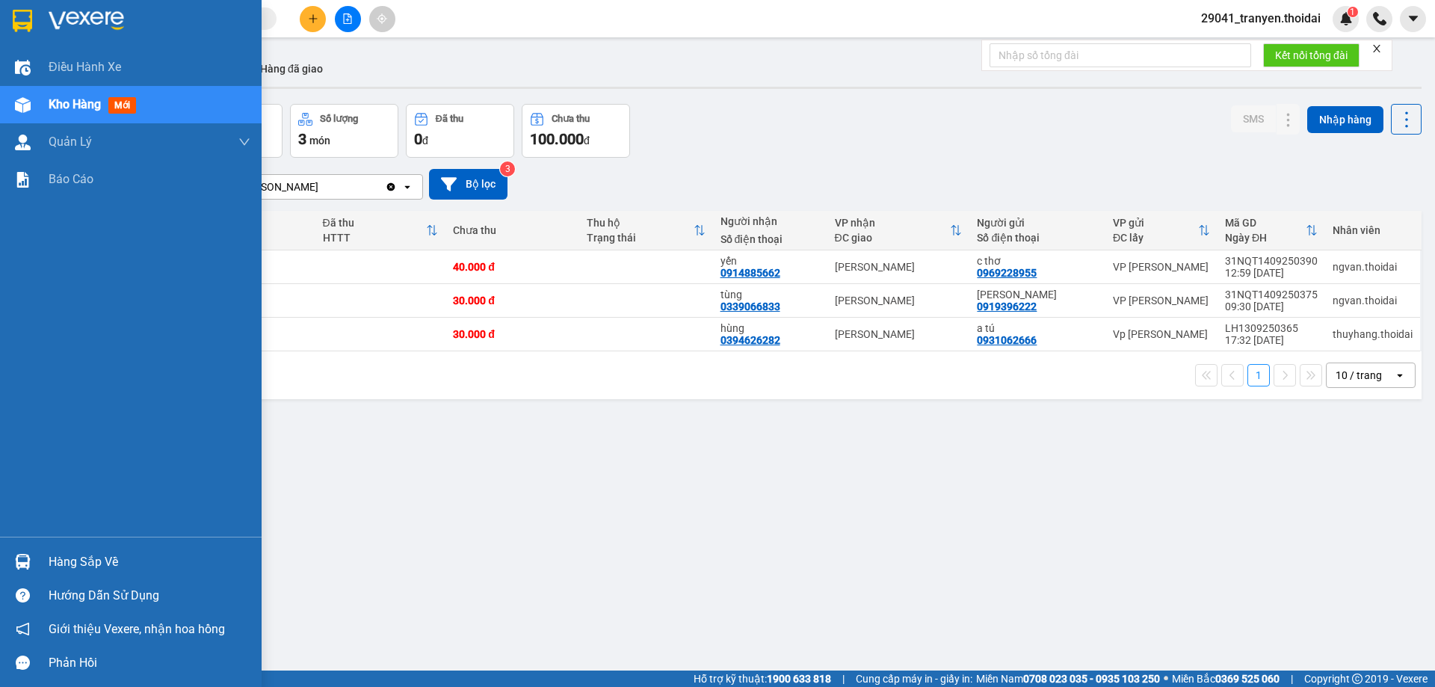
click at [96, 567] on div "Hàng sắp về" at bounding box center [150, 562] width 202 height 22
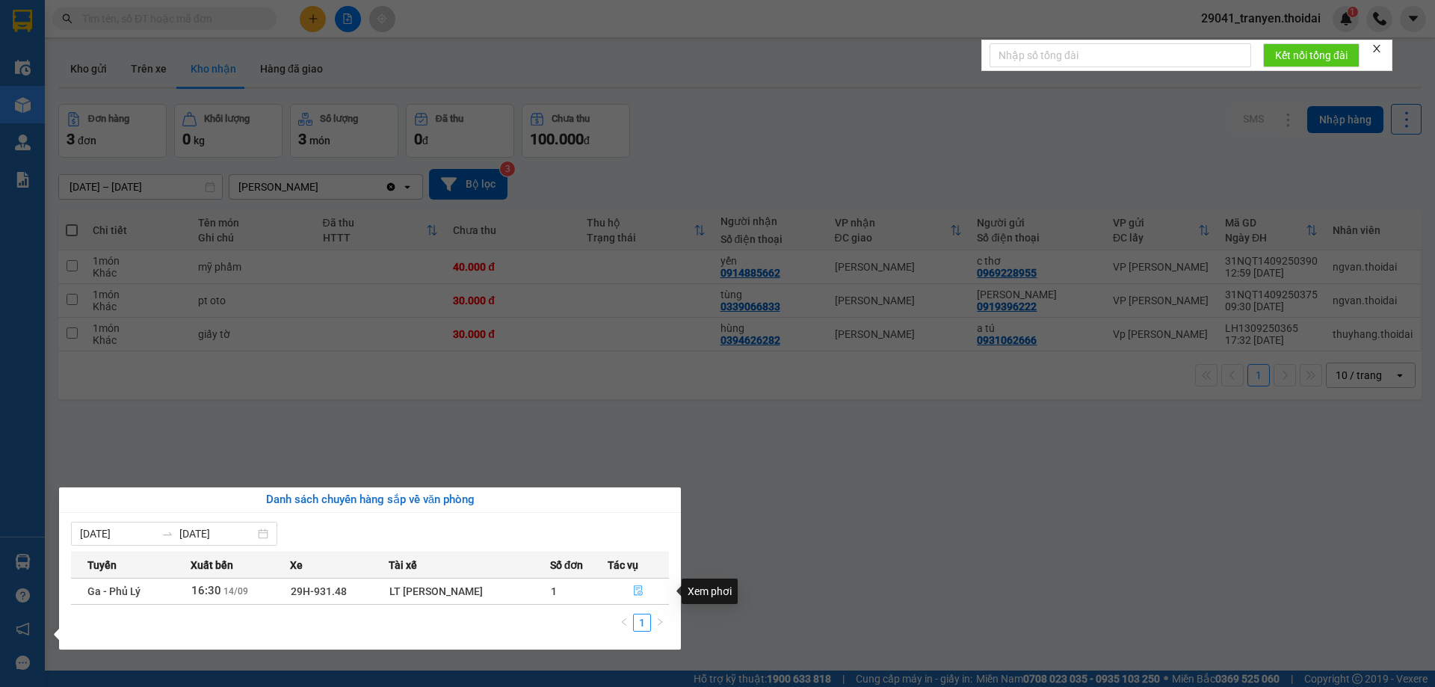
click at [635, 592] on icon "file-done" at bounding box center [639, 591] width 9 height 10
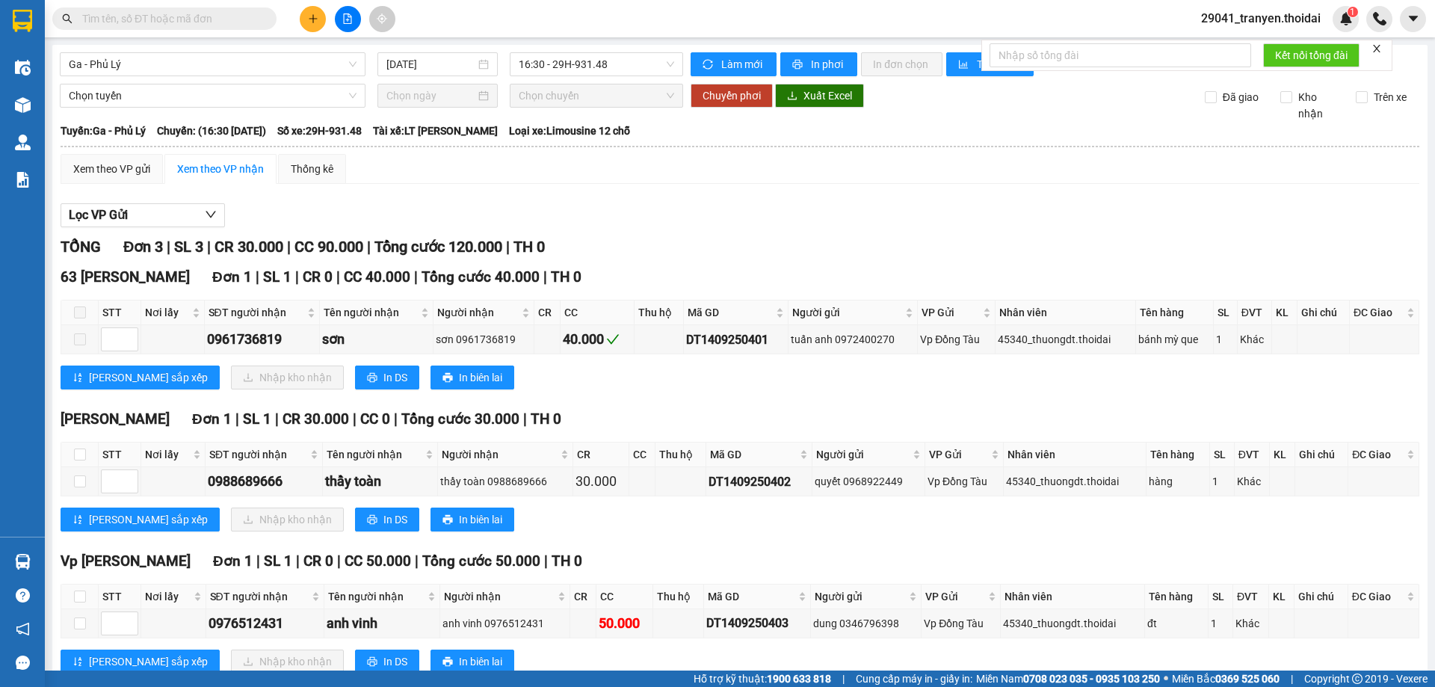
scroll to position [45, 0]
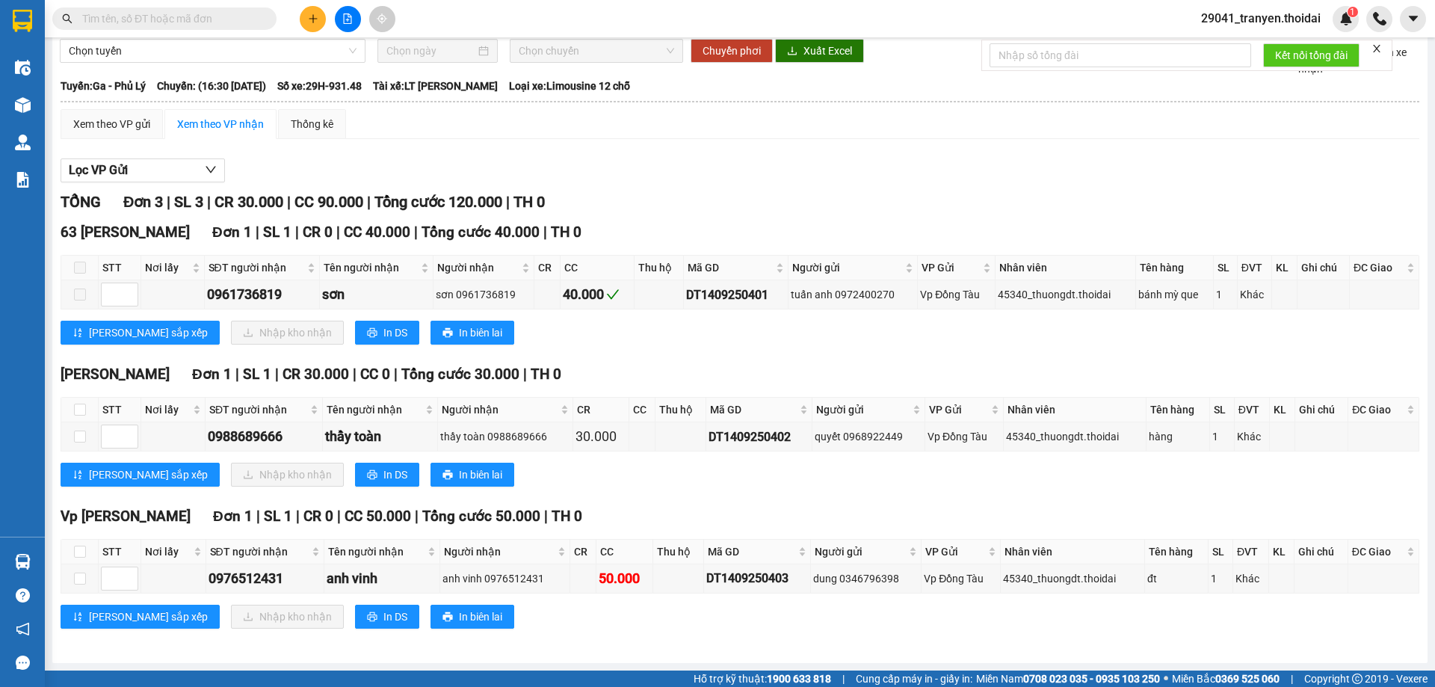
click at [839, 480] on div "[PERSON_NAME] sắp xếp Nhập kho nhận In DS In biên lai" at bounding box center [740, 475] width 1359 height 24
click at [77, 407] on input "checkbox" at bounding box center [80, 410] width 12 height 12
checkbox input "true"
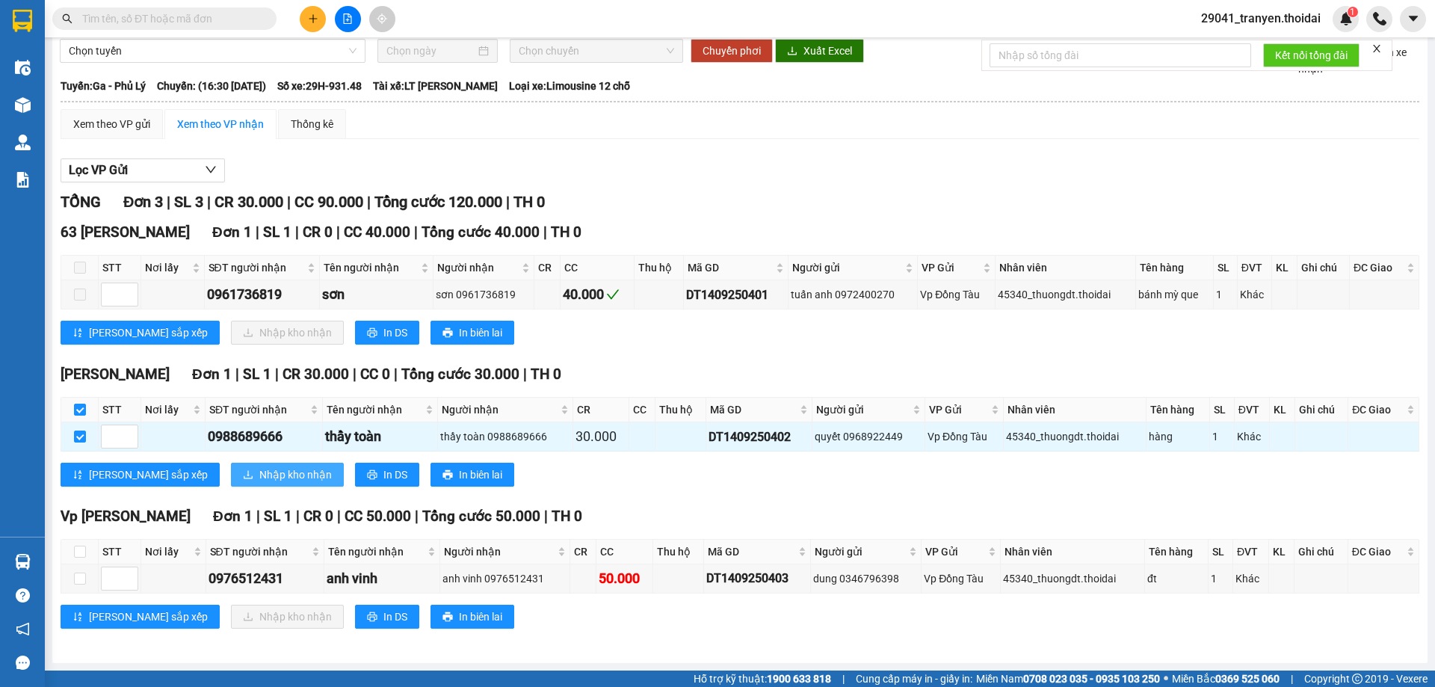
click at [259, 467] on span "Nhập kho nhận" at bounding box center [295, 474] width 73 height 16
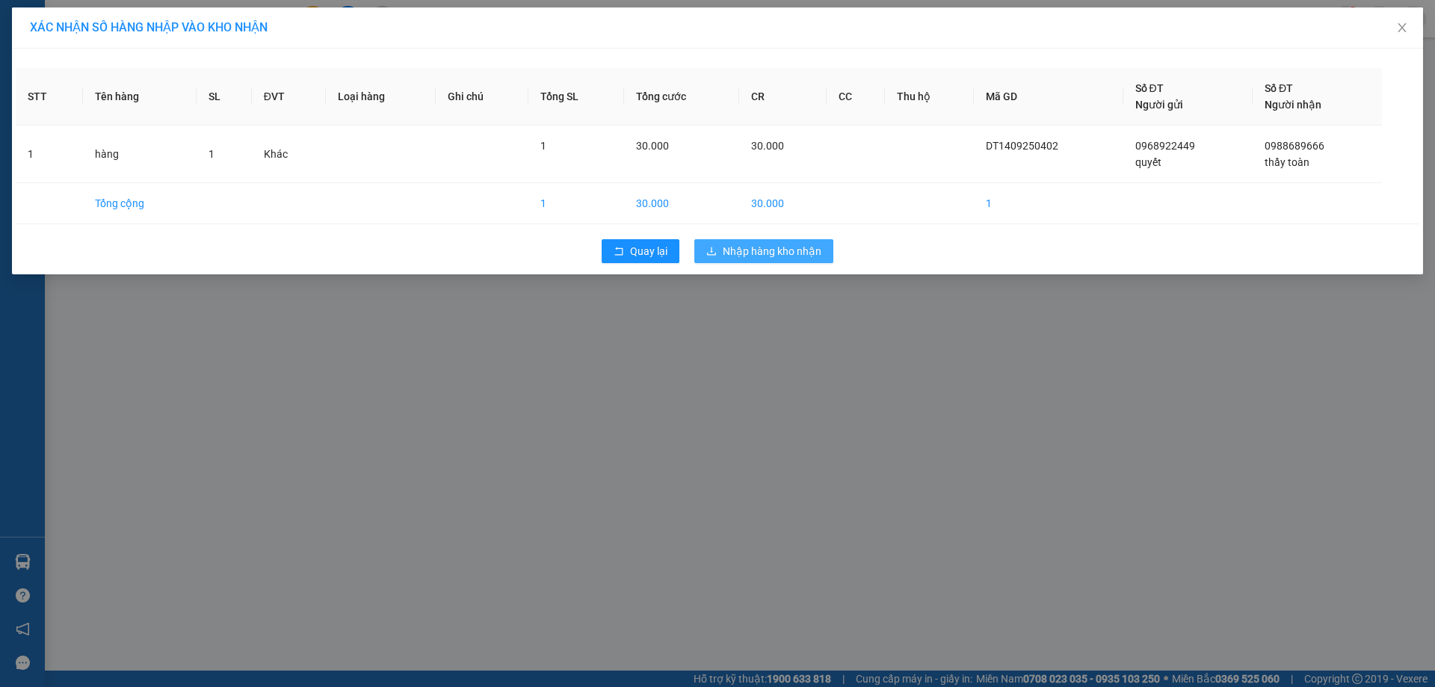
click at [758, 253] on span "Nhập hàng kho nhận" at bounding box center [772, 251] width 99 height 16
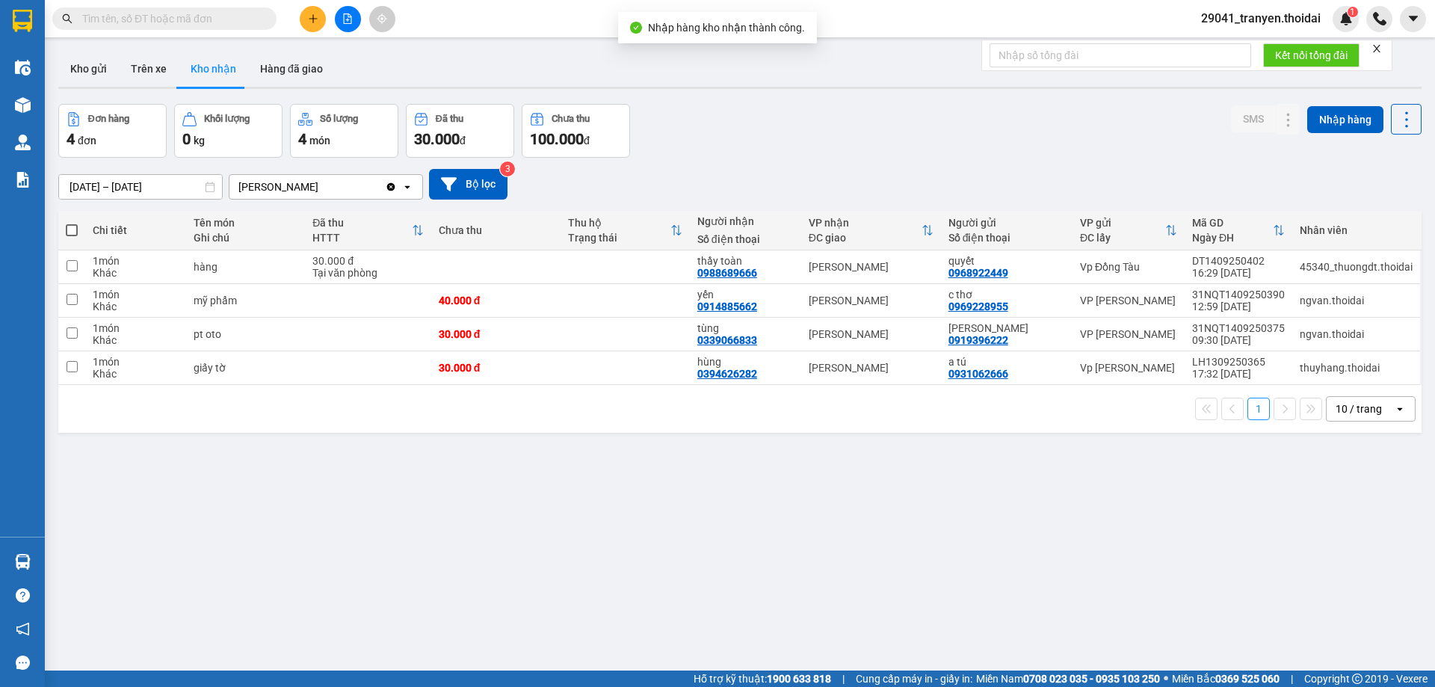
click at [830, 142] on div "Đơn hàng 4 đơn Khối lượng 0 kg Số lượng 4 món Đã thu 30.000 đ Chưa thu 100.000 …" at bounding box center [740, 131] width 1364 height 54
click at [892, 132] on div "Đơn hàng 4 đơn Khối lượng 0 kg Số lượng 4 món Đã thu 30.000 đ Chưa thu 100.000 …" at bounding box center [740, 131] width 1364 height 54
drag, startPoint x: 1073, startPoint y: 132, endPoint x: 943, endPoint y: 162, distance: 132.7
click at [1067, 132] on div "Đơn hàng 4 đơn Khối lượng 0 kg Số lượng 4 món Đã thu 30.000 đ Chưa thu 100.000 …" at bounding box center [740, 131] width 1364 height 54
click at [914, 114] on div "Đơn hàng 4 đơn Khối lượng 0 kg Số lượng 4 món Đã thu 30.000 đ Chưa thu 100.000 …" at bounding box center [740, 131] width 1364 height 54
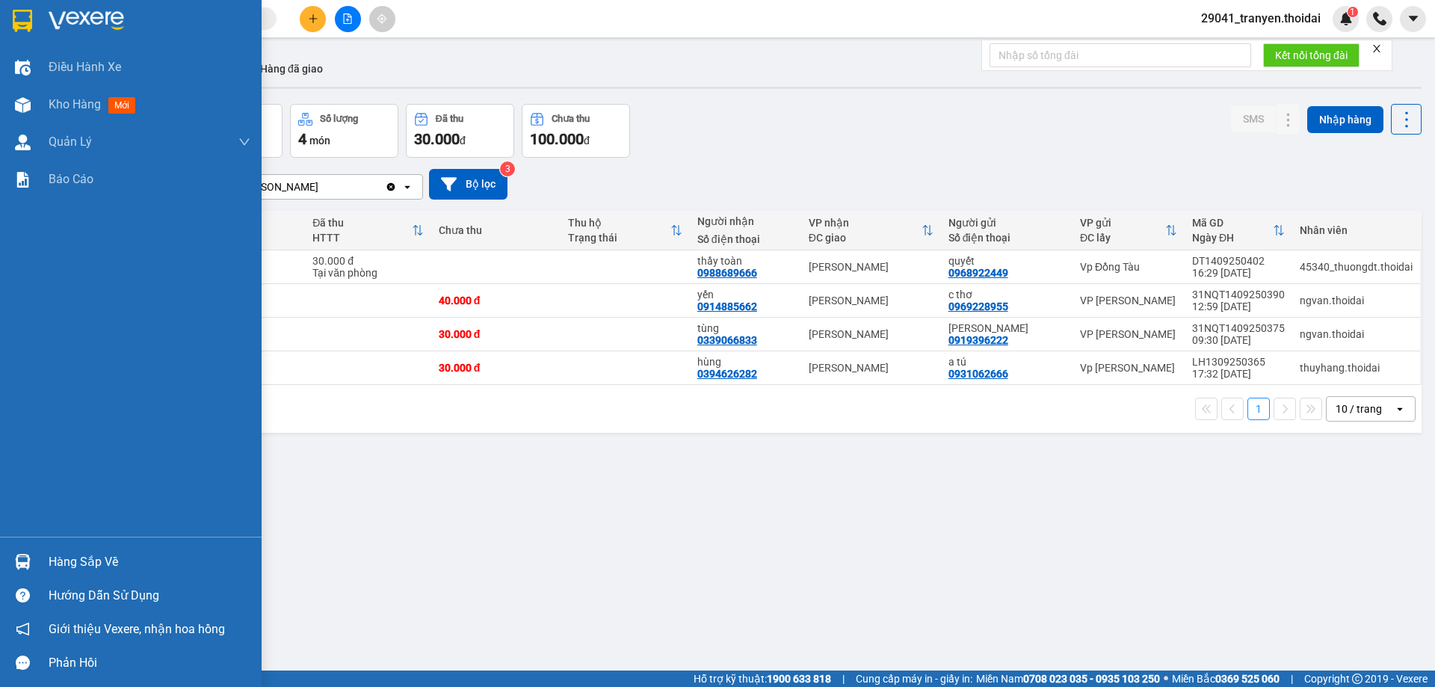
click at [38, 558] on div "Hàng sắp về" at bounding box center [131, 562] width 262 height 34
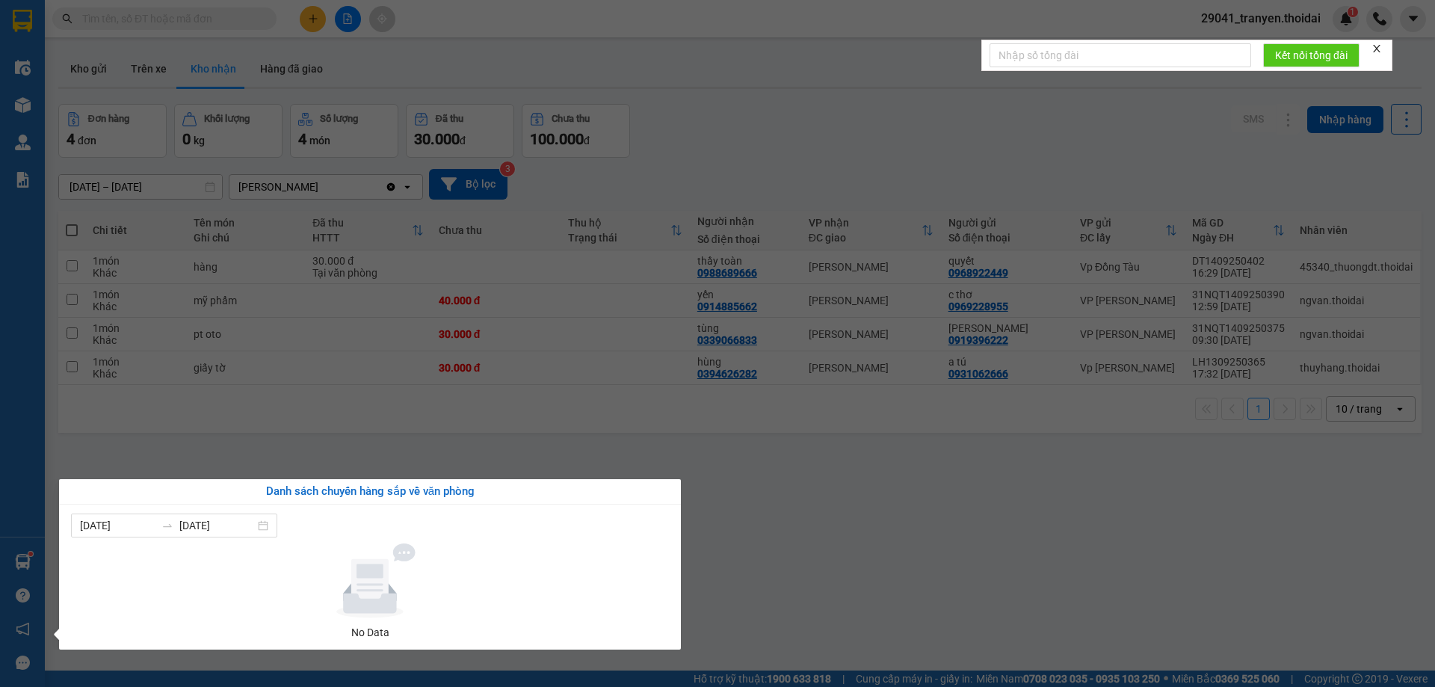
click at [946, 582] on section "Kết quả tìm kiếm ( 179 ) Bộ lọc Mã ĐH Trạng thái Món hàng Thu hộ Tổng cước Chưa…" at bounding box center [717, 343] width 1435 height 687
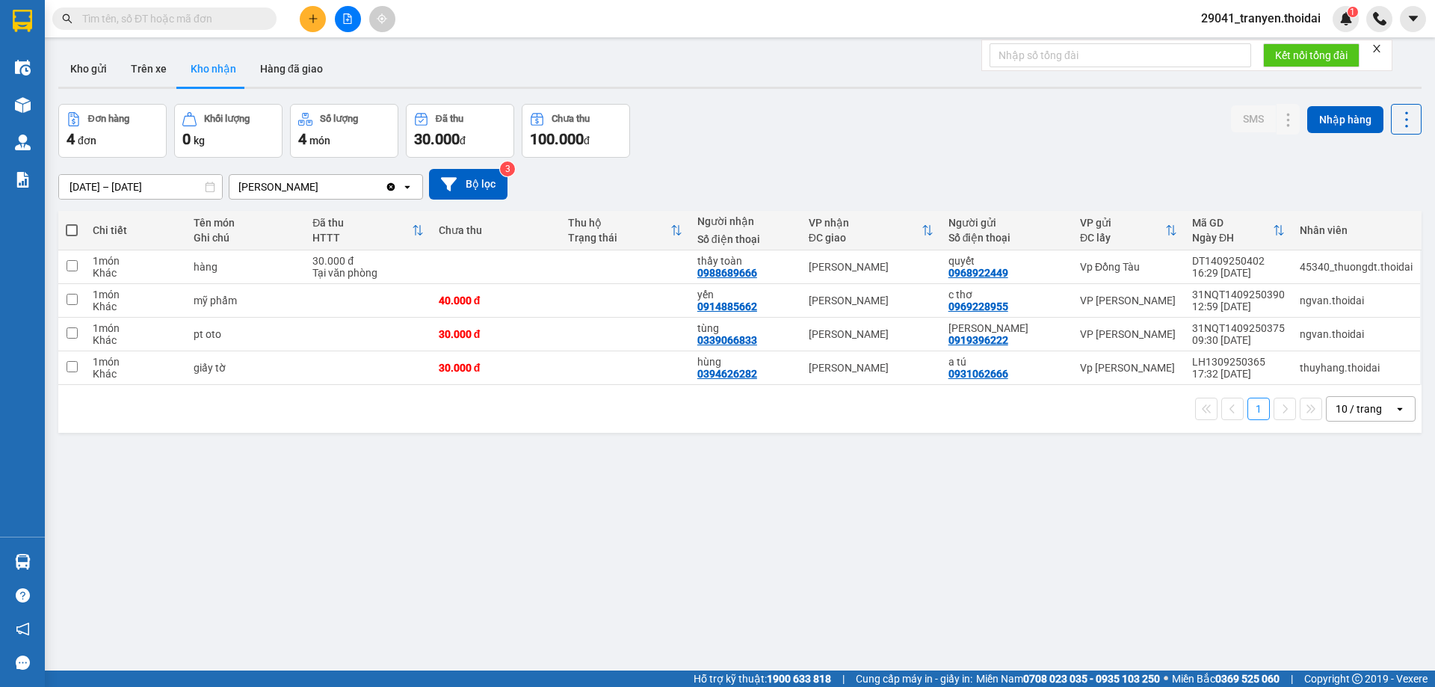
click at [862, 121] on div "Đơn hàng 4 đơn Khối lượng 0 kg Số lượng 4 món Đã thu 30.000 đ Chưa thu 100.000 …" at bounding box center [740, 131] width 1364 height 54
click at [790, 414] on div "1 10 / trang open" at bounding box center [740, 408] width 1352 height 25
click at [84, 268] on td at bounding box center [71, 267] width 27 height 34
checkbox input "true"
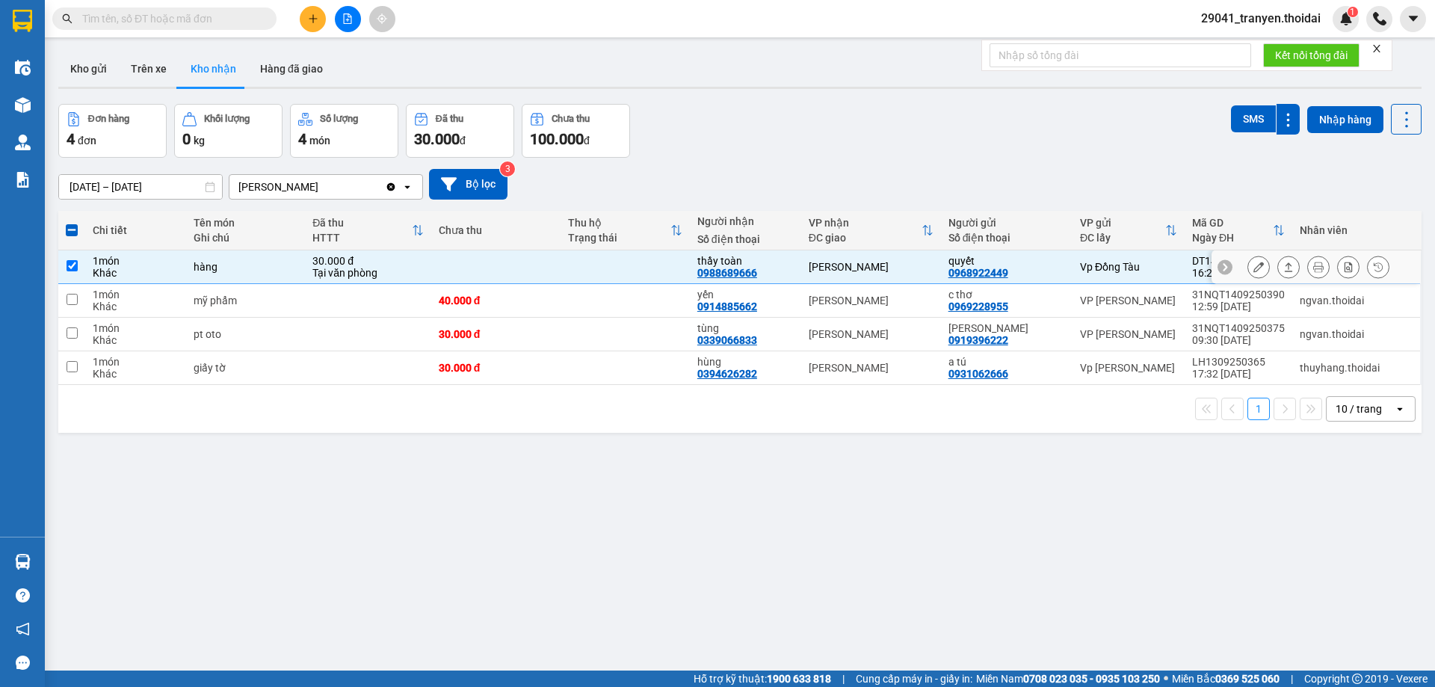
click at [1254, 269] on icon at bounding box center [1259, 267] width 10 height 10
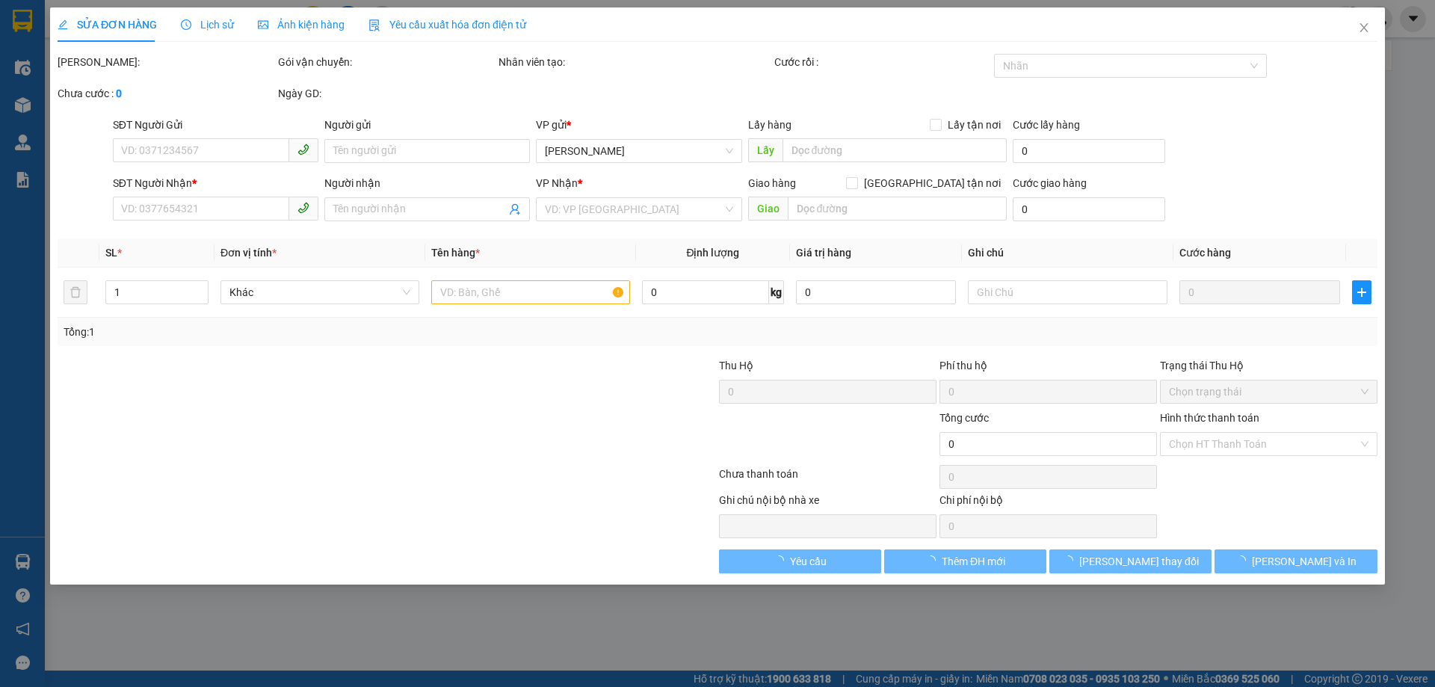
type input "0968922449"
type input "quyết"
type input "0988689666"
type input "thầy toàn"
type input "30.000"
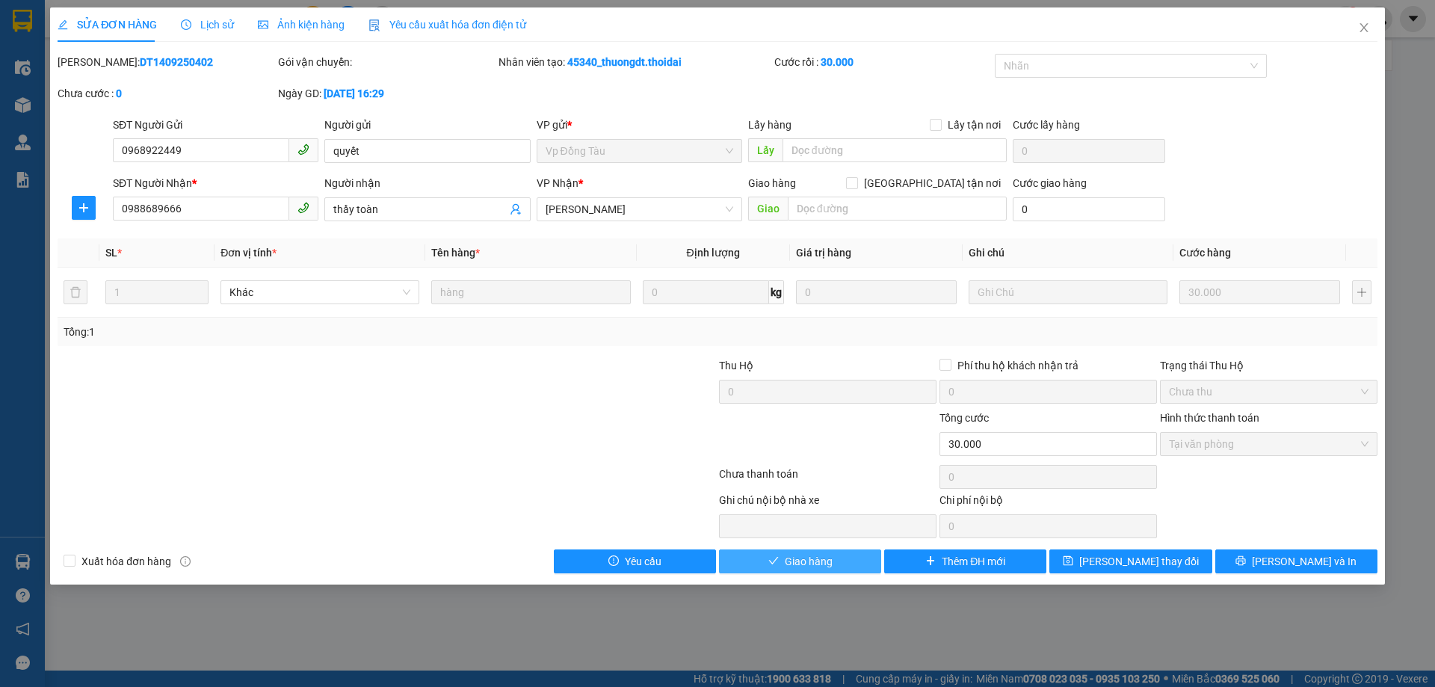
click at [803, 561] on span "Giao hàng" at bounding box center [809, 561] width 48 height 16
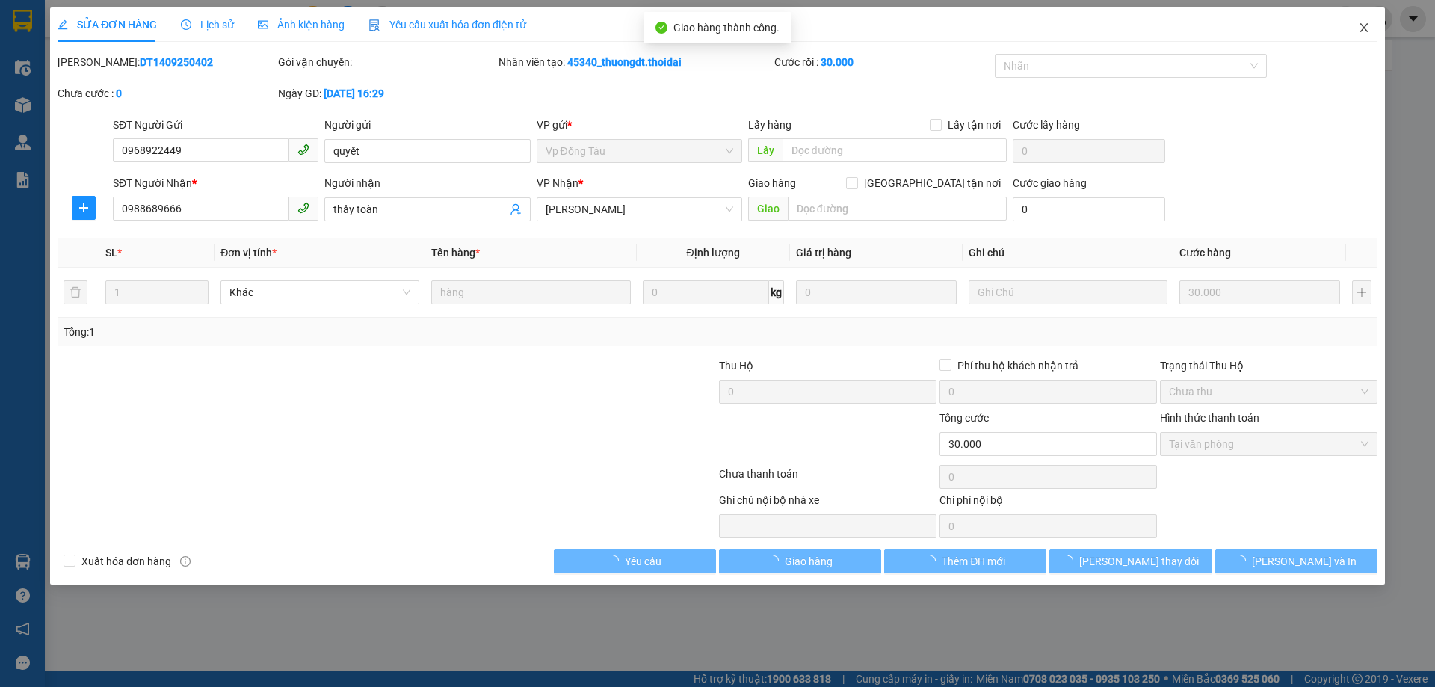
click at [1364, 25] on icon "close" at bounding box center [1364, 28] width 12 height 12
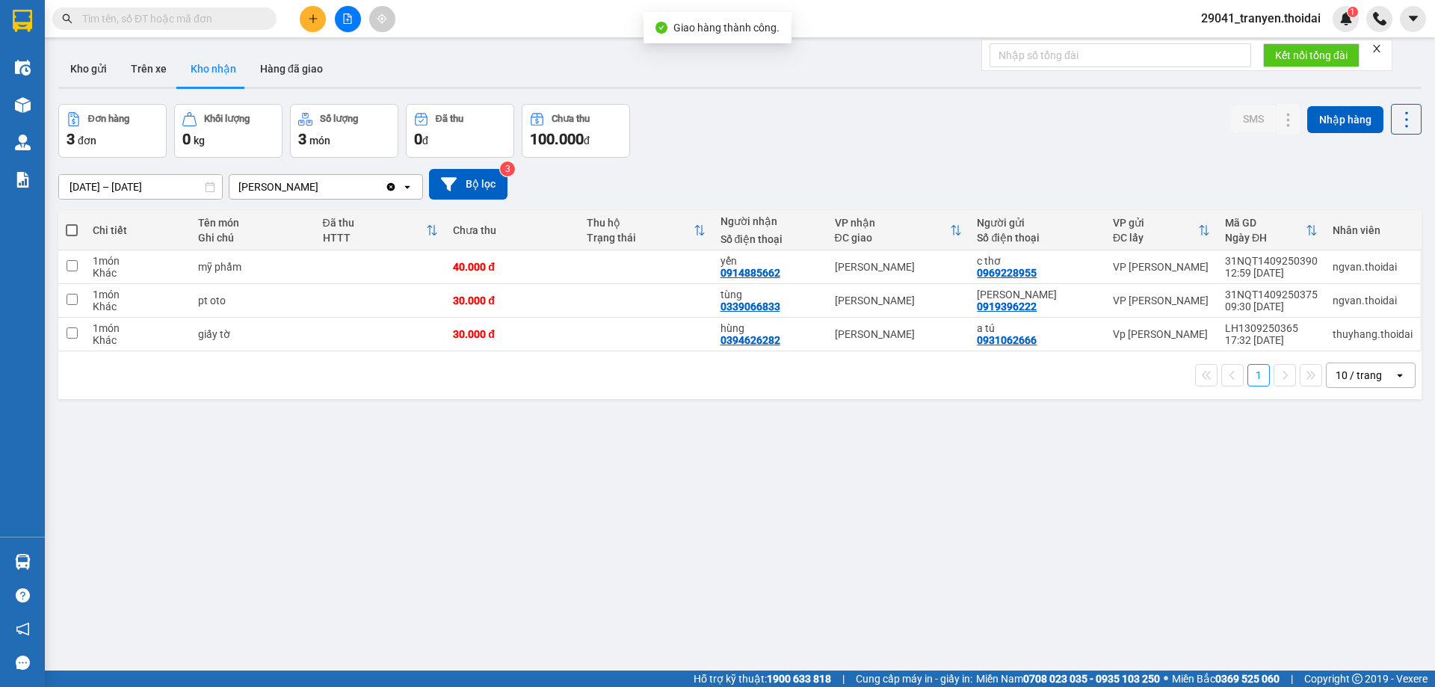
click at [762, 156] on div "Đơn hàng 3 đơn Khối lượng 0 kg Số lượng 3 món Đã thu 0 đ Chưa thu 100.000 đ SMS…" at bounding box center [740, 131] width 1364 height 54
click at [571, 387] on div "1 10 / trang open" at bounding box center [740, 375] width 1352 height 25
click at [857, 86] on div "Kho gửi Trên xe Kho nhận Hàng đã giao" at bounding box center [740, 71] width 1364 height 40
click at [88, 61] on button "Kho gửi" at bounding box center [88, 69] width 61 height 36
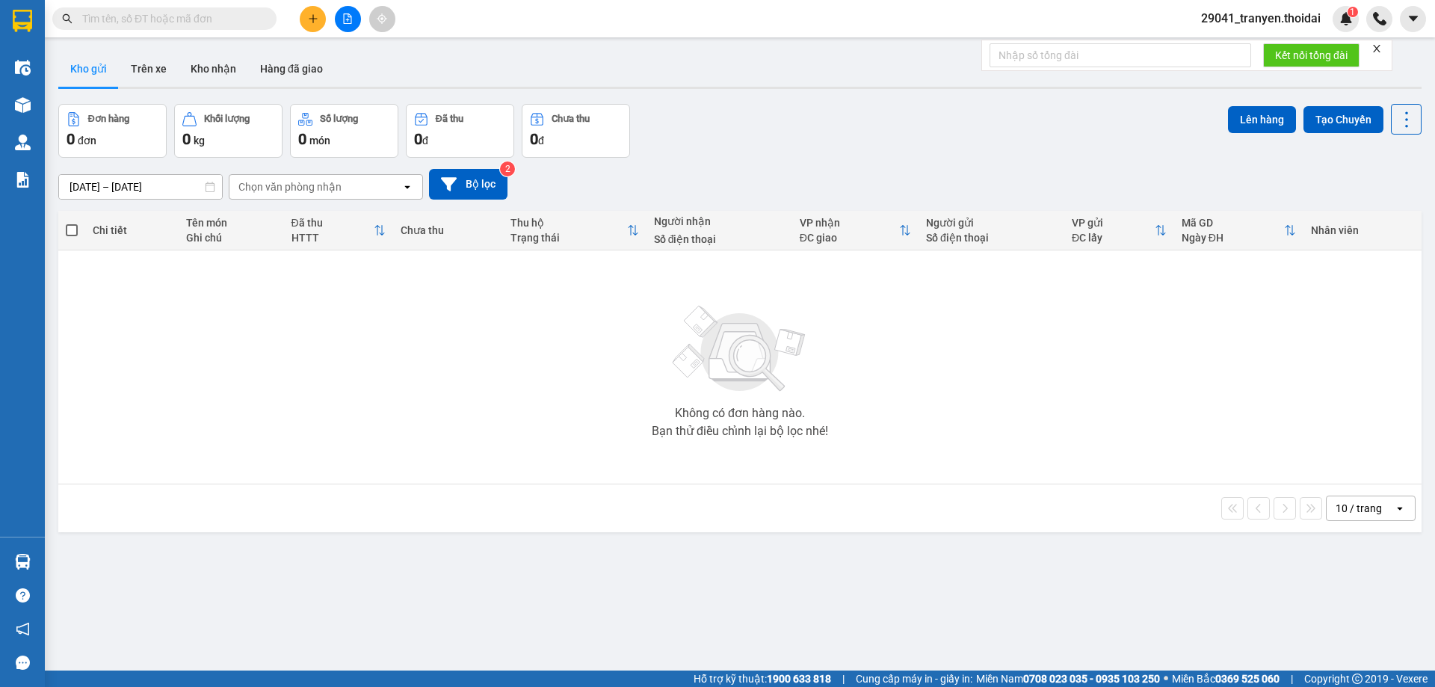
click at [899, 116] on div "Đơn hàng 0 đơn Khối lượng 0 kg Số lượng 0 món Đã thu 0 đ Chưa thu 0 đ Lên hàng …" at bounding box center [740, 131] width 1364 height 54
click at [89, 67] on button "Kho gửi" at bounding box center [88, 69] width 61 height 36
drag, startPoint x: 428, startPoint y: 307, endPoint x: 57, endPoint y: 173, distance: 394.2
click at [427, 308] on div "Không có đơn hàng nào. Bạn thử điều chỉnh lại bộ lọc nhé!" at bounding box center [740, 367] width 1349 height 224
